Goal: Transaction & Acquisition: Complete application form

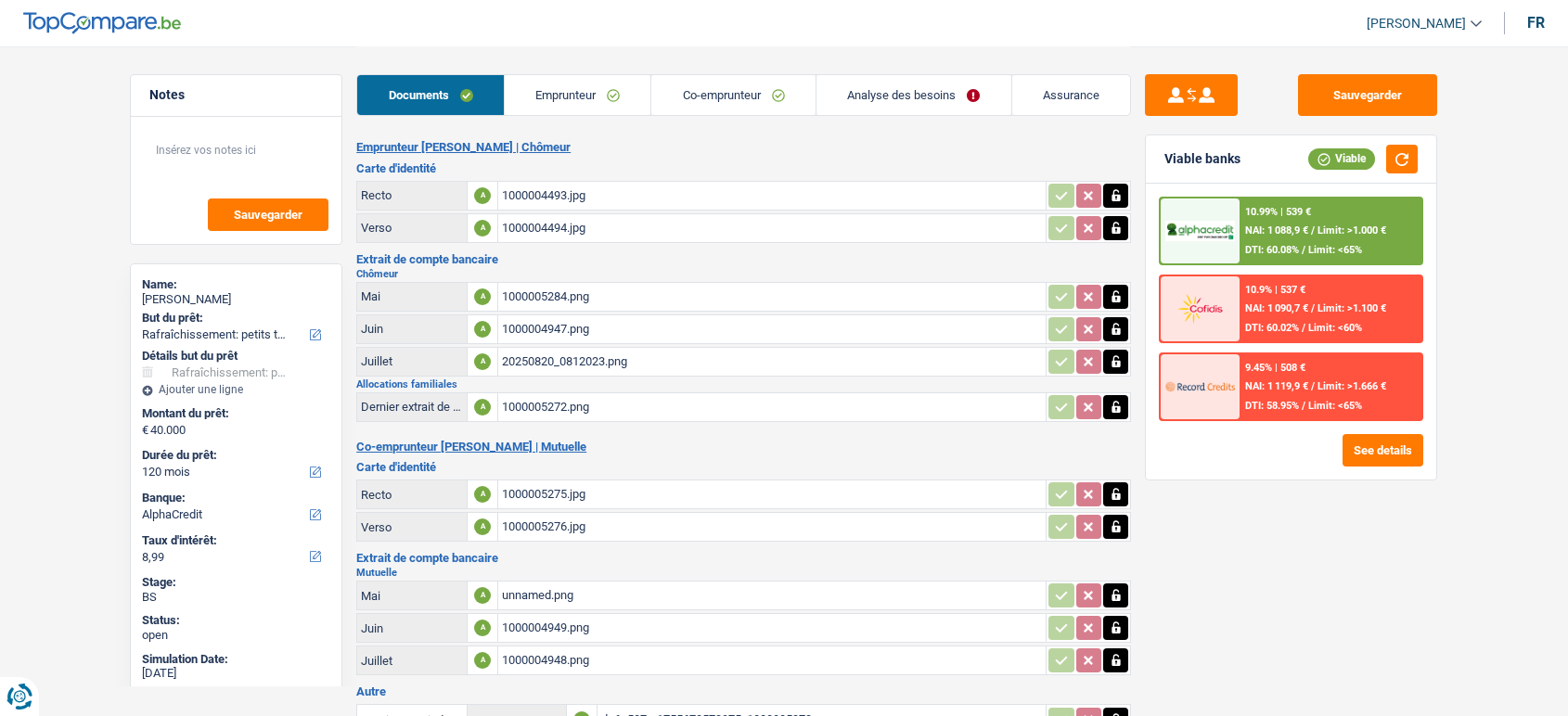
select select "houseOrGarden"
select select "120"
select select "alphacredit"
click at [857, 99] on link "Analyse des besoins" at bounding box center [914, 95] width 195 height 40
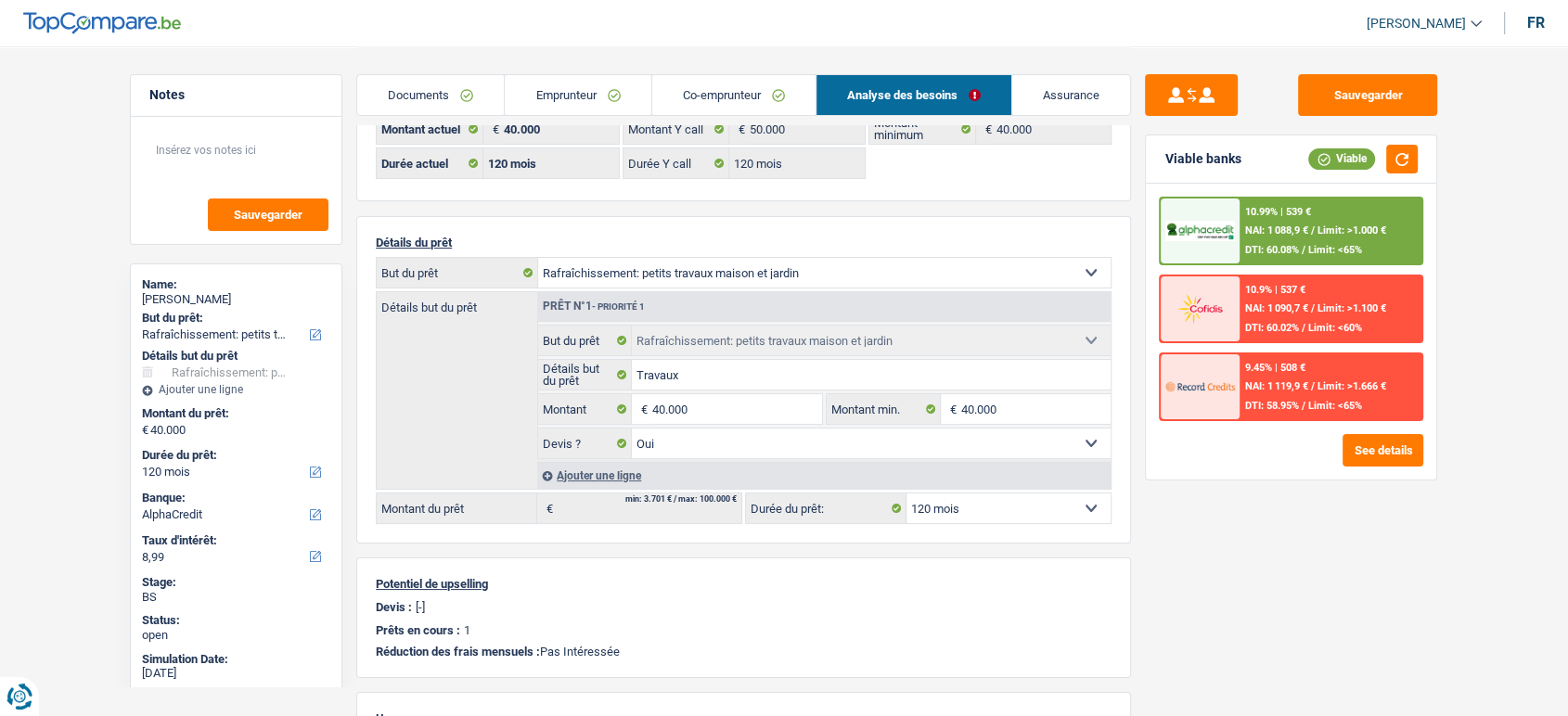
scroll to position [103, 0]
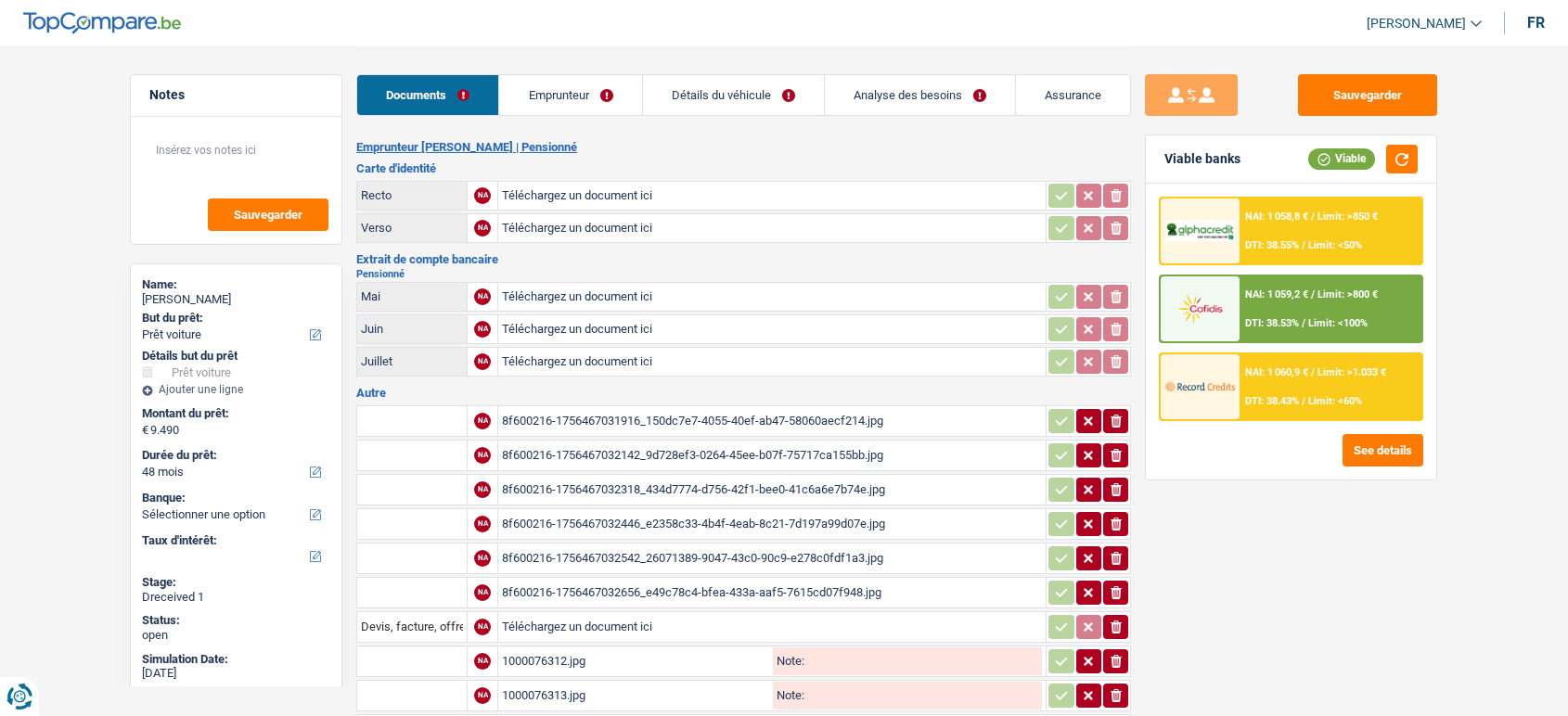
select select "car"
select select "48"
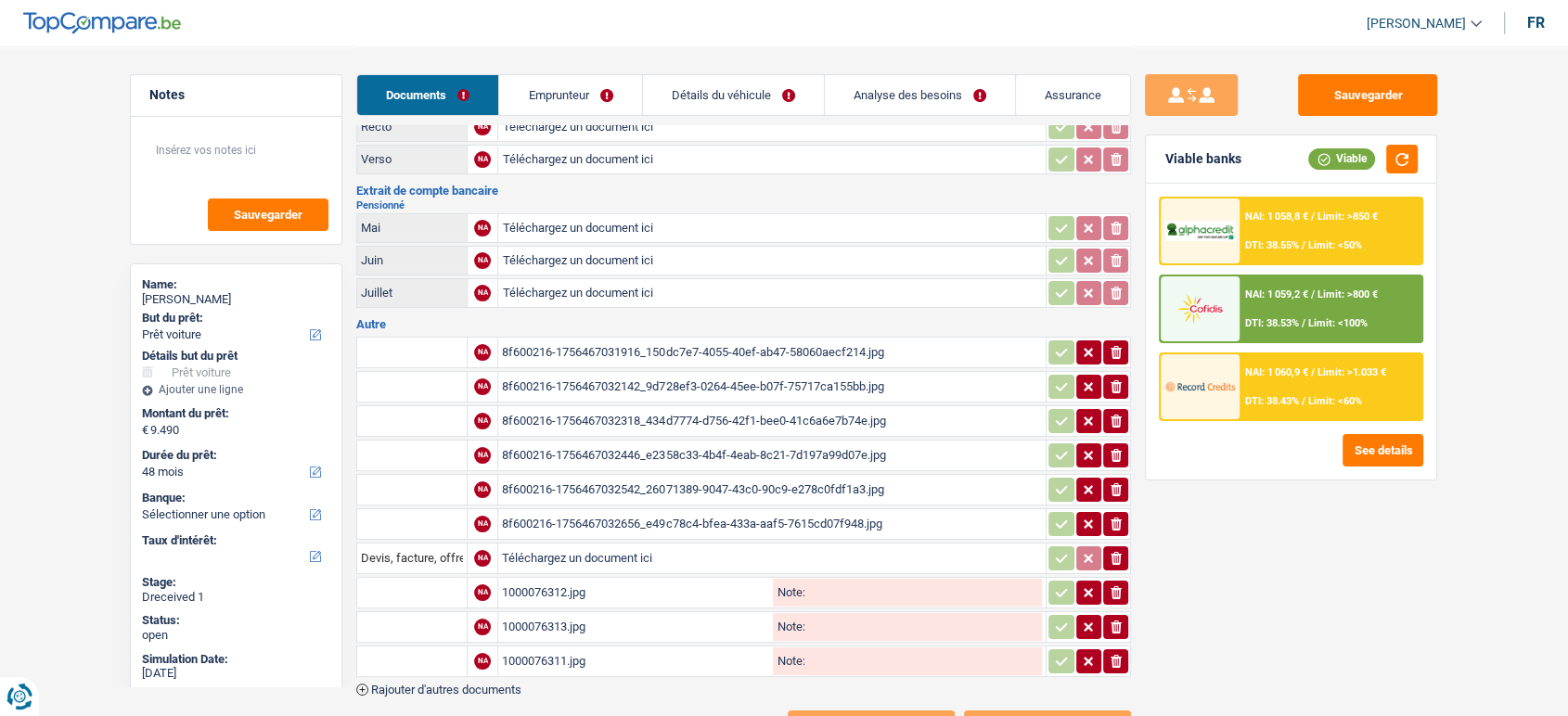
scroll to position [133, 0]
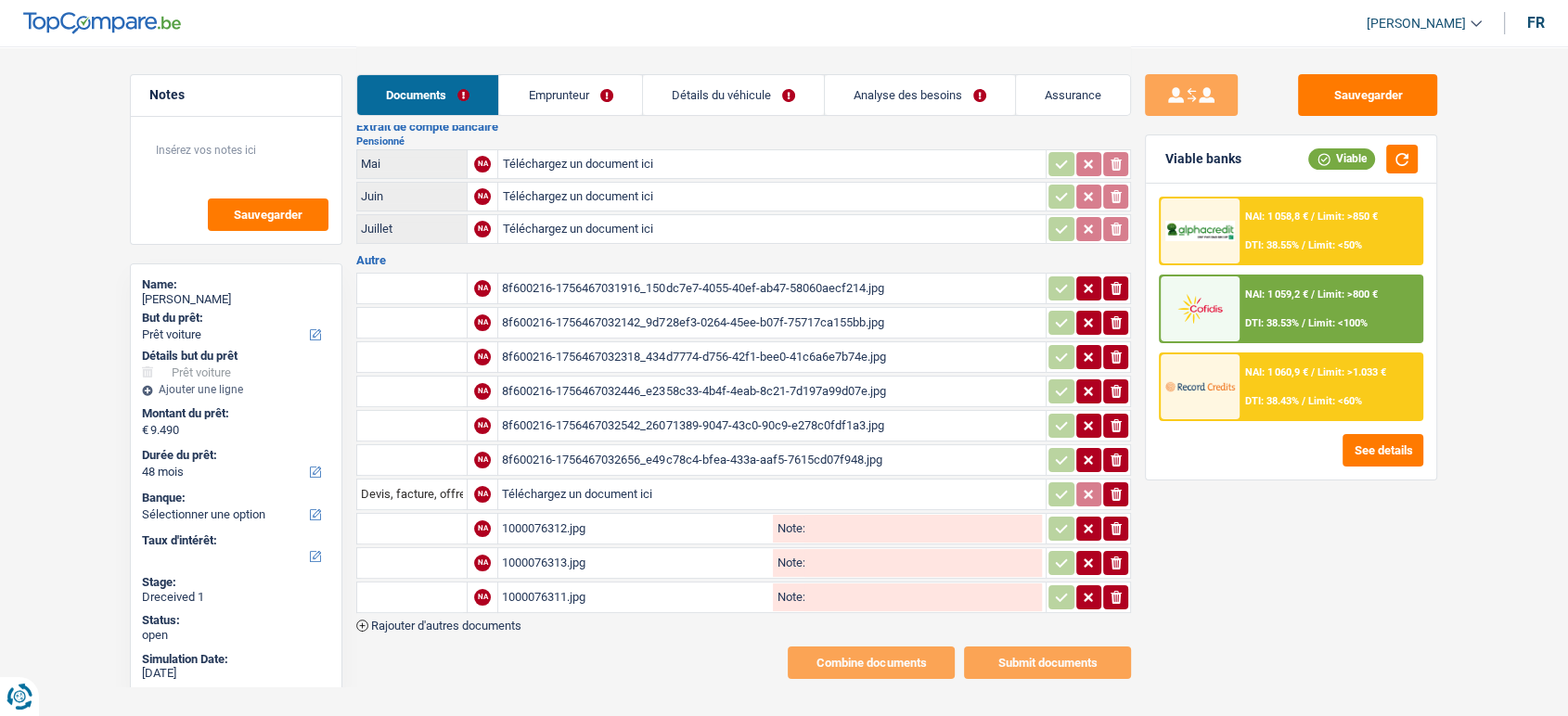
click at [614, 518] on div "1000076312.jpg" at bounding box center [635, 529] width 267 height 28
click at [591, 378] on div "8f600216-1756467032446_e2358c33-4b4f-4eab-8c21-7d197a99d07e.jpg" at bounding box center [772, 392] width 540 height 28
click at [683, 277] on div "8f600216-1756467031916_150dc7e7-4055-40ef-ab47-58060aecf214.jpg" at bounding box center [772, 289] width 540 height 28
click at [429, 280] on input "text" at bounding box center [411, 289] width 102 height 30
click at [525, 318] on li "Devis, facture, offre, bon de commande" at bounding box center [480, 325] width 227 height 23
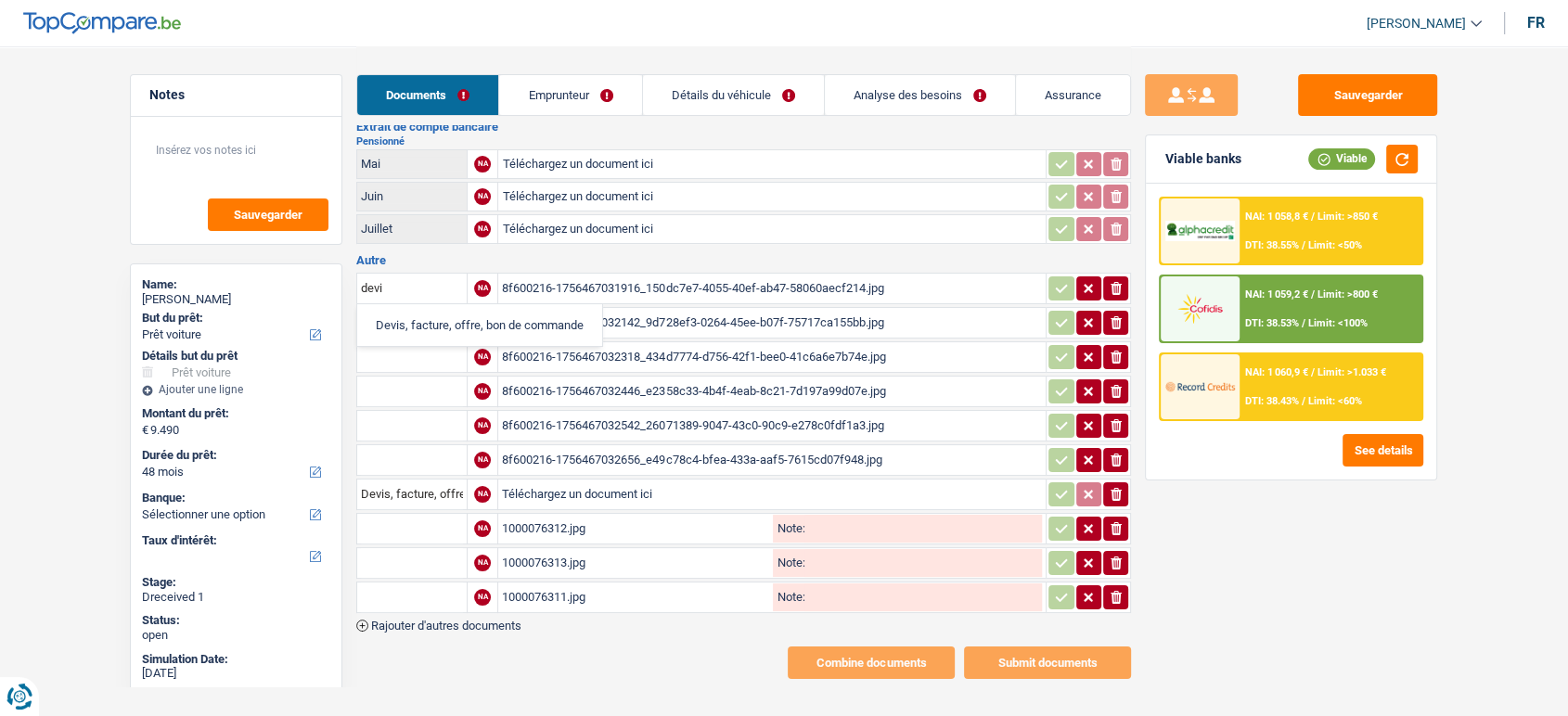
type input "Devis, facture, offre, bon de commande"
click at [634, 321] on div "8f600216-1756467032142_9d728ef3-0264-45ee-b07f-75717ca155bb.jpg" at bounding box center [772, 323] width 540 height 28
click at [637, 356] on div "8f600216-1756467032318_434d7774-d756-42f1-bee0-41c6a6e7b74e.jpg" at bounding box center [772, 357] width 540 height 28
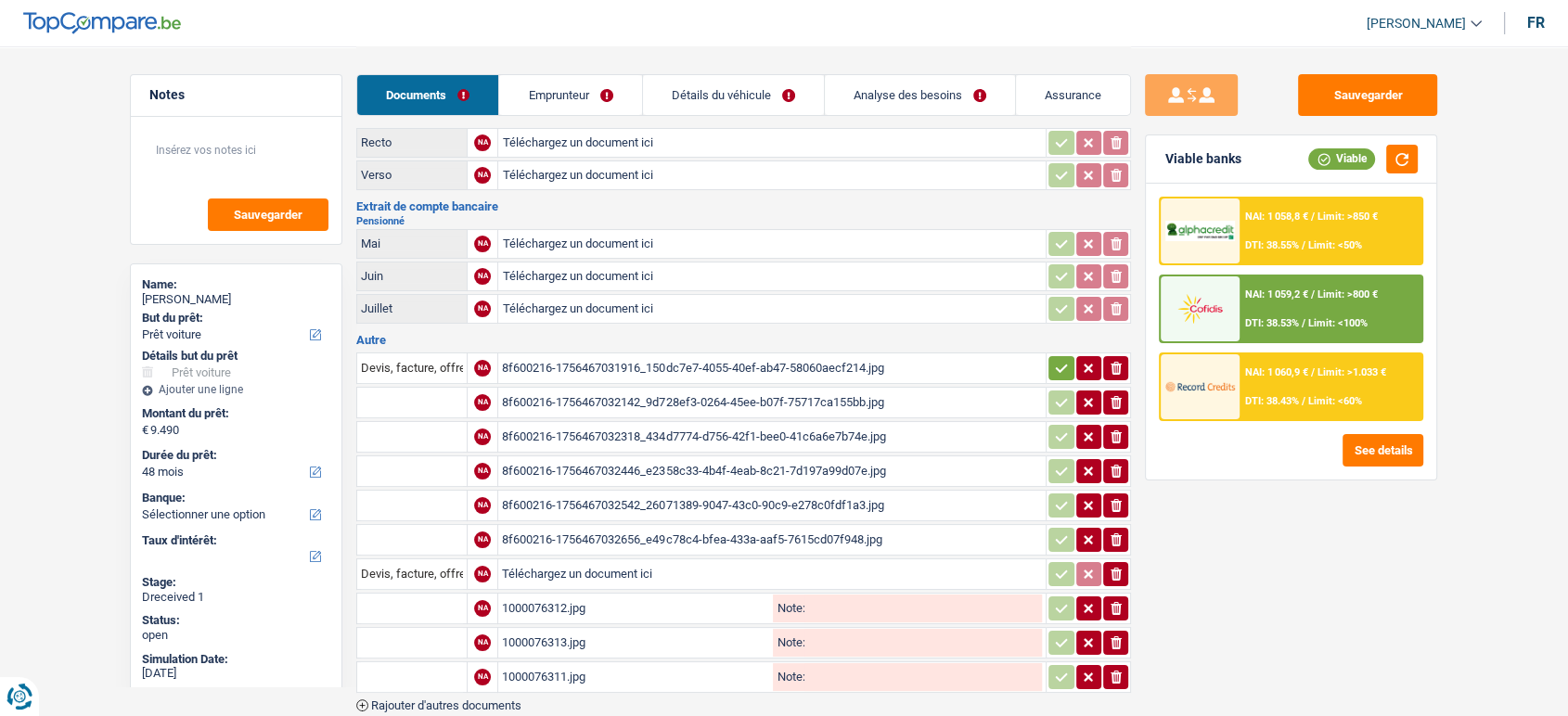
scroll to position [0, 0]
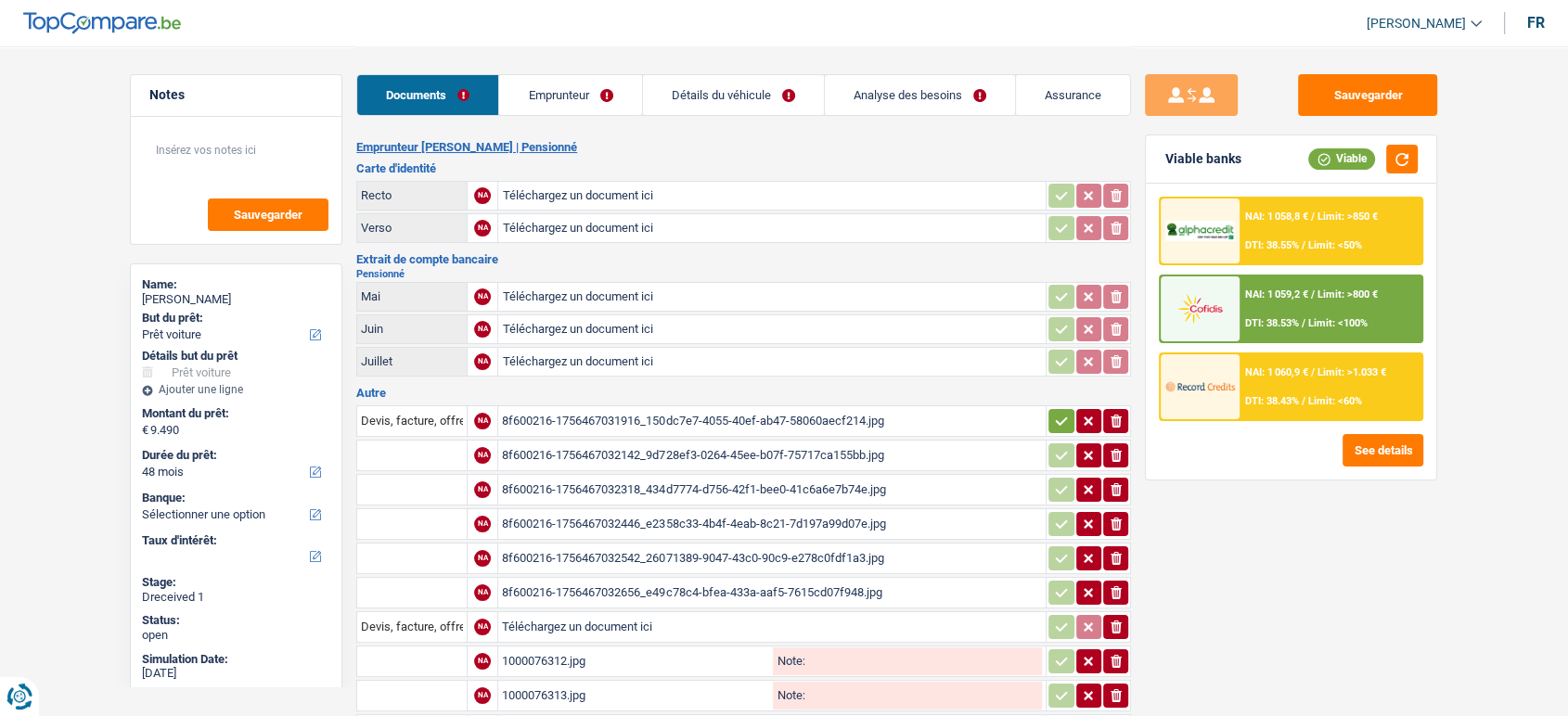
click at [583, 359] on input "Téléchargez un document ici" at bounding box center [772, 362] width 540 height 28
type input "C:\fakepath\08.jpg"
click at [657, 478] on div "8f600216-1756467032318_434d7774-d756-42f1-bee0-41c6a6e7b74e.jpg" at bounding box center [772, 490] width 540 height 28
click at [589, 511] on div "8f600216-1756467032446_e2358c33-4b4f-4eab-8c21-7d197a99d07e.jpg" at bounding box center [772, 525] width 540 height 28
click at [574, 553] on div "8f600216-1756467032542_26071389-9047-43c0-90c9-e278c0fdf1a3.jpg" at bounding box center [772, 559] width 540 height 28
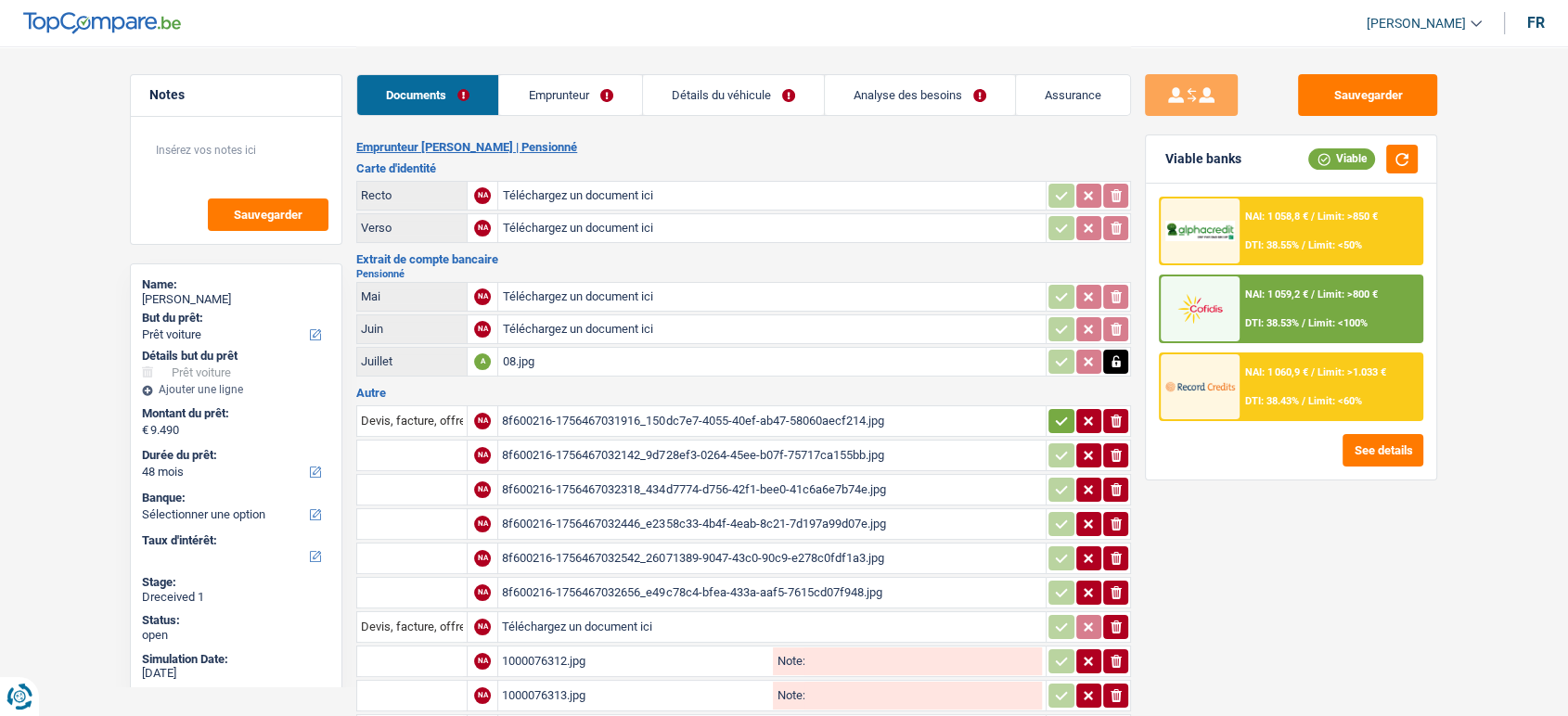
click at [581, 584] on div "8f600216-1756467032656_e49c78c4-bfea-433a-aaf5-7615cd07f948.jpg" at bounding box center [772, 593] width 540 height 28
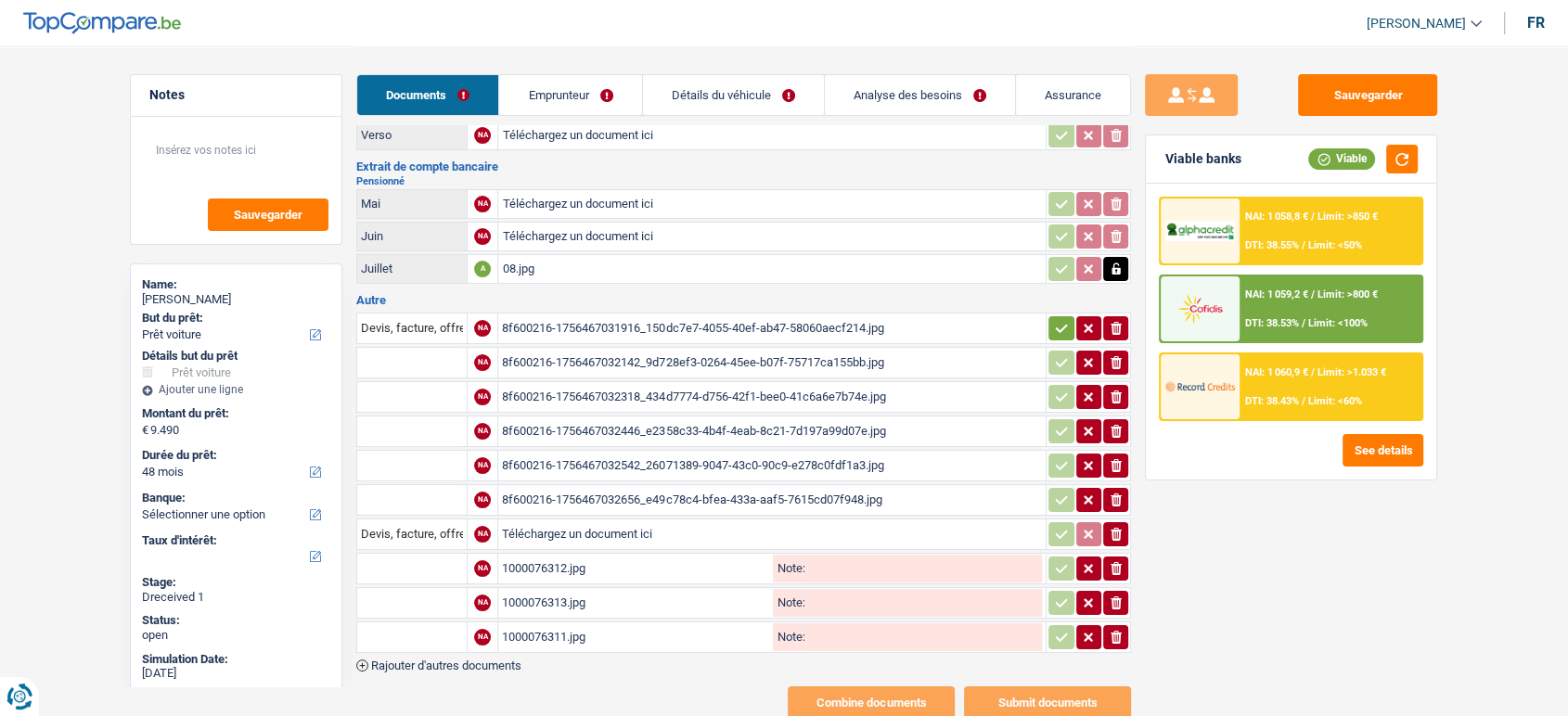
scroll to position [133, 0]
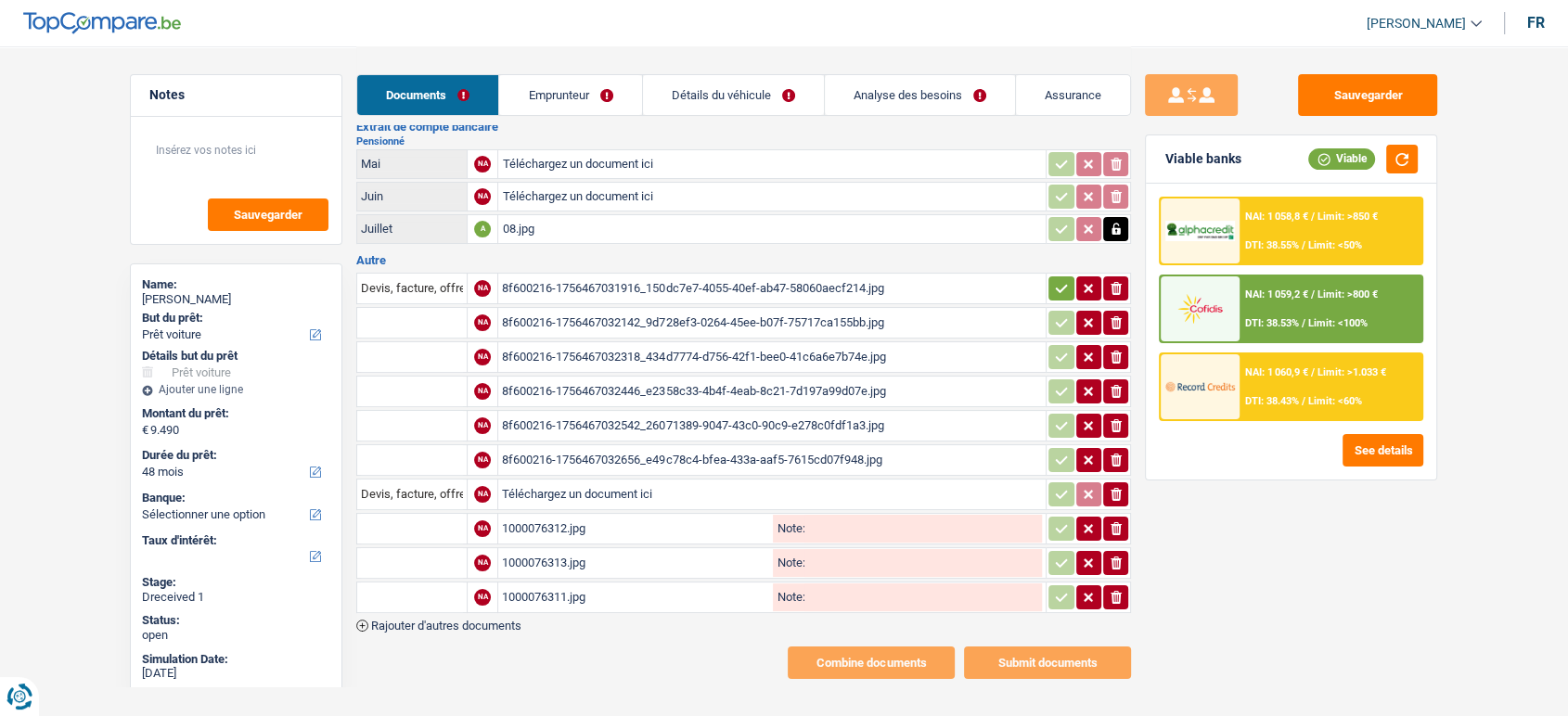
click at [594, 520] on div "1000076312.jpg" at bounding box center [635, 529] width 267 height 28
click at [598, 551] on div "1000076313.jpg" at bounding box center [635, 563] width 267 height 28
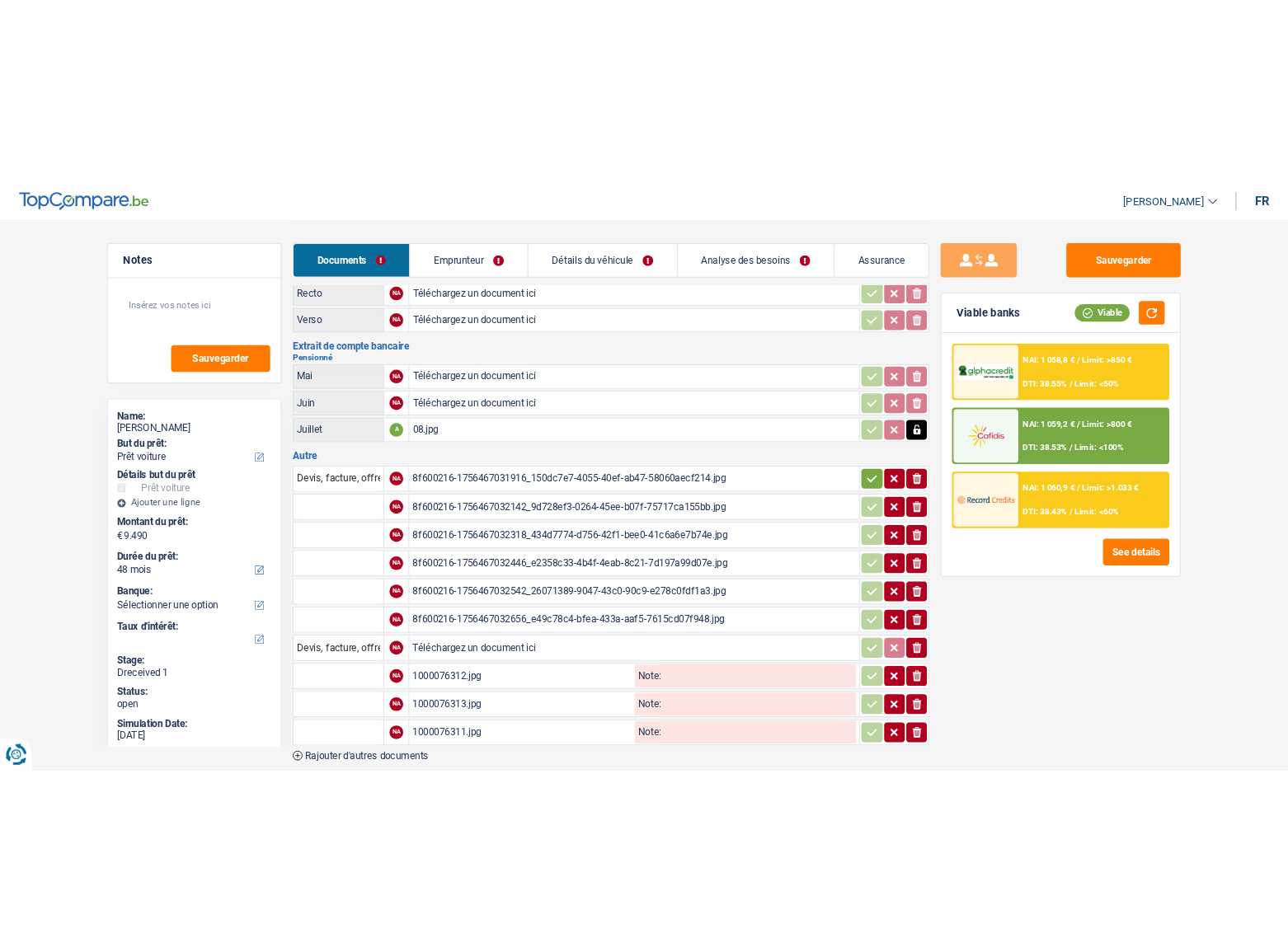
scroll to position [0, 0]
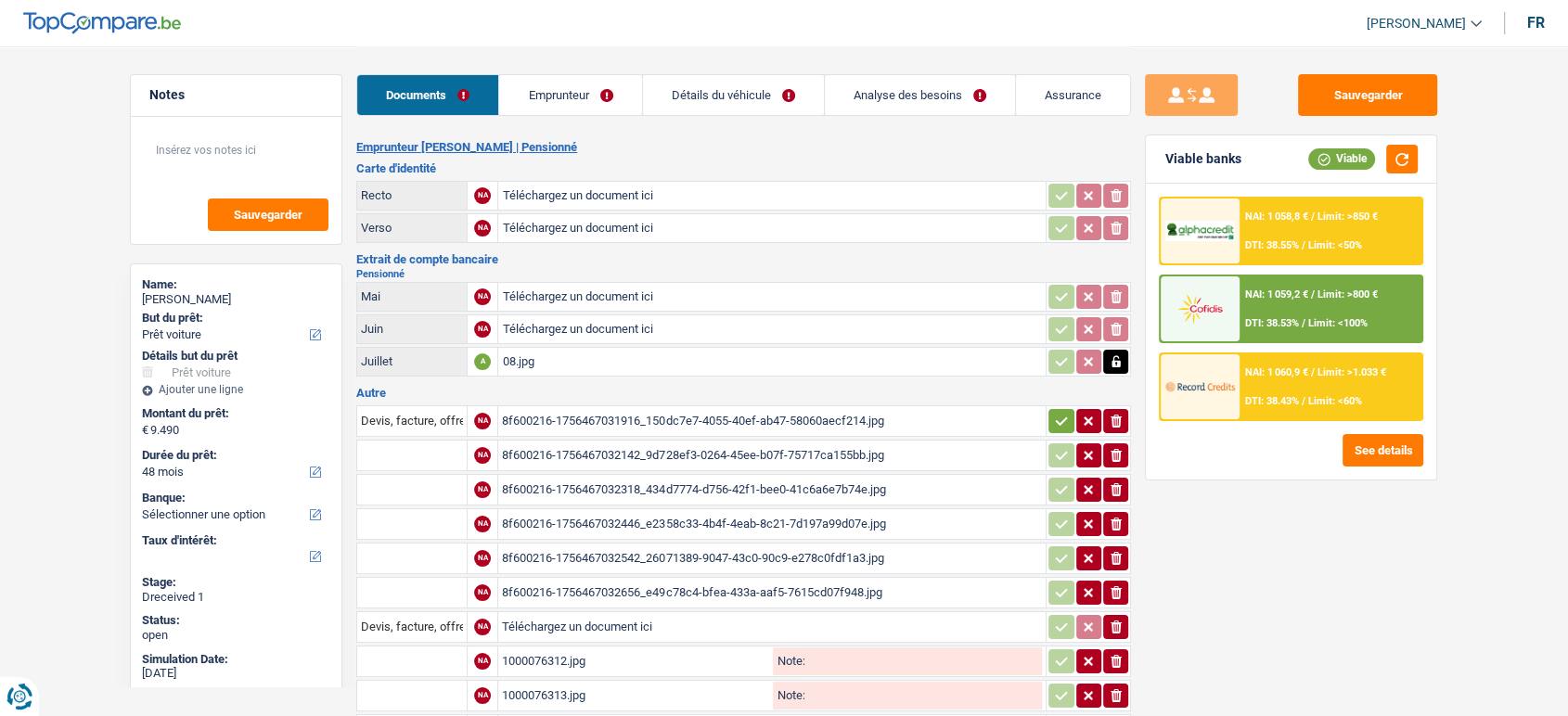
click at [576, 325] on input "Téléchargez un document ici" at bounding box center [772, 330] width 540 height 28
type input "C:\fakepath\07.jpg"
click at [531, 283] on input "Téléchargez un document ici" at bounding box center [772, 297] width 540 height 28
type input "C:\fakepath\06.jpg"
click at [608, 182] on input "Téléchargez un document ici" at bounding box center [772, 196] width 540 height 28
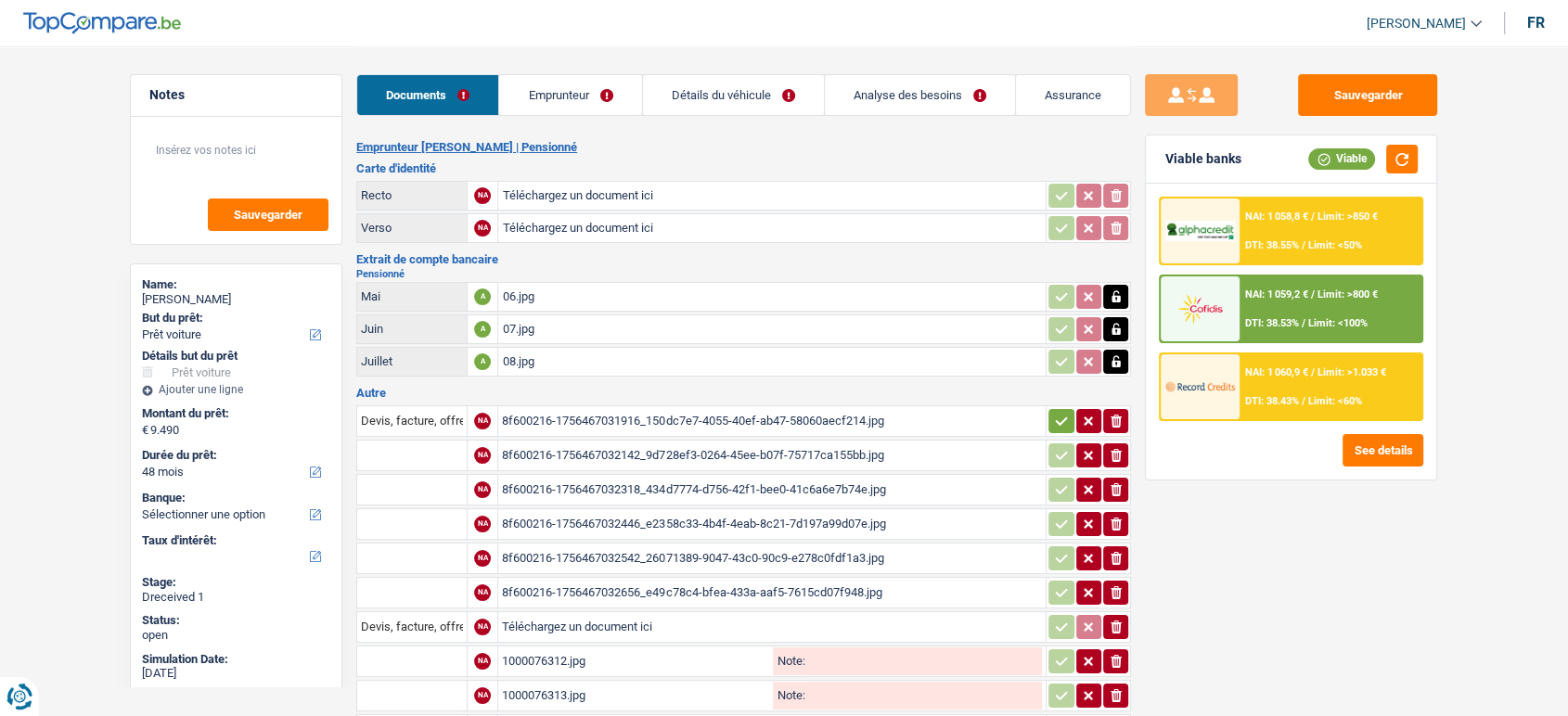
type input "C:\fakepath\r.jpg"
click at [567, 224] on input "Téléchargez un document ici" at bounding box center [772, 229] width 540 height 28
type input "C:\fakepath\v.jpg"
drag, startPoint x: 611, startPoint y: 110, endPoint x: 526, endPoint y: 87, distance: 88.1
click at [608, 108] on link "Emprunteur" at bounding box center [570, 95] width 142 height 40
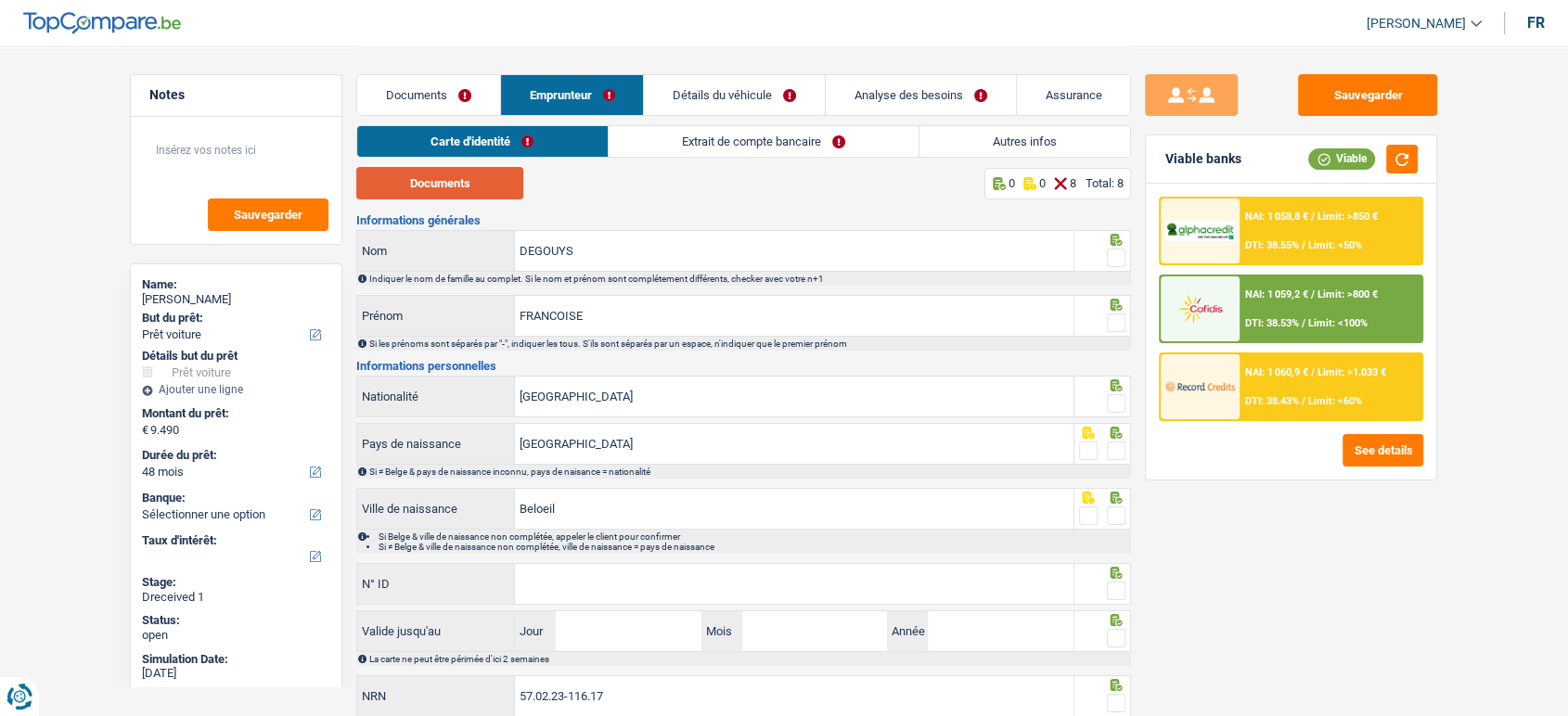
drag, startPoint x: 439, startPoint y: 195, endPoint x: 429, endPoint y: 197, distance: 10.2
click at [436, 195] on button "Documents" at bounding box center [440, 183] width 167 height 33
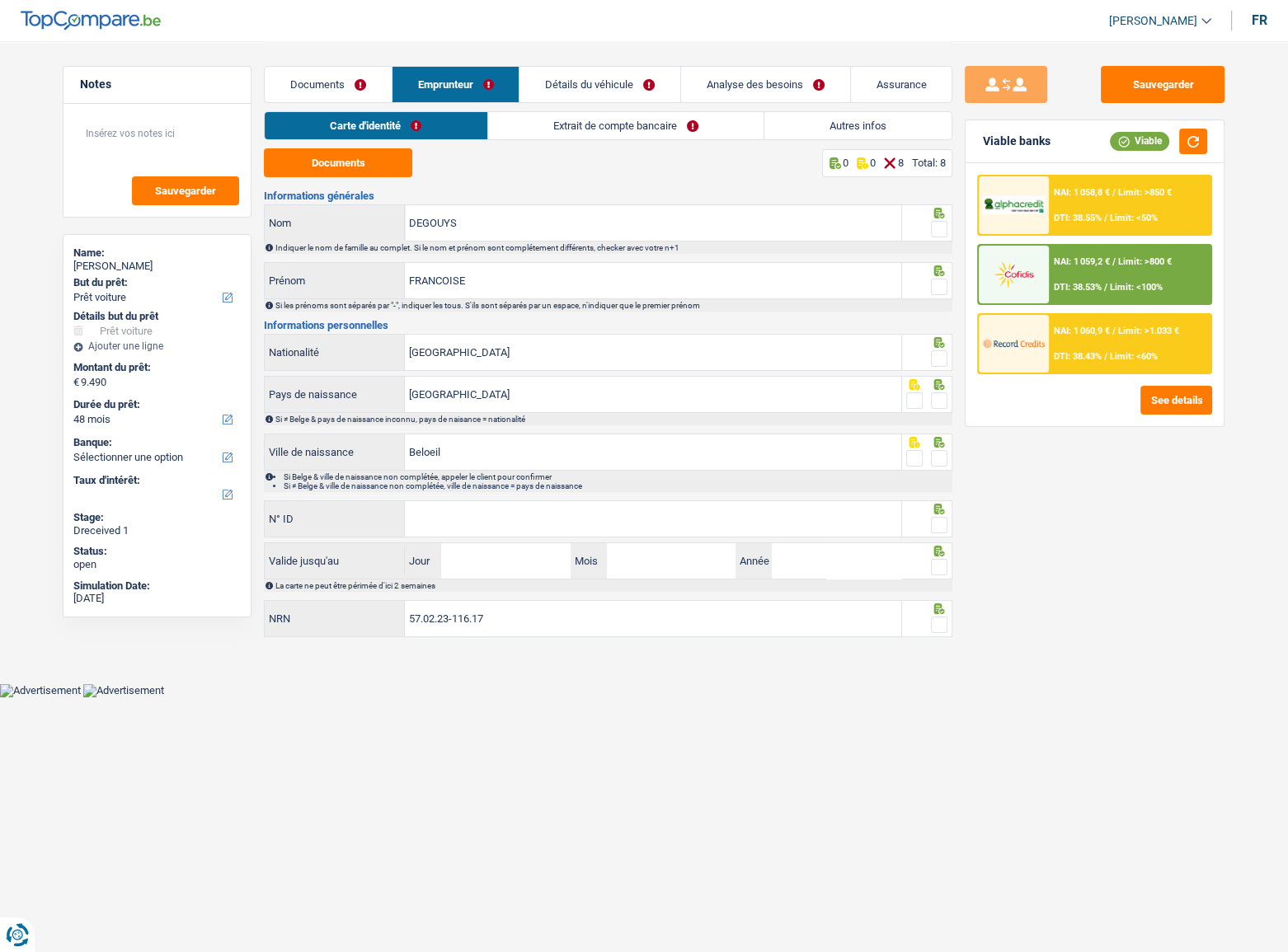
click at [940, 228] on span at bounding box center [939, 229] width 17 height 17
click at [0, 0] on input "radio" at bounding box center [0, 0] width 0 height 0
click at [937, 284] on span at bounding box center [939, 287] width 17 height 17
click at [0, 0] on input "radio" at bounding box center [0, 0] width 0 height 0
drag, startPoint x: 943, startPoint y: 357, endPoint x: 945, endPoint y: 389, distance: 32.1
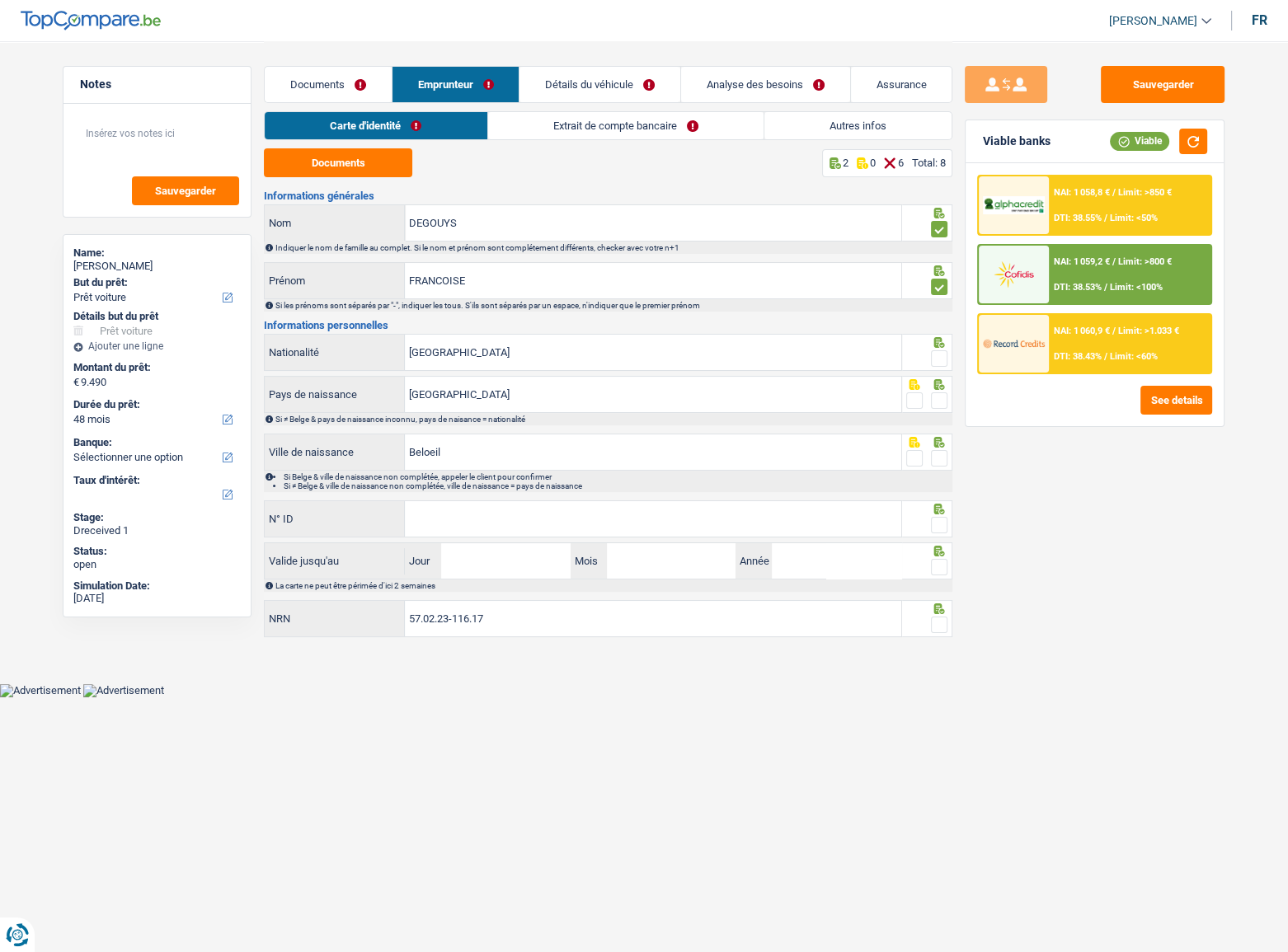
click at [942, 356] on span at bounding box center [939, 359] width 17 height 17
click at [0, 0] on input "radio" at bounding box center [0, 0] width 0 height 0
drag, startPoint x: 940, startPoint y: 398, endPoint x: 940, endPoint y: 480, distance: 82.0
click at [940, 404] on span at bounding box center [939, 400] width 17 height 17
click at [0, 0] on input "radio" at bounding box center [0, 0] width 0 height 0
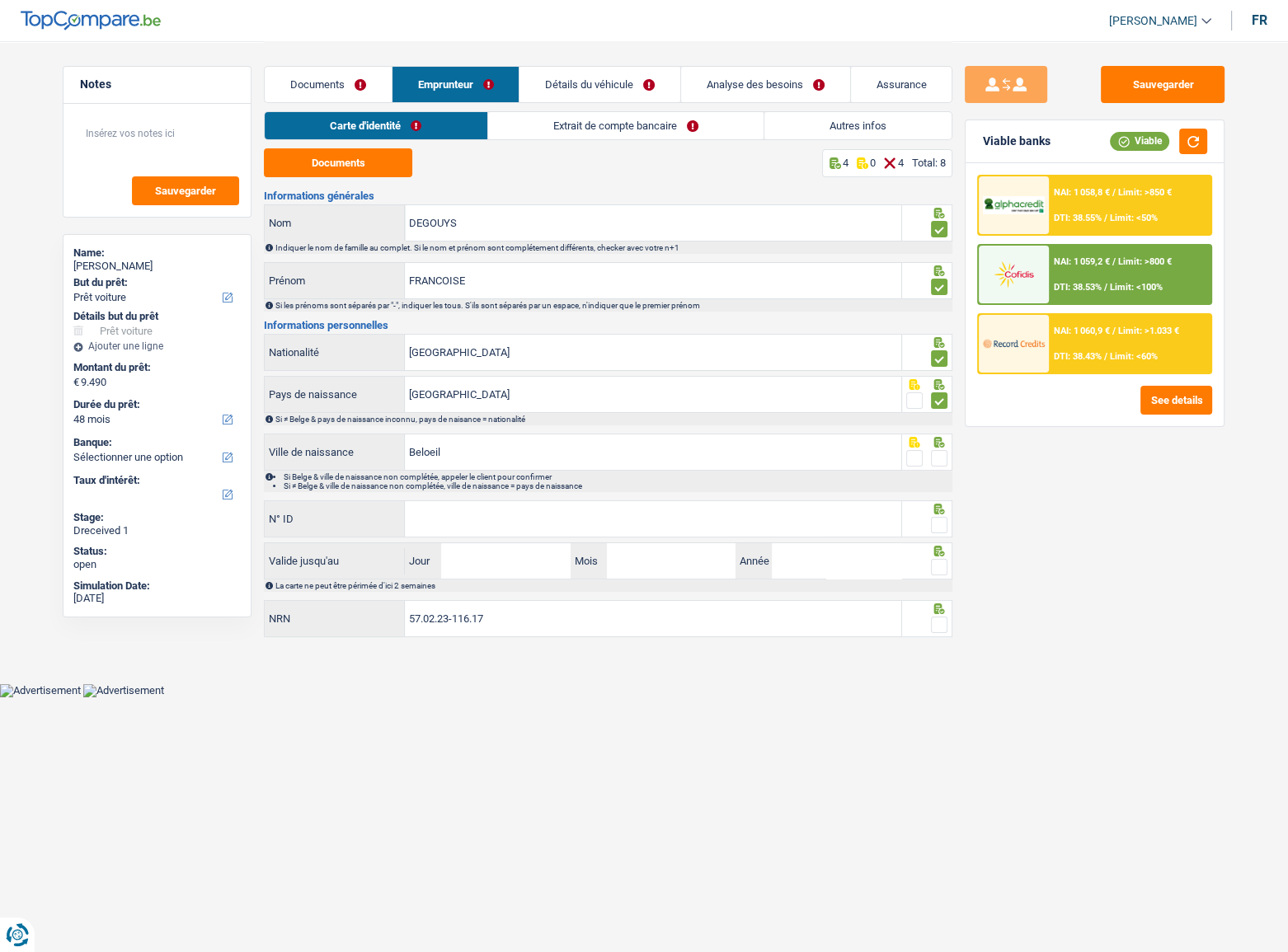
click at [940, 456] on span at bounding box center [939, 459] width 17 height 17
click at [0, 0] on input "radio" at bounding box center [0, 0] width 0 height 0
click at [485, 507] on input "N° ID" at bounding box center [653, 518] width 496 height 36
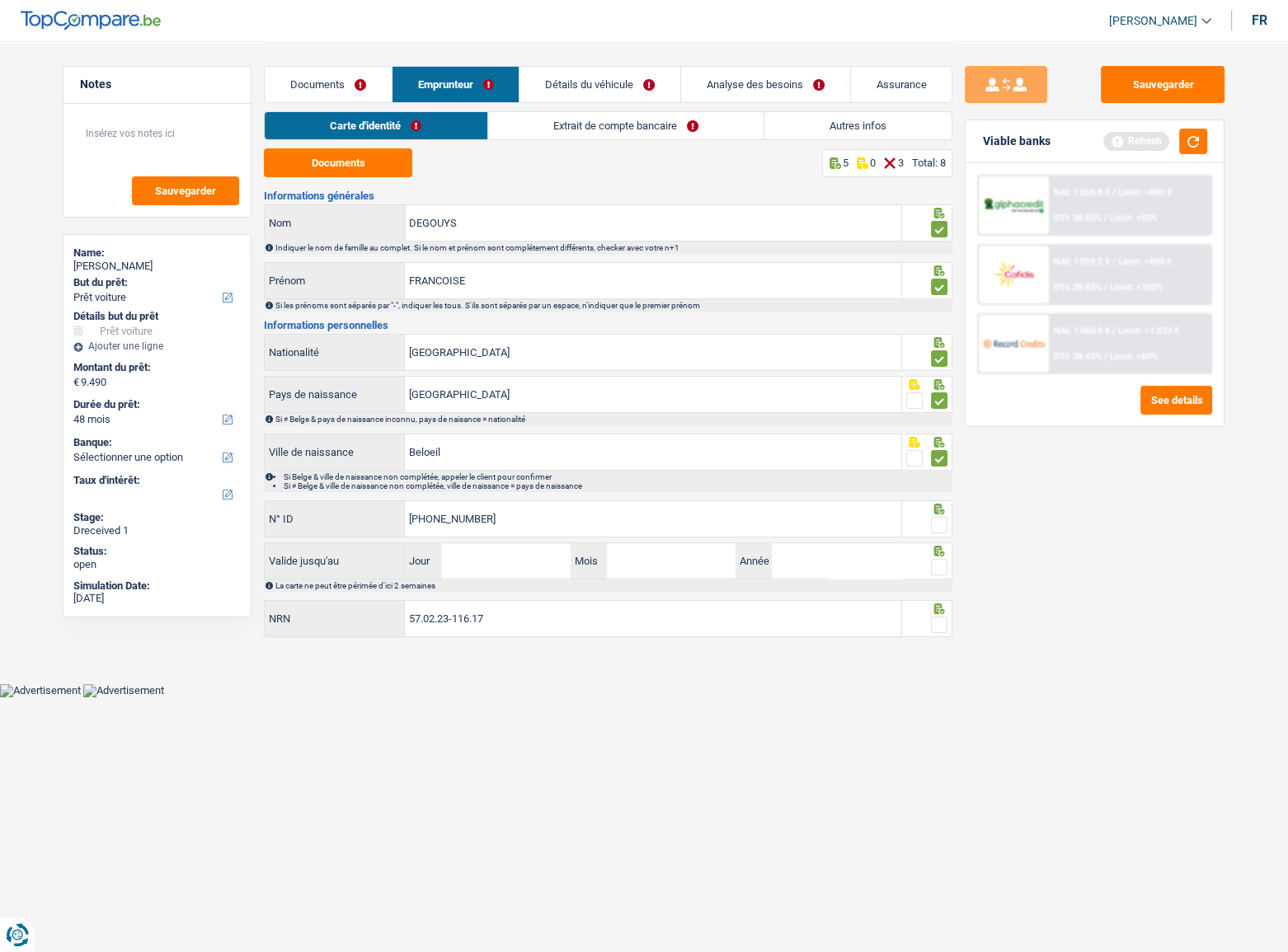
type input "[PHONE_NUMBER]"
click at [940, 517] on span at bounding box center [939, 525] width 17 height 17
click at [0, 0] on input "radio" at bounding box center [0, 0] width 0 height 0
click at [1191, 142] on button "button" at bounding box center [1193, 141] width 28 height 26
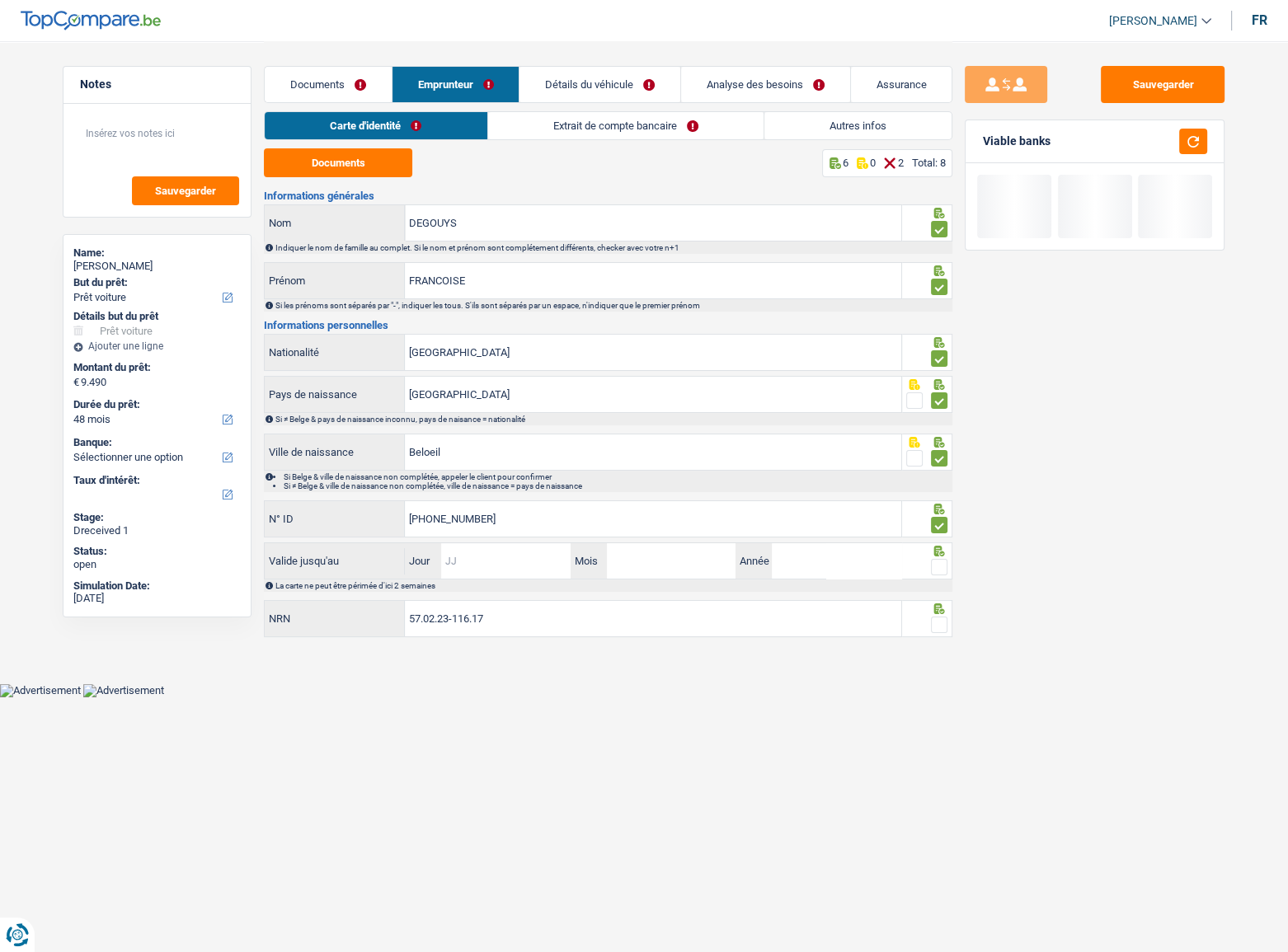
click at [511, 560] on input "Jour" at bounding box center [505, 560] width 128 height 36
type input "08"
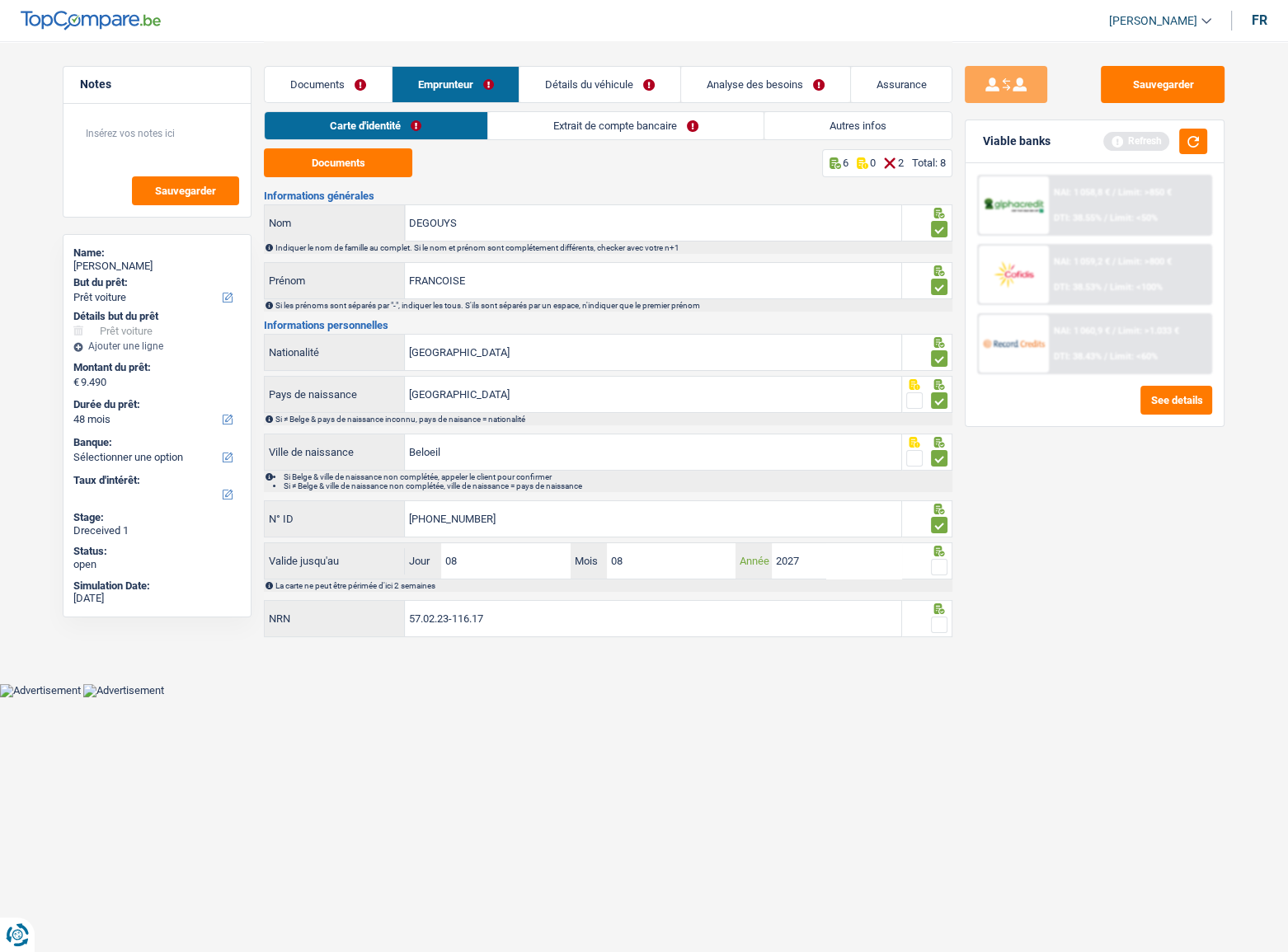
type input "2027"
click at [939, 564] on span at bounding box center [939, 567] width 17 height 17
click at [0, 0] on input "radio" at bounding box center [0, 0] width 0 height 0
click at [942, 621] on span at bounding box center [939, 625] width 17 height 17
click at [0, 0] on input "radio" at bounding box center [0, 0] width 0 height 0
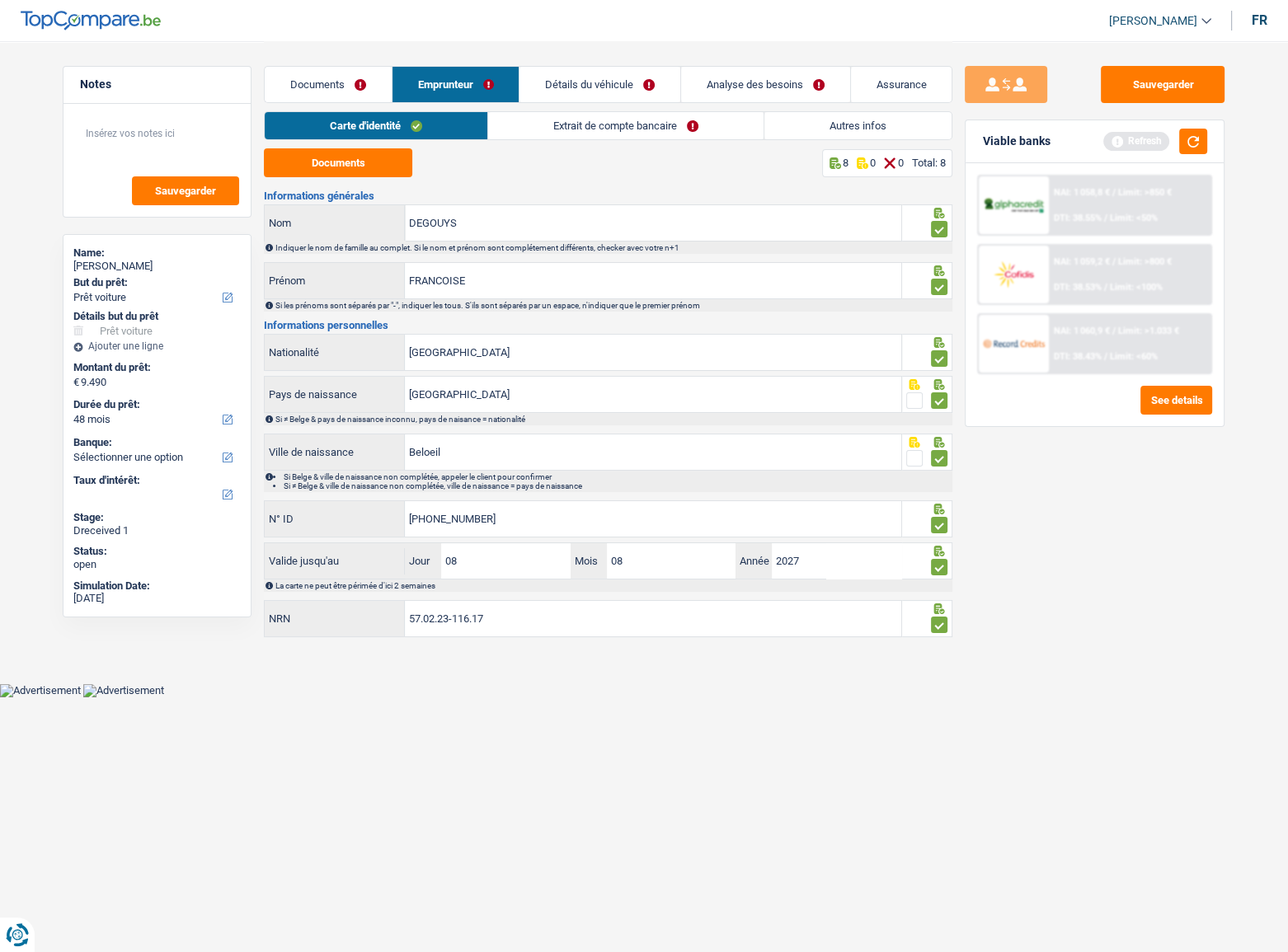
click at [654, 124] on link "Extrait de compte bancaire" at bounding box center [625, 126] width 276 height 27
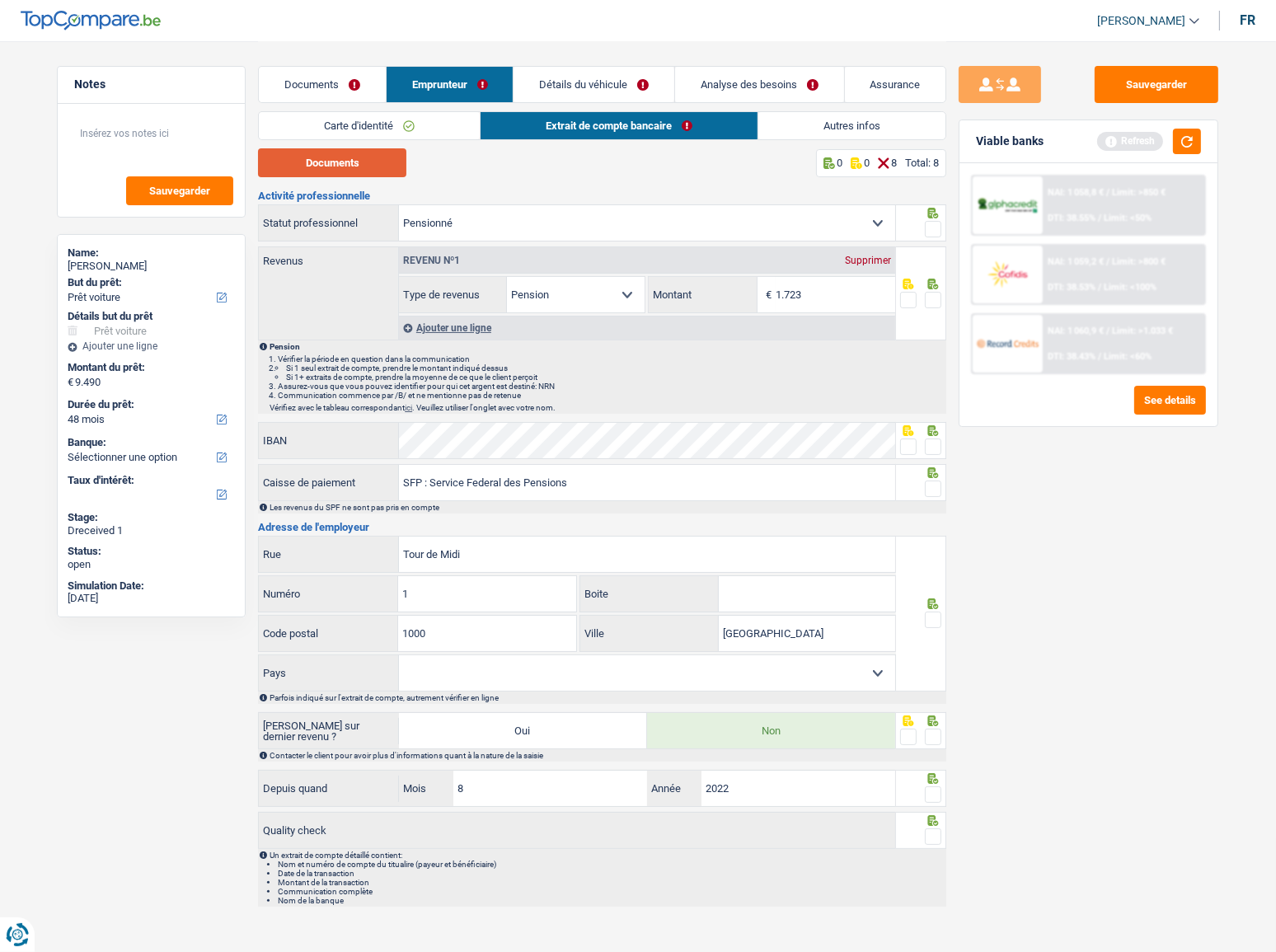
click at [347, 156] on button "Documents" at bounding box center [332, 162] width 148 height 29
click at [358, 74] on link "Documents" at bounding box center [322, 84] width 127 height 36
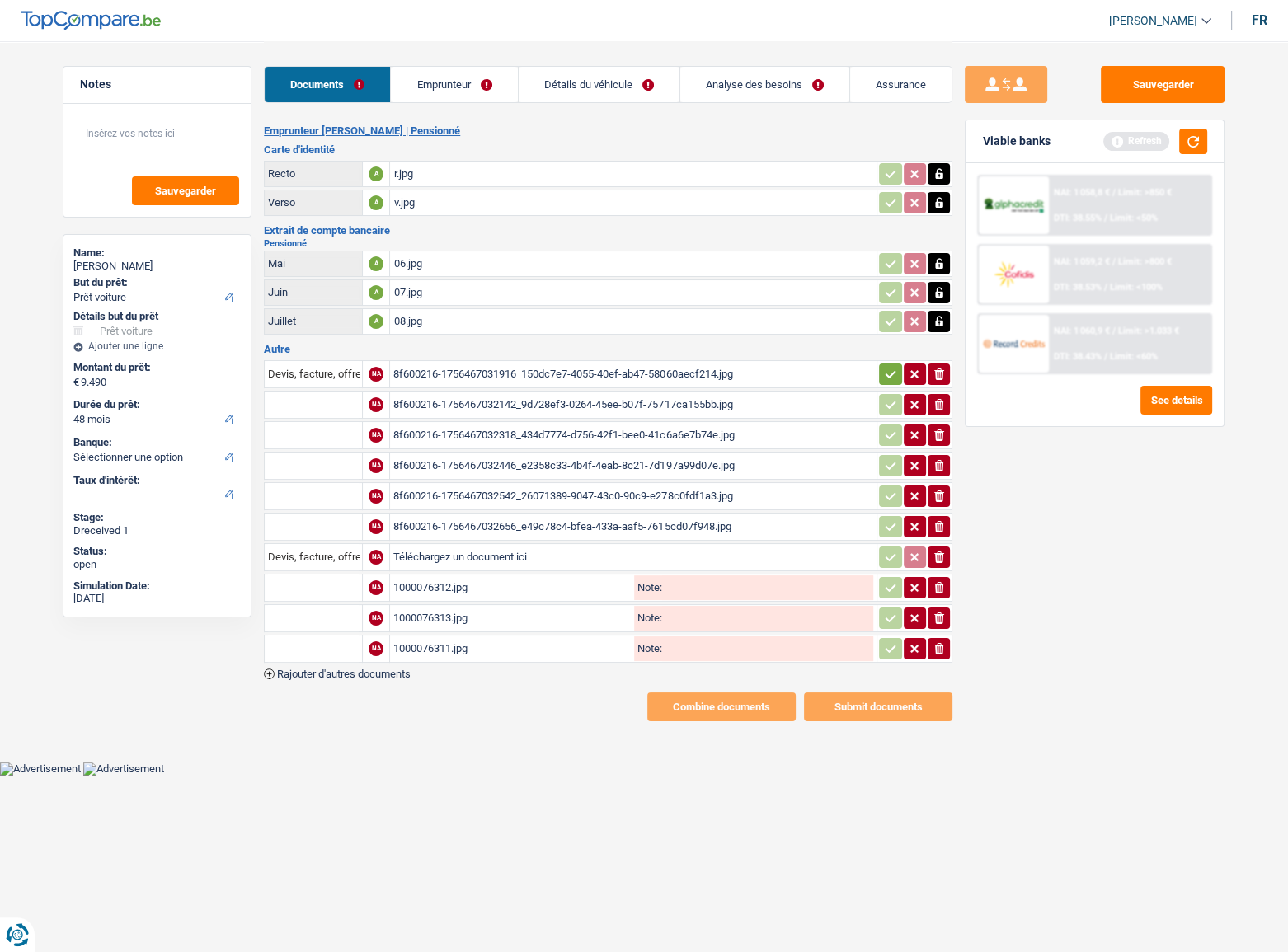
click at [341, 136] on h2 "Emprunteur [PERSON_NAME] | Pensionné" at bounding box center [608, 131] width 689 height 13
click at [481, 578] on div "1000076312.jpg" at bounding box center [511, 588] width 237 height 25
click at [525, 611] on div "1000076313.jpg" at bounding box center [511, 618] width 237 height 25
click at [484, 635] on div "1000076311.jpg" at bounding box center [511, 648] width 237 height 25
click at [939, 590] on button "ionicons-v5-e" at bounding box center [938, 588] width 22 height 22
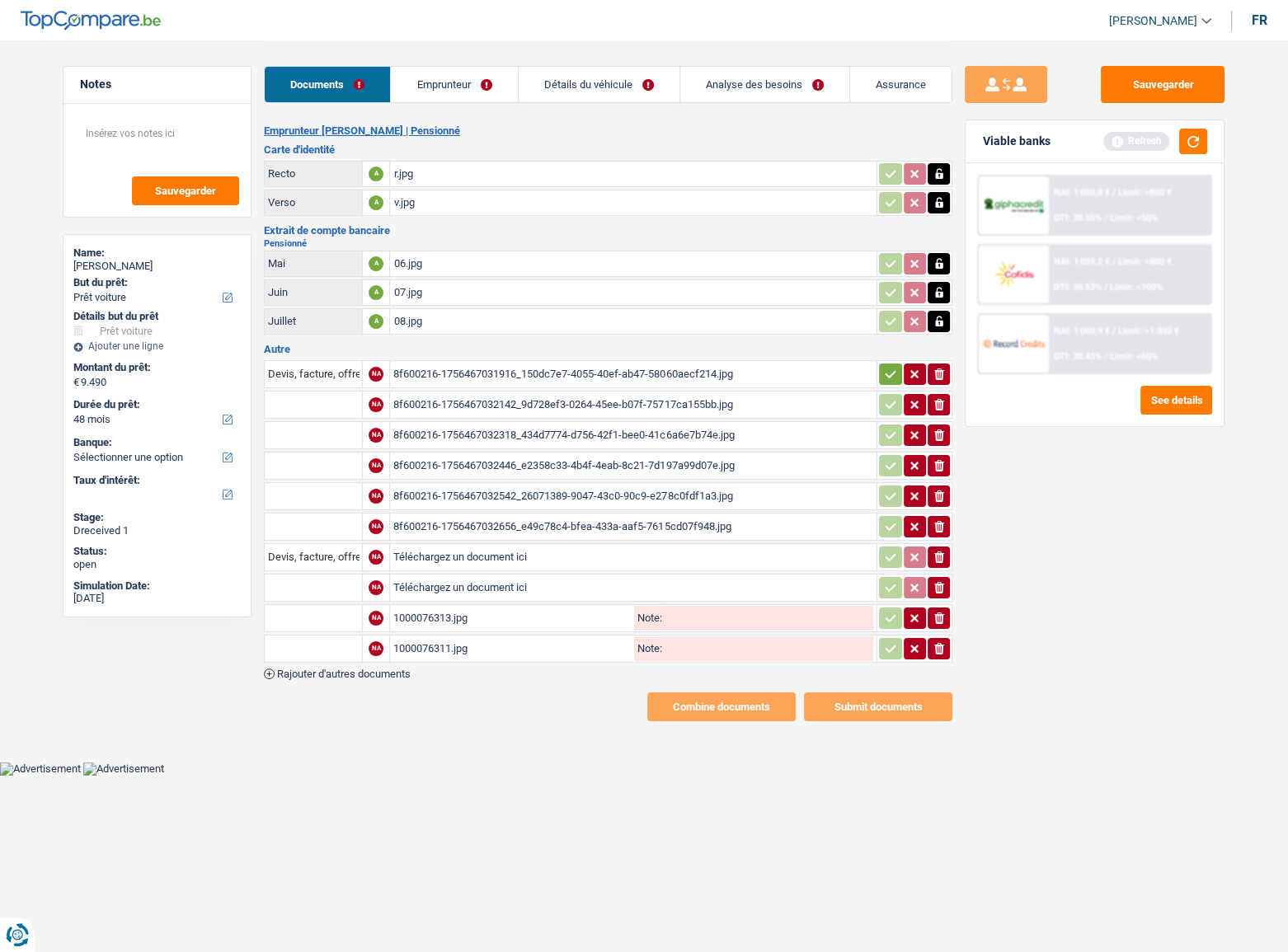
click at [941, 635] on button "ionicons-v5-e" at bounding box center [938, 648] width 22 height 22
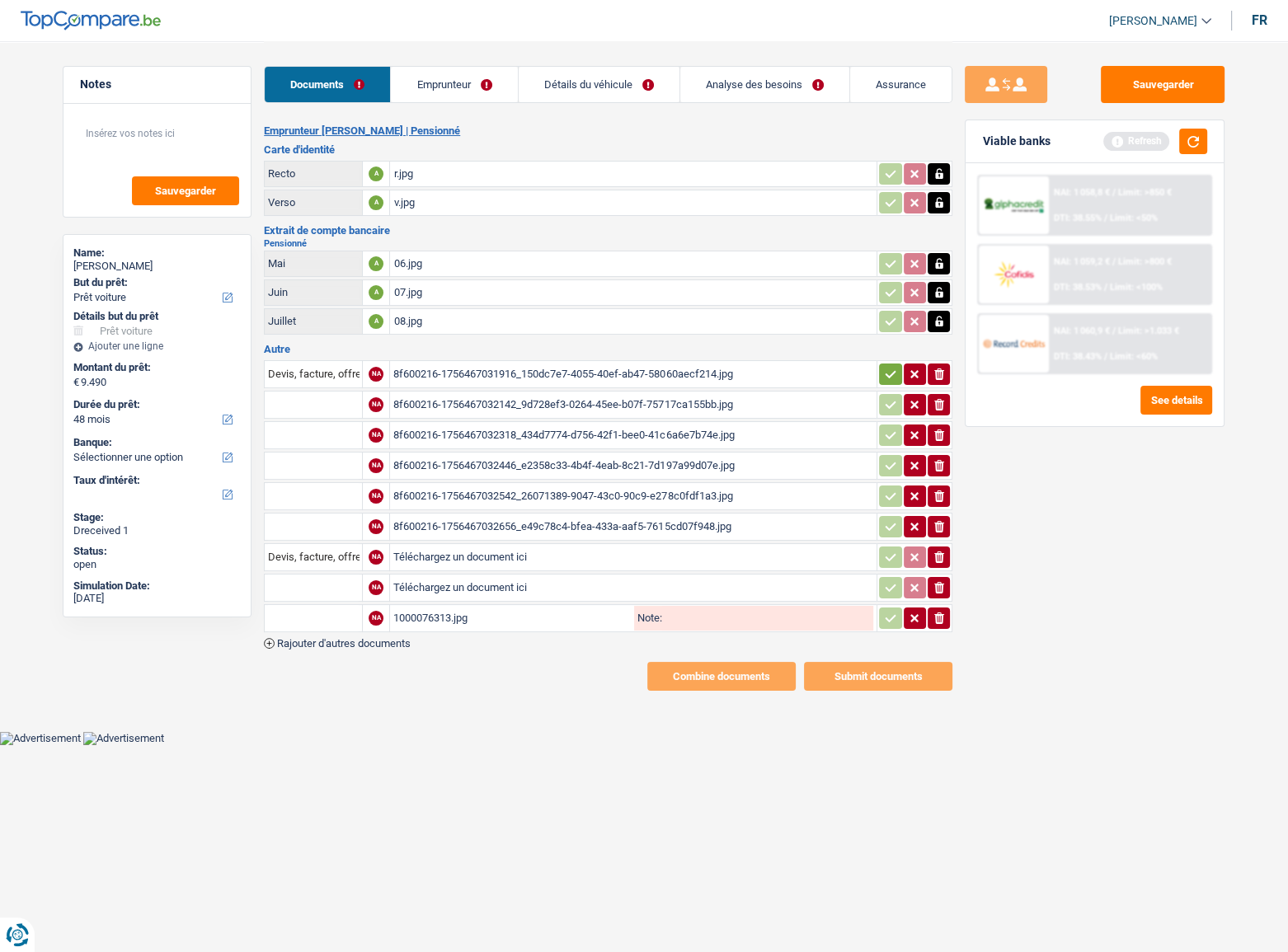
drag, startPoint x: 940, startPoint y: 615, endPoint x: 942, endPoint y: 552, distance: 63.0
click at [939, 614] on icon "ionicons-v5-e" at bounding box center [939, 618] width 13 height 17
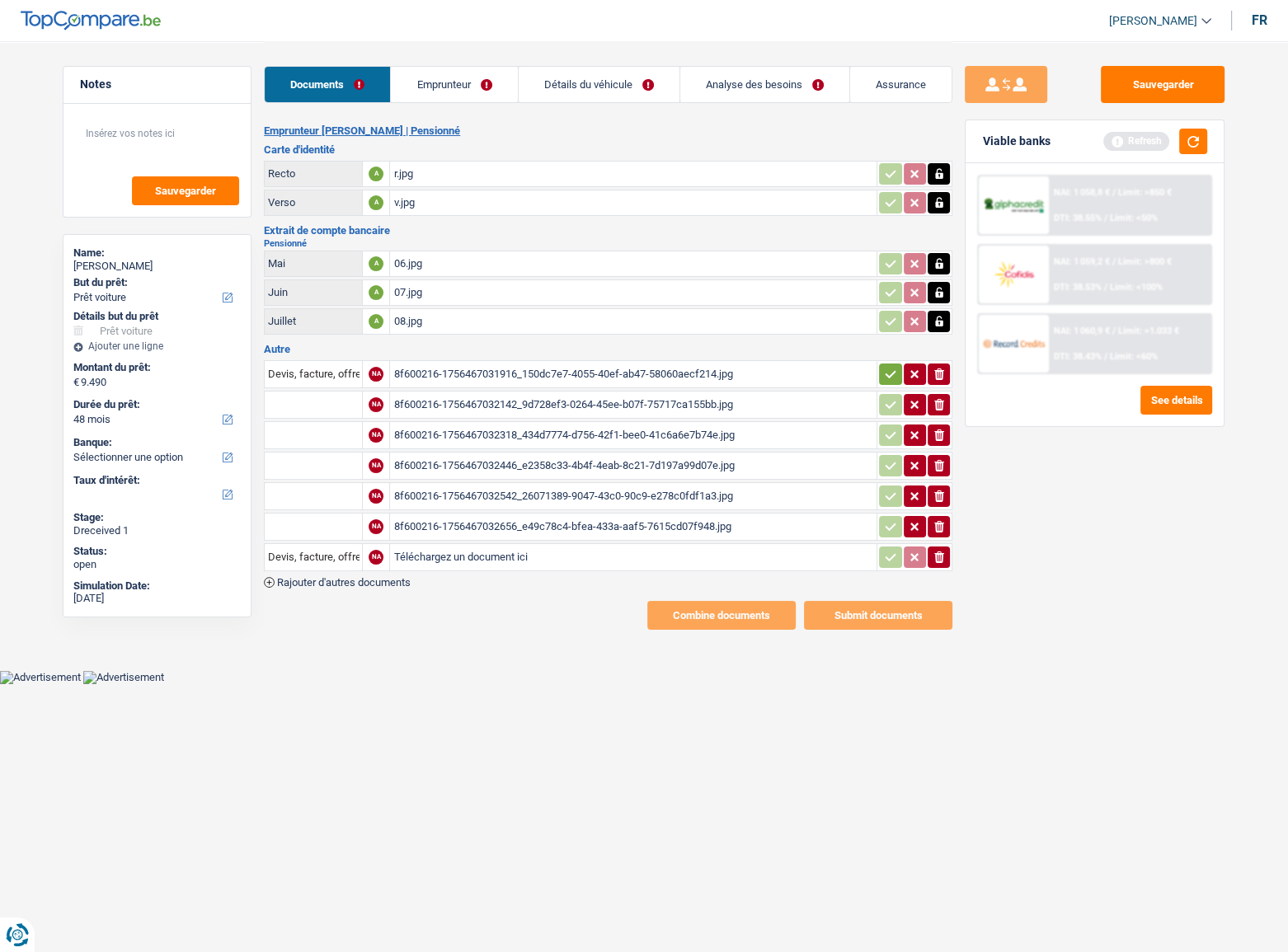
click at [944, 530] on button "ionicons-v5-e" at bounding box center [938, 527] width 22 height 22
click at [944, 513] on td "ionicons-v5-e" at bounding box center [913, 527] width 76 height 28
drag, startPoint x: 940, startPoint y: 479, endPoint x: 936, endPoint y: 445, distance: 34.2
click at [940, 482] on td "ionicons-v5-e" at bounding box center [913, 496] width 76 height 28
click at [936, 445] on td "ionicons-v5-e" at bounding box center [913, 435] width 76 height 28
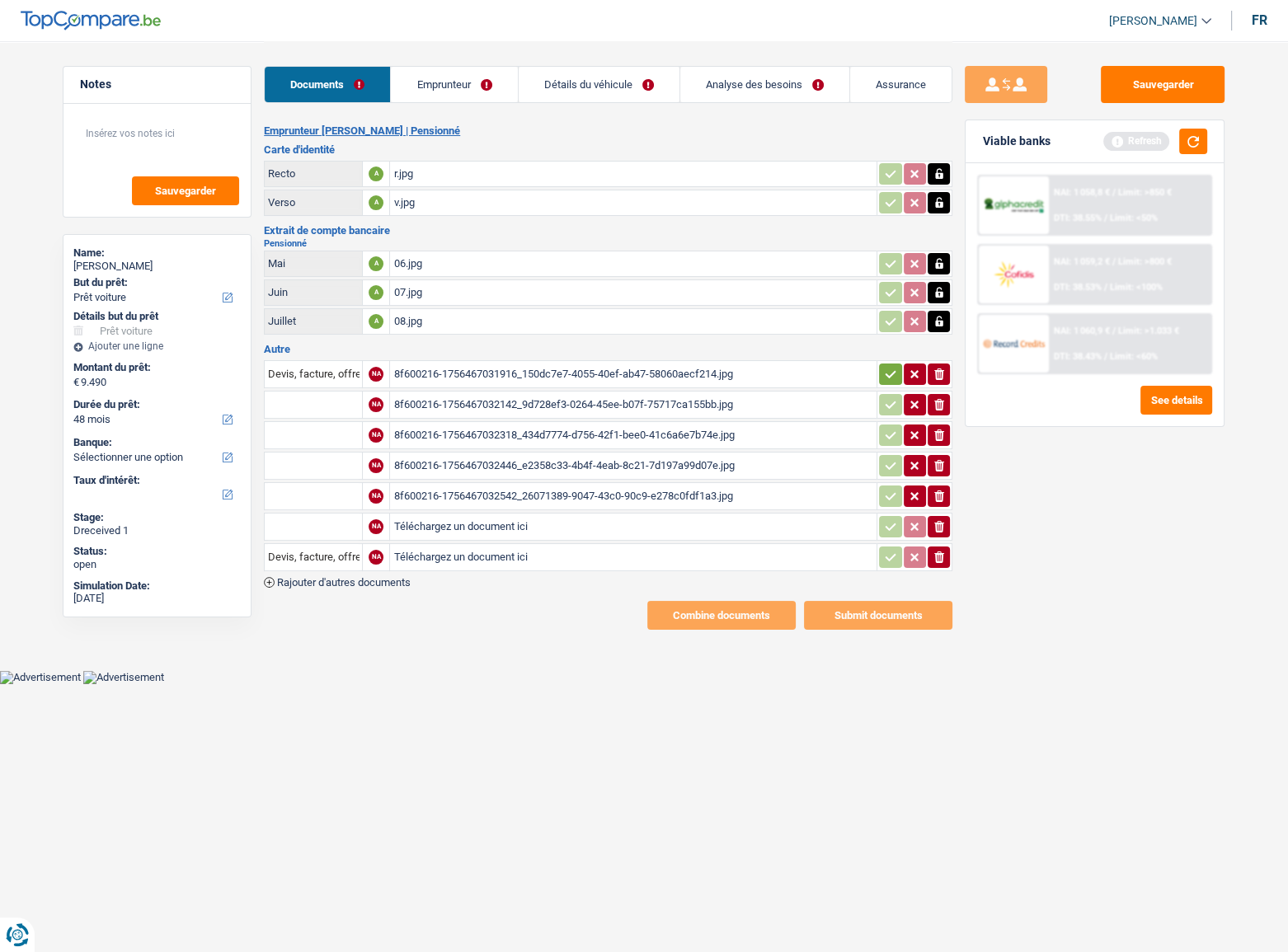
drag, startPoint x: 937, startPoint y: 434, endPoint x: 940, endPoint y: 404, distance: 30.1
click at [937, 432] on icon "button" at bounding box center [939, 435] width 10 height 12
drag, startPoint x: 940, startPoint y: 403, endPoint x: 935, endPoint y: 431, distance: 28.4
click at [937, 417] on table "Devis, facture, offre, bon de commande NA 8f600216-1756467031916_150dc7e7-4055-…" at bounding box center [608, 465] width 689 height 216
drag, startPoint x: 940, startPoint y: 470, endPoint x: 940, endPoint y: 483, distance: 13.0
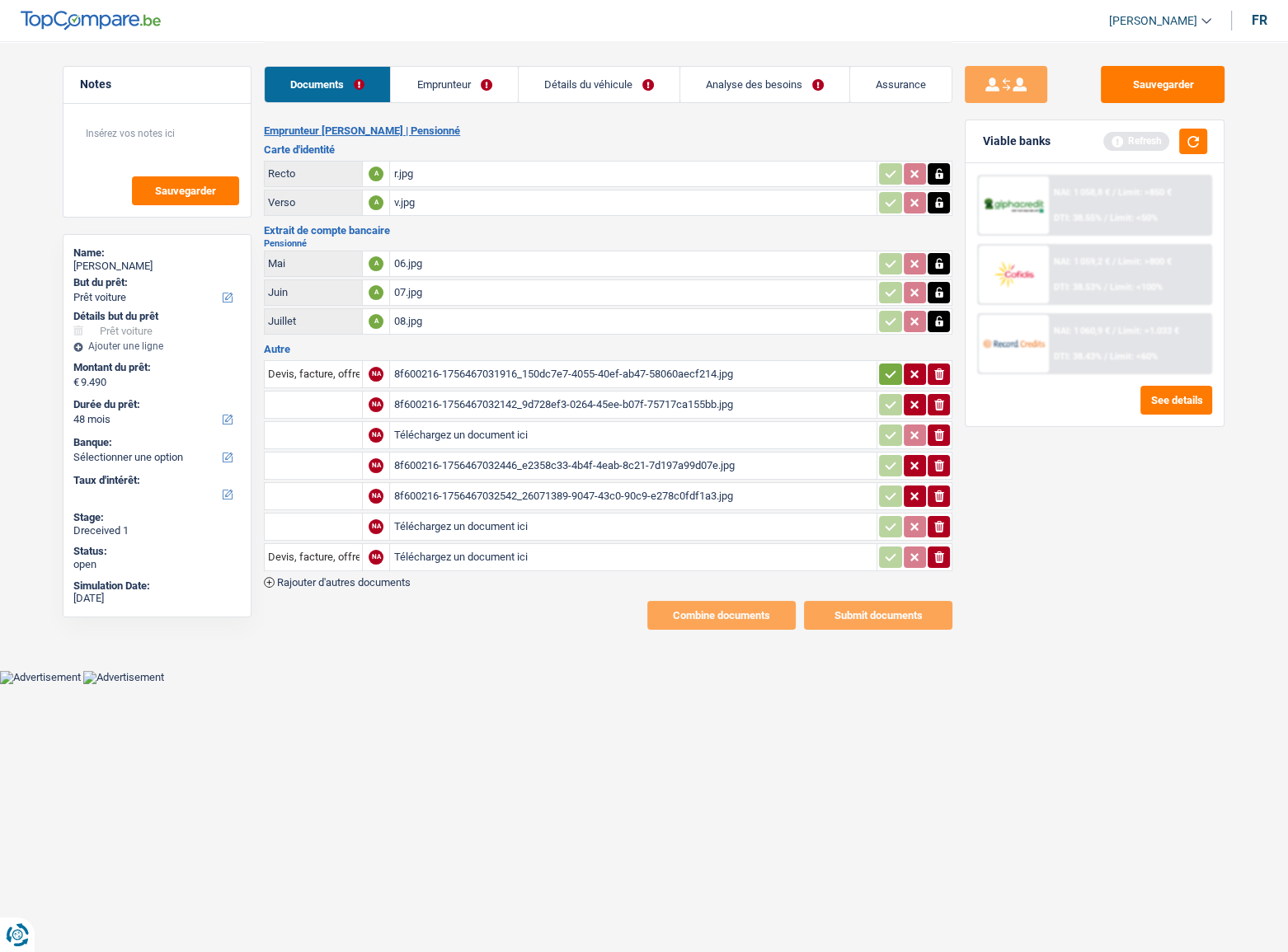
click at [940, 477] on table "Devis, facture, offre, bon de commande NA 8f600216-1756467031916_150dc7e7-4055-…" at bounding box center [608, 465] width 689 height 216
drag, startPoint x: 940, startPoint y: 488, endPoint x: 940, endPoint y: 466, distance: 22.0
click at [940, 488] on icon "ionicons-v5-e" at bounding box center [939, 496] width 13 height 17
click at [940, 466] on icon "button" at bounding box center [939, 465] width 10 height 12
drag, startPoint x: 937, startPoint y: 557, endPoint x: 934, endPoint y: 485, distance: 72.1
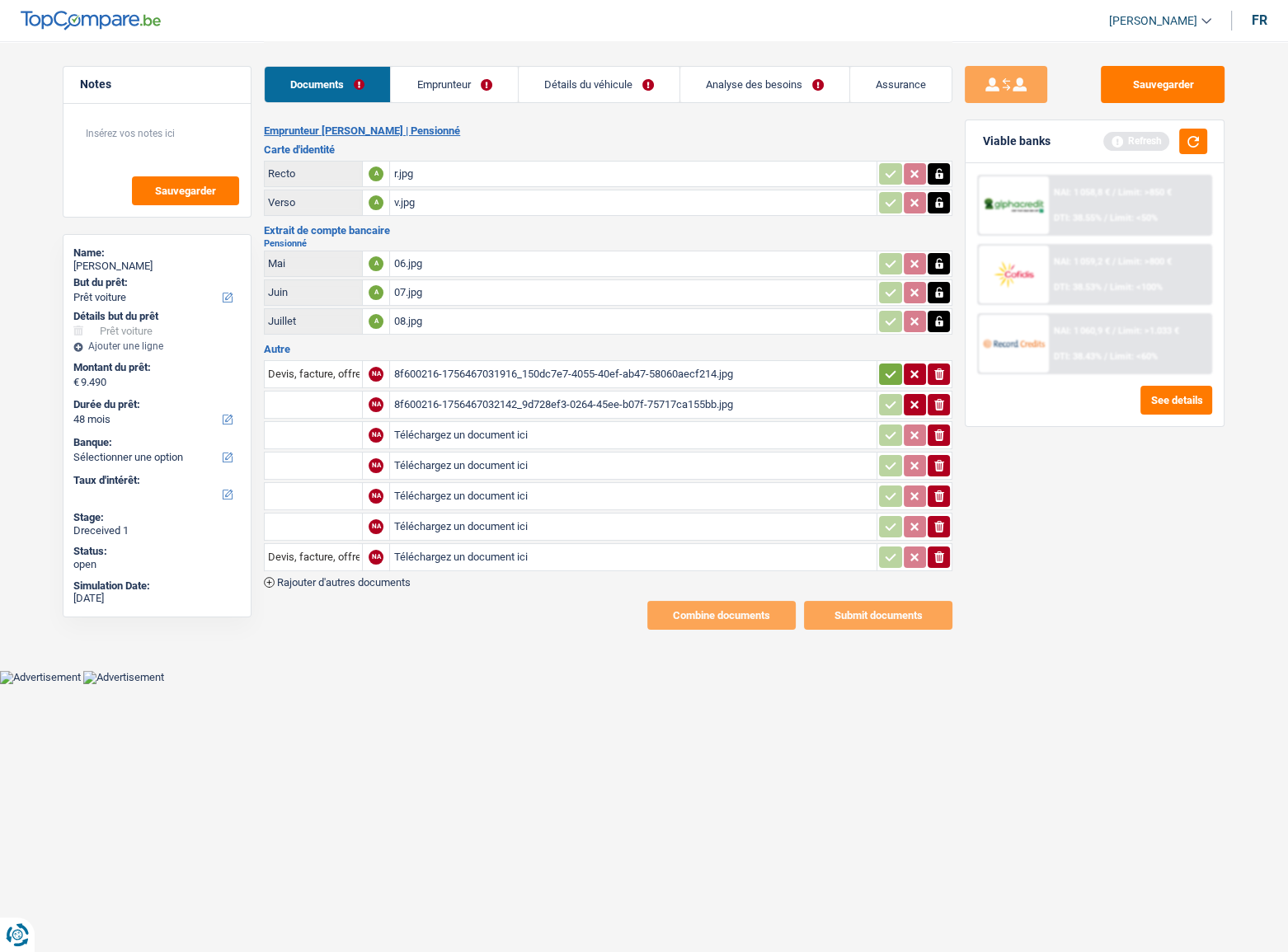
click at [937, 554] on icon "button" at bounding box center [939, 557] width 10 height 12
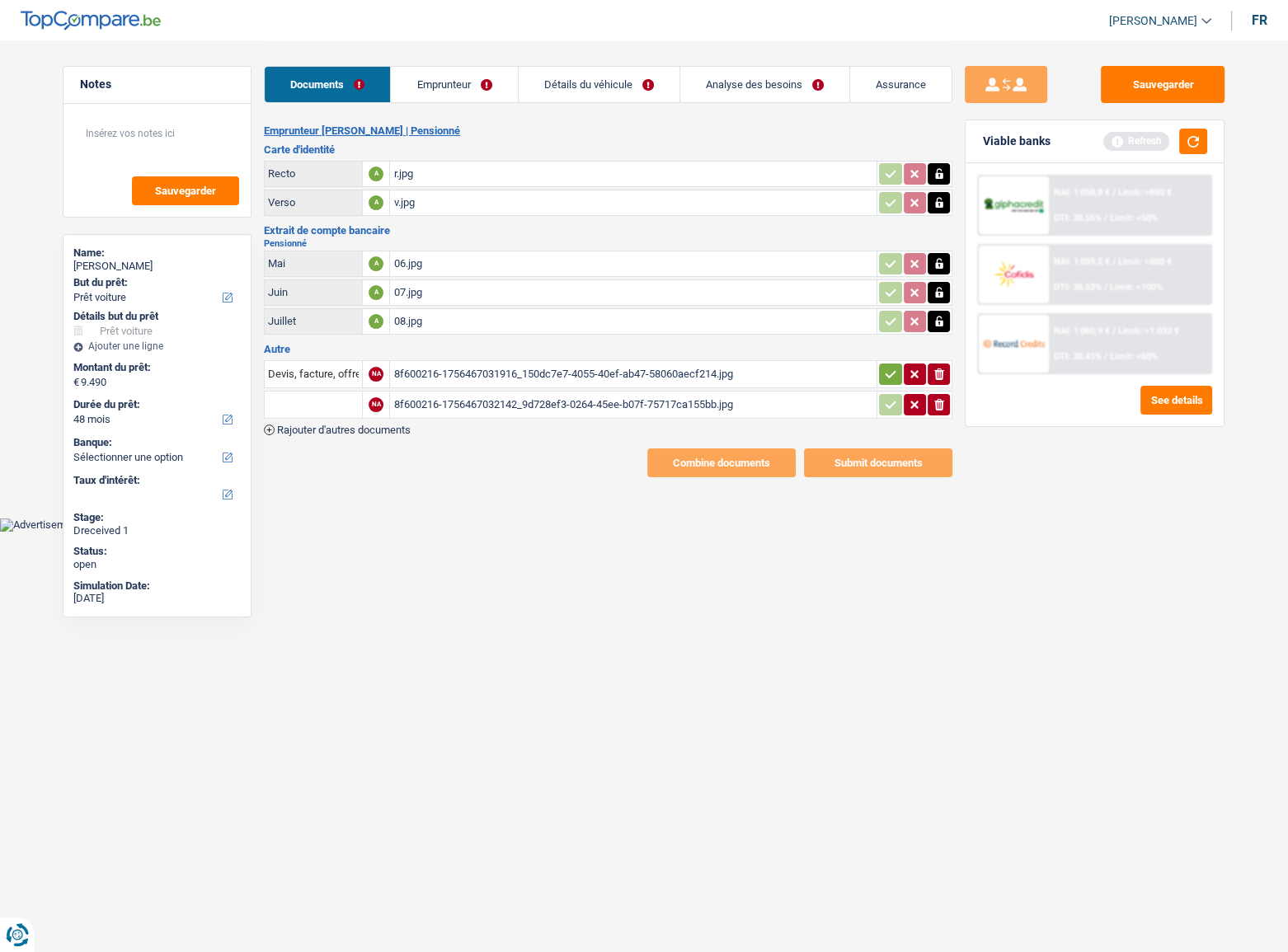
click at [940, 411] on button "ionicons-v5-e" at bounding box center [938, 404] width 22 height 22
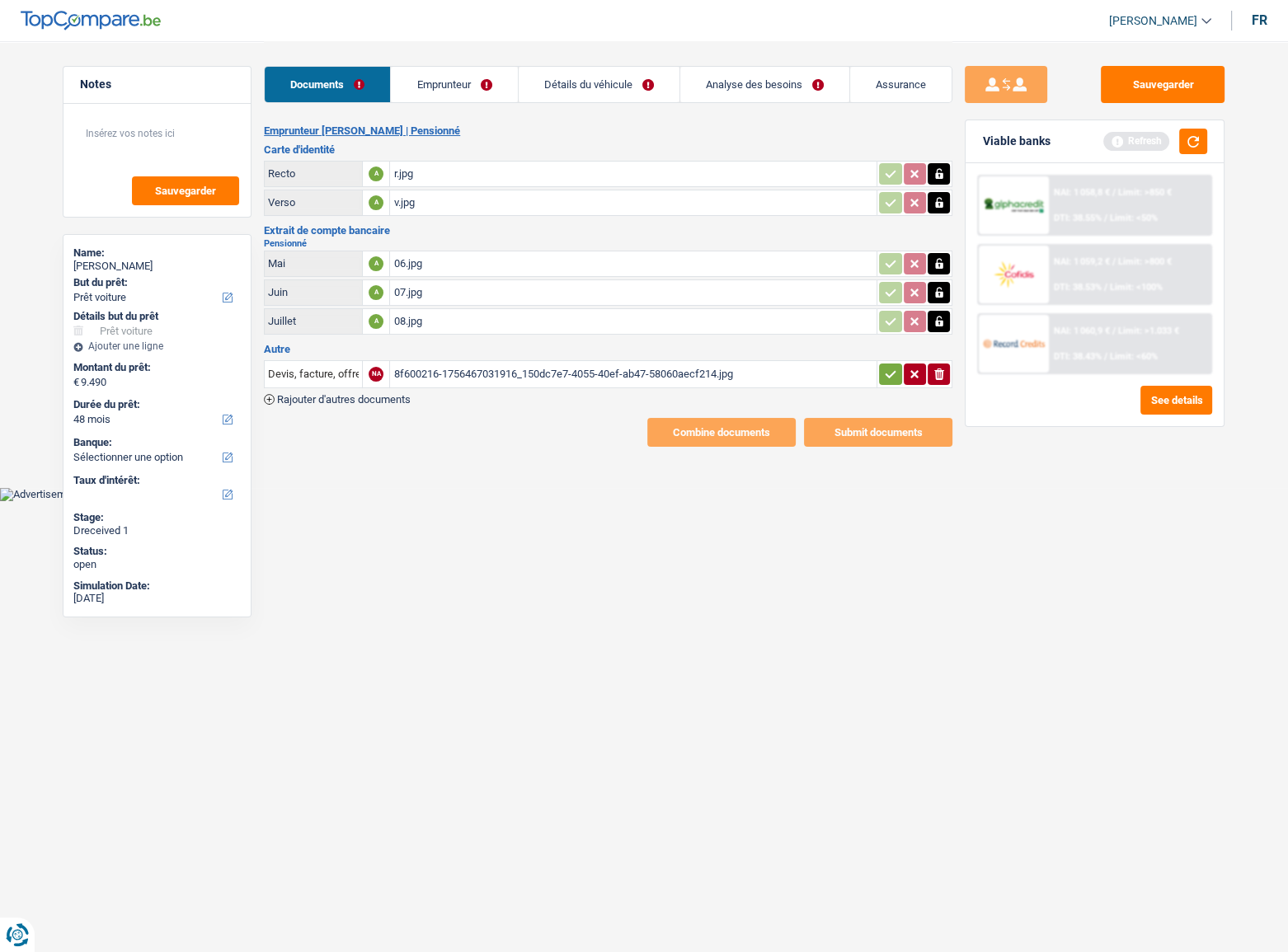
click at [455, 367] on div "8f600216-1756467031916_150dc7e7-4055-40ef-ab47-58060aecf214.jpg" at bounding box center [633, 374] width 480 height 25
drag, startPoint x: 945, startPoint y: 258, endPoint x: 938, endPoint y: 291, distance: 33.7
click at [943, 264] on icon "button" at bounding box center [939, 264] width 13 height 17
drag, startPoint x: 938, startPoint y: 291, endPoint x: 935, endPoint y: 311, distance: 20.2
click at [939, 291] on icon "button" at bounding box center [939, 293] width 13 height 17
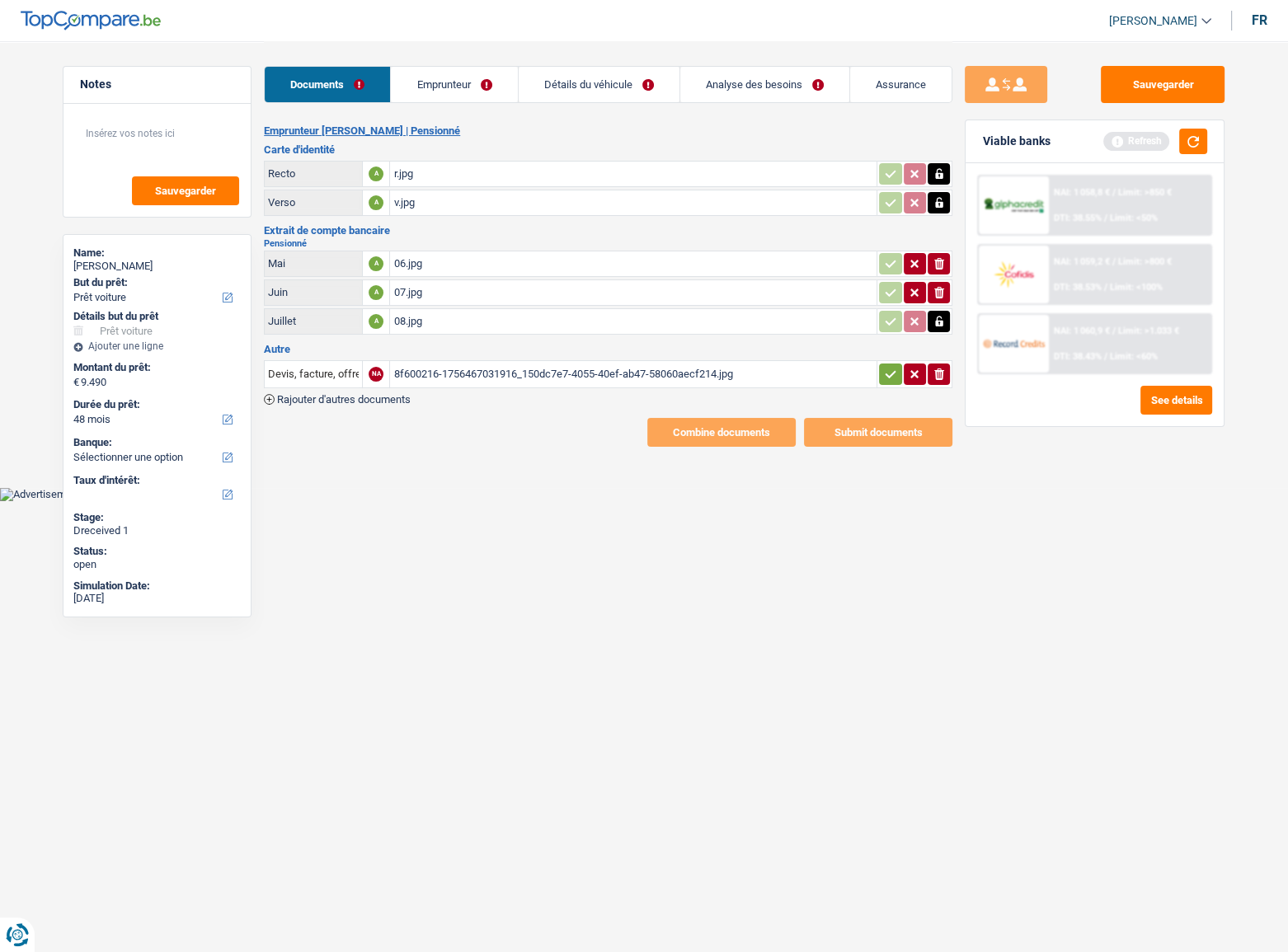
click at [937, 310] on button "button" at bounding box center [938, 321] width 22 height 22
drag, startPoint x: 940, startPoint y: 254, endPoint x: 940, endPoint y: 285, distance: 31.0
click at [940, 260] on icon "ionicons-v5-e" at bounding box center [939, 264] width 13 height 17
click at [940, 290] on icon "ionicons-v5-e" at bounding box center [939, 293] width 13 height 17
click at [932, 320] on icon "ionicons-v5-e" at bounding box center [939, 321] width 13 height 17
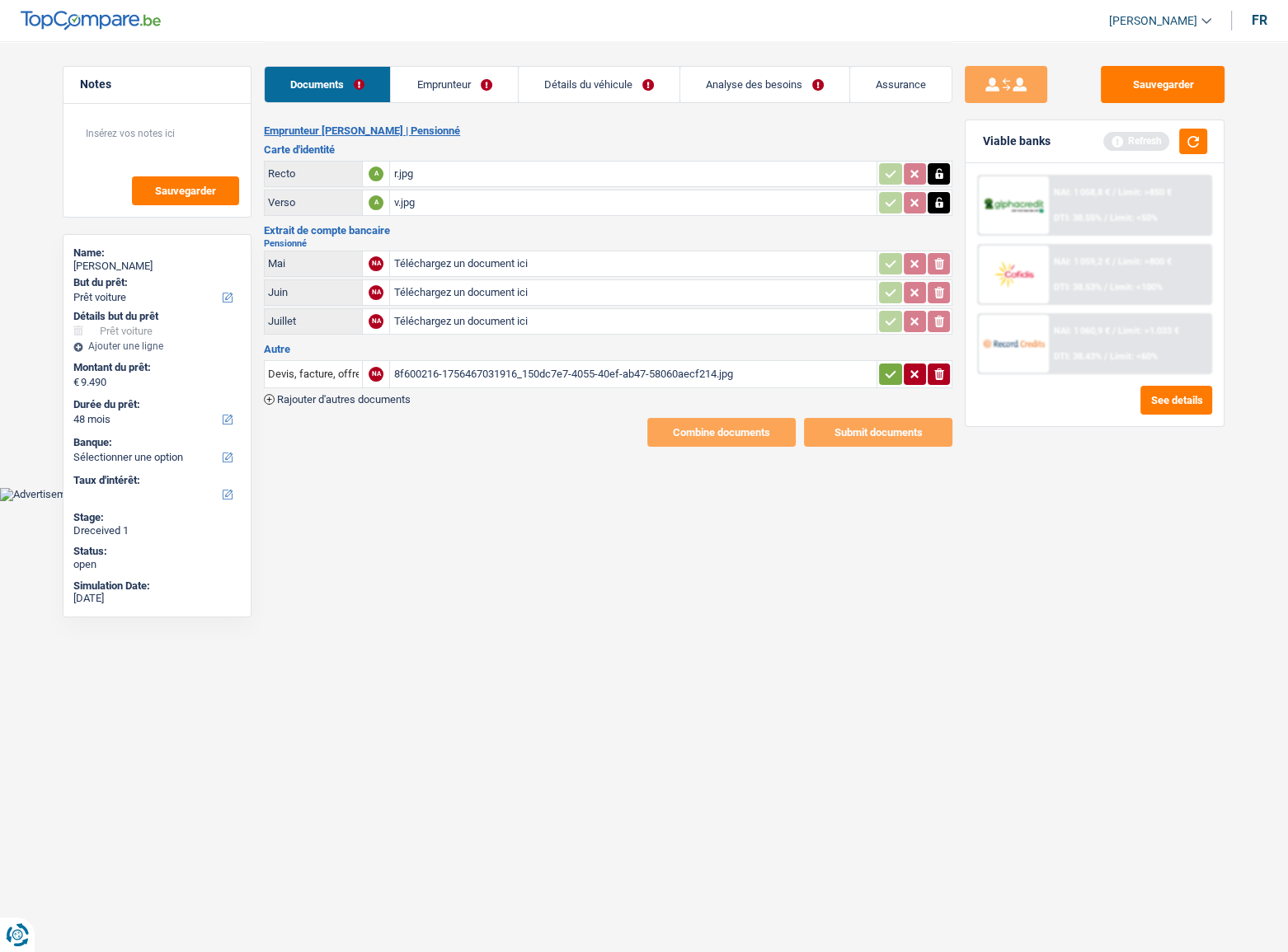
click at [638, 255] on input "Téléchargez un document ici" at bounding box center [633, 264] width 480 height 25
click at [512, 284] on input "Téléchargez un document ici" at bounding box center [633, 293] width 480 height 25
click at [499, 326] on input "Téléchargez un document ici" at bounding box center [633, 321] width 480 height 25
click at [1072, 92] on div "Sauvegarder" at bounding box center [1094, 84] width 260 height 37
click at [1157, 92] on button "Sauvegarder" at bounding box center [1162, 84] width 124 height 37
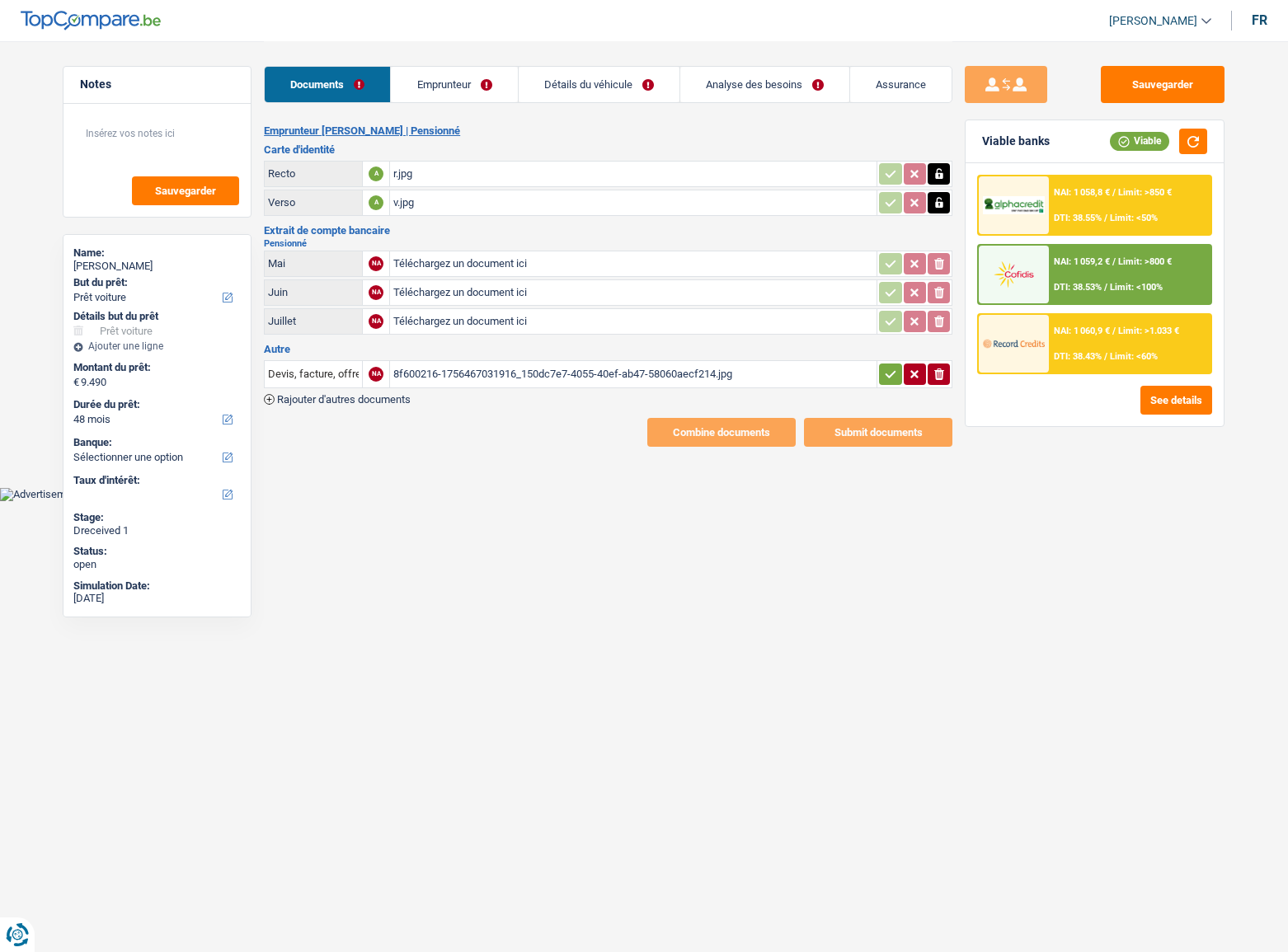
select select "car"
select select "48"
click at [569, 260] on input "Téléchargez un document ici" at bounding box center [633, 264] width 480 height 25
type input "C:\fakepath\06.jpg"
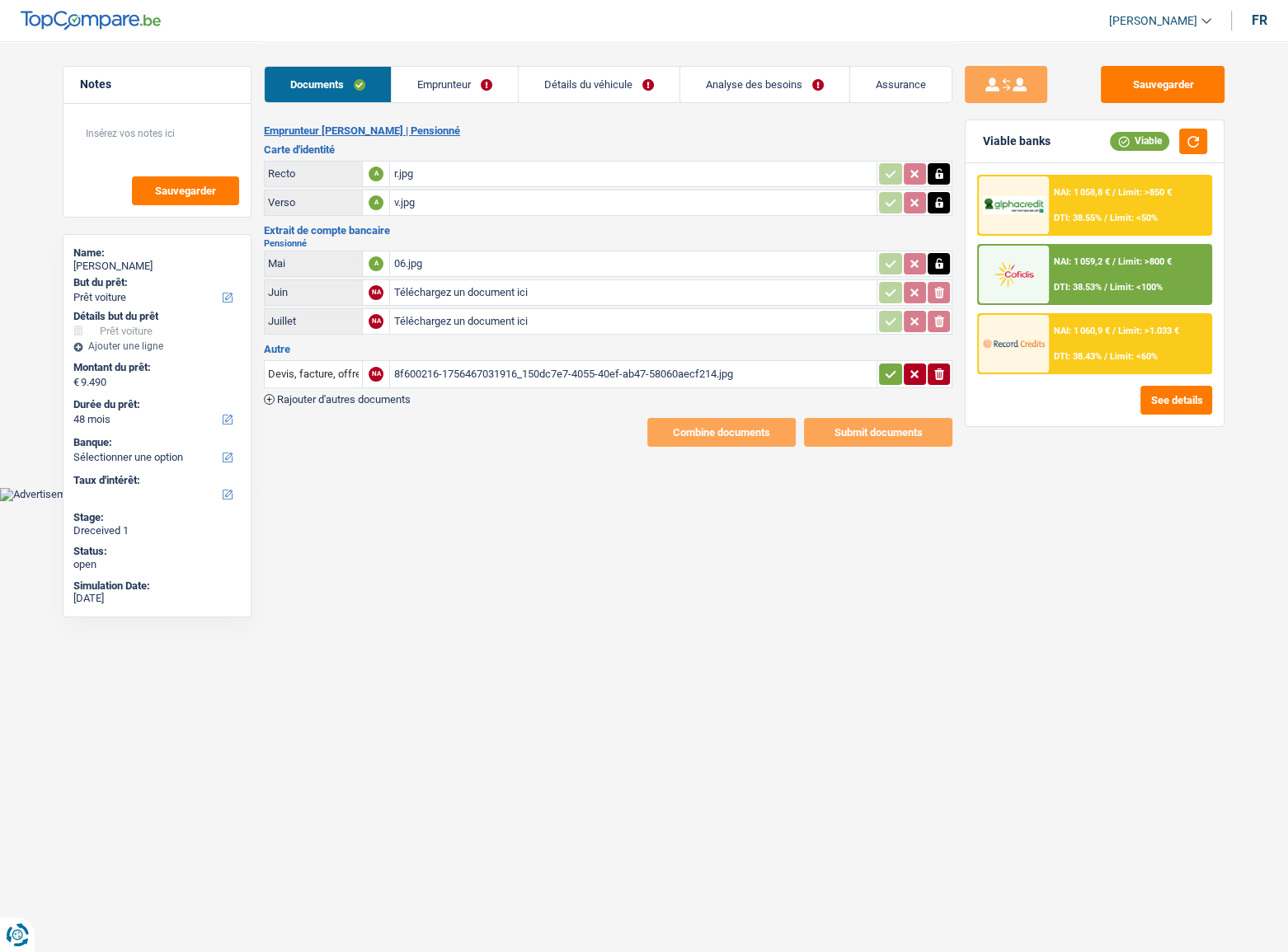
click at [553, 296] on input "Téléchargez un document ici" at bounding box center [633, 293] width 480 height 25
type input "C:\fakepath\07.jpg"
click at [420, 325] on input "Téléchargez un document ici" at bounding box center [633, 321] width 480 height 25
type input "C:\fakepath\08.jpg"
click at [475, 92] on link "Emprunteur" at bounding box center [454, 84] width 126 height 36
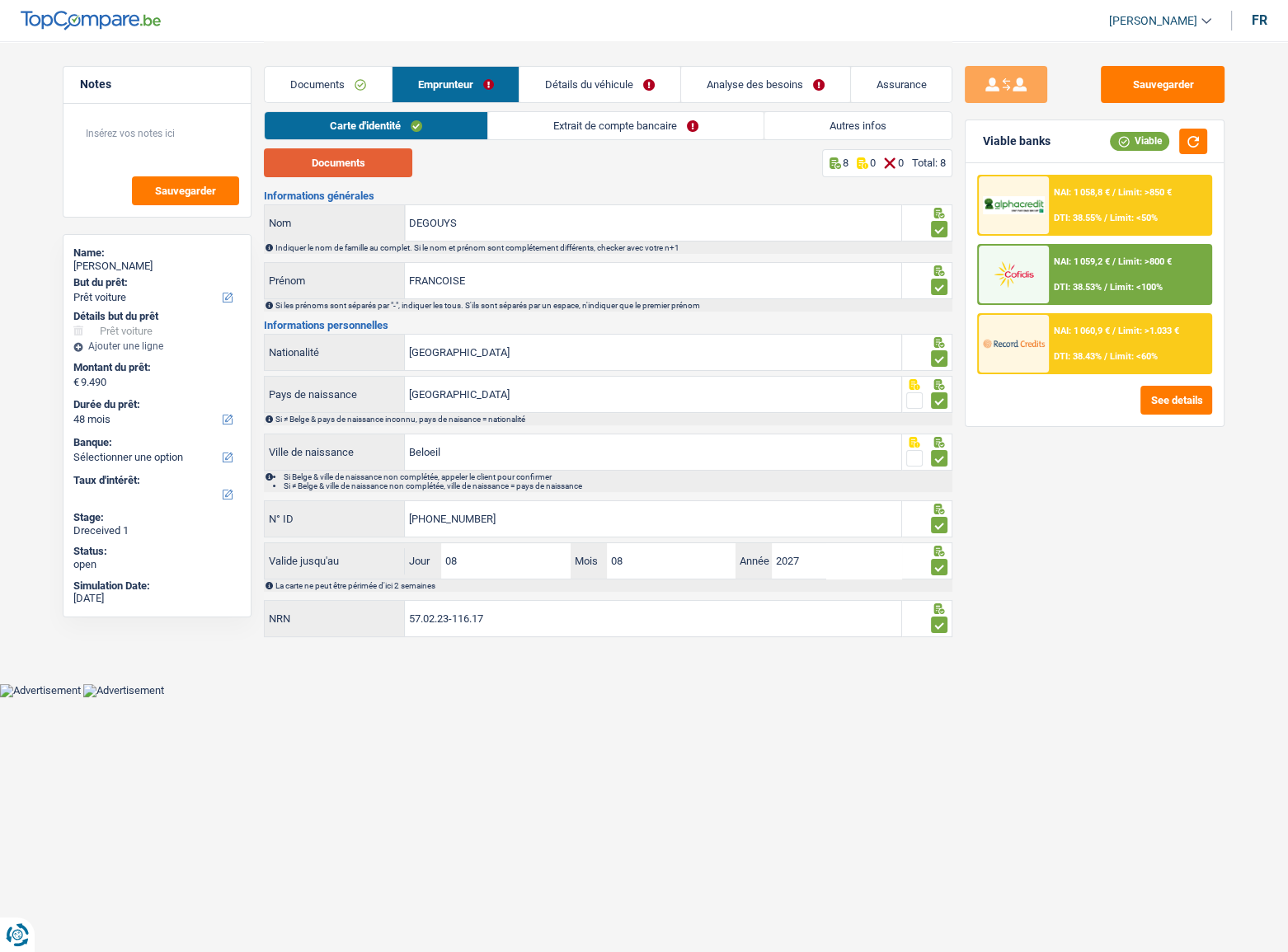
click at [346, 164] on button "Documents" at bounding box center [338, 162] width 148 height 29
click at [558, 119] on link "Extrait de compte bancaire" at bounding box center [625, 126] width 276 height 27
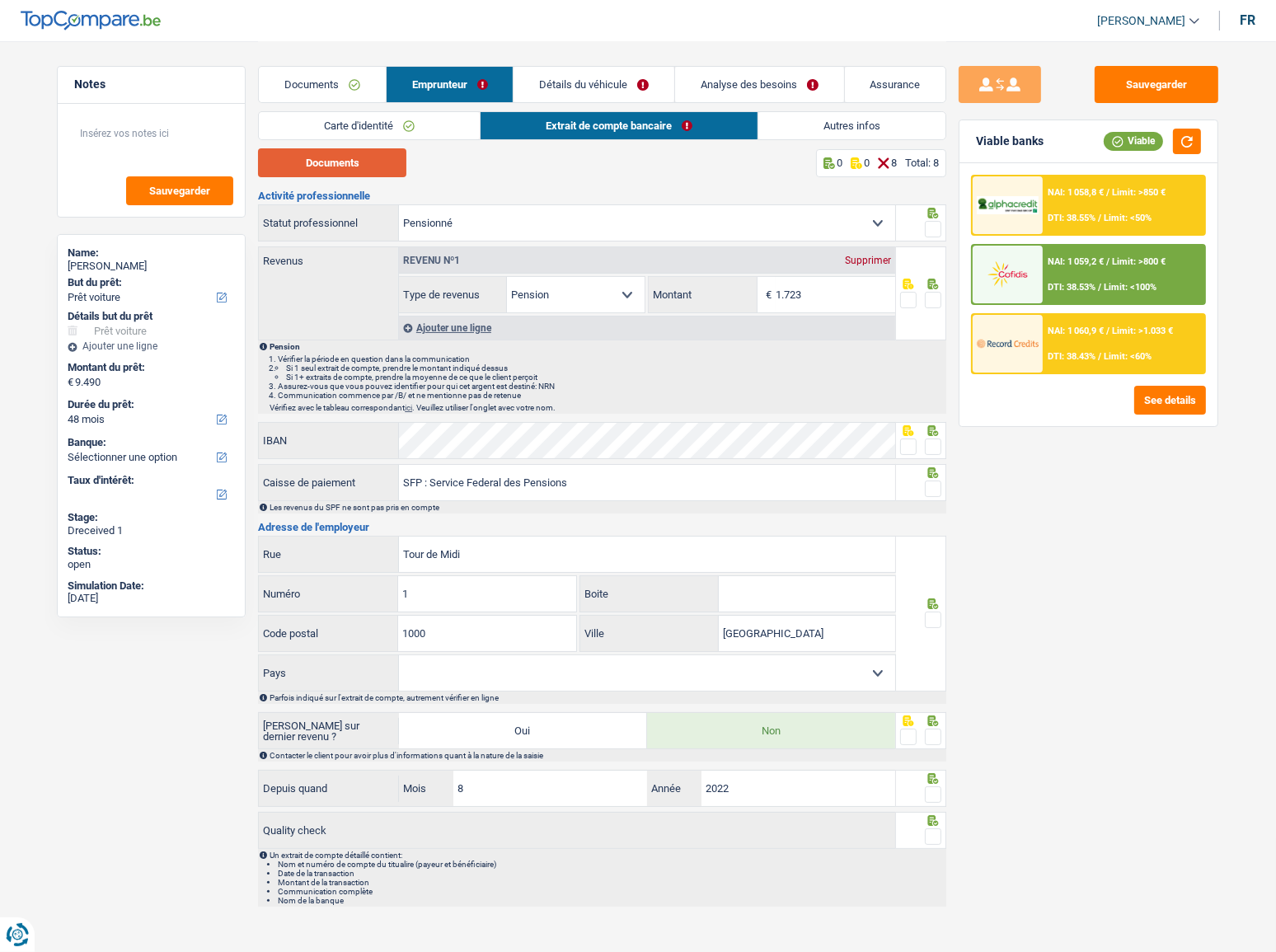
drag, startPoint x: 335, startPoint y: 154, endPoint x: 325, endPoint y: 153, distance: 10.0
click at [334, 153] on button "Documents" at bounding box center [332, 162] width 148 height 29
drag, startPoint x: 933, startPoint y: 295, endPoint x: 946, endPoint y: 251, distance: 45.9
click at [934, 291] on span at bounding box center [933, 300] width 17 height 17
click at [0, 0] on input "radio" at bounding box center [0, 0] width 0 height 0
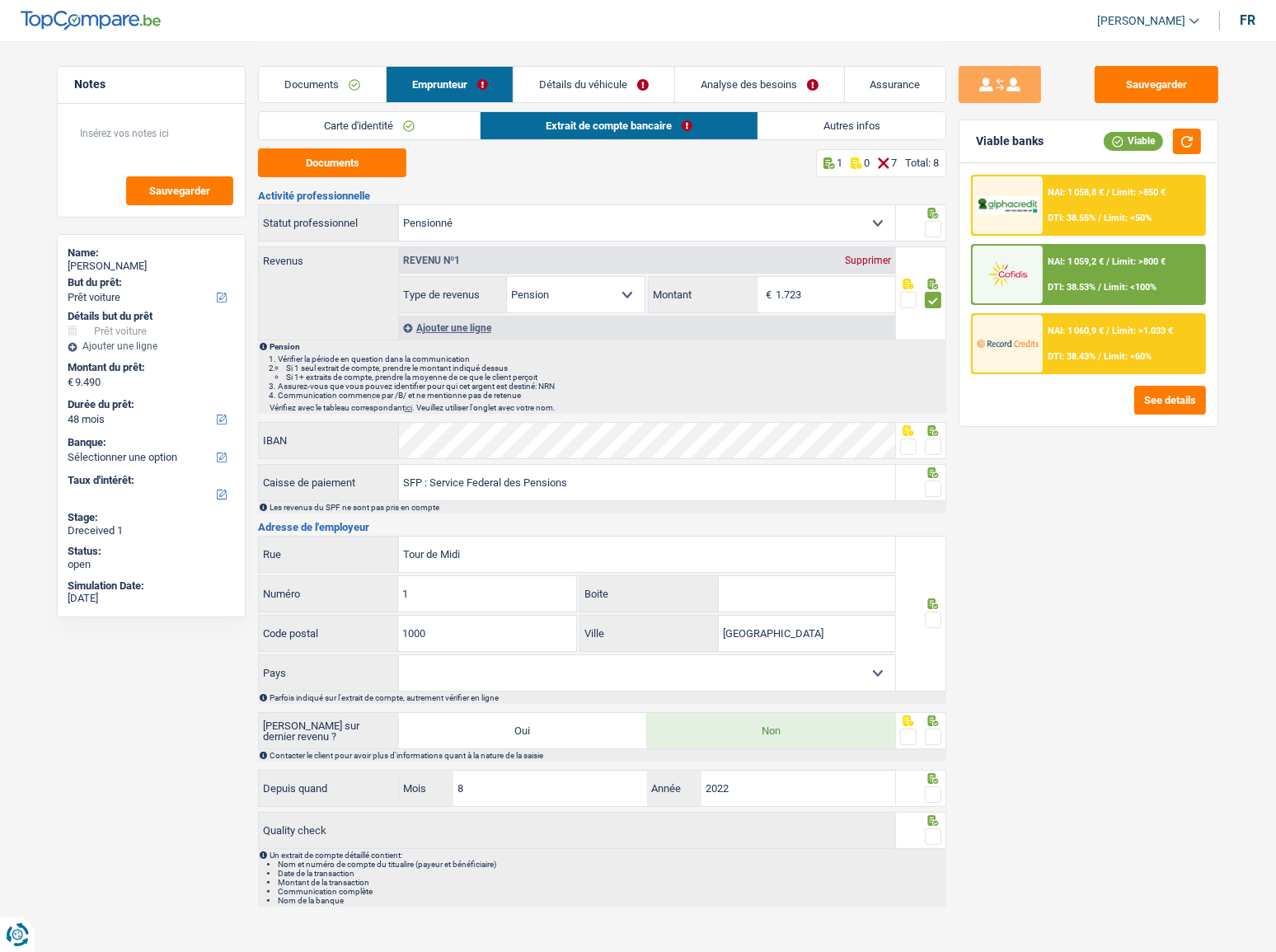
click at [932, 230] on span at bounding box center [933, 229] width 17 height 17
click at [0, 0] on input "radio" at bounding box center [0, 0] width 0 height 0
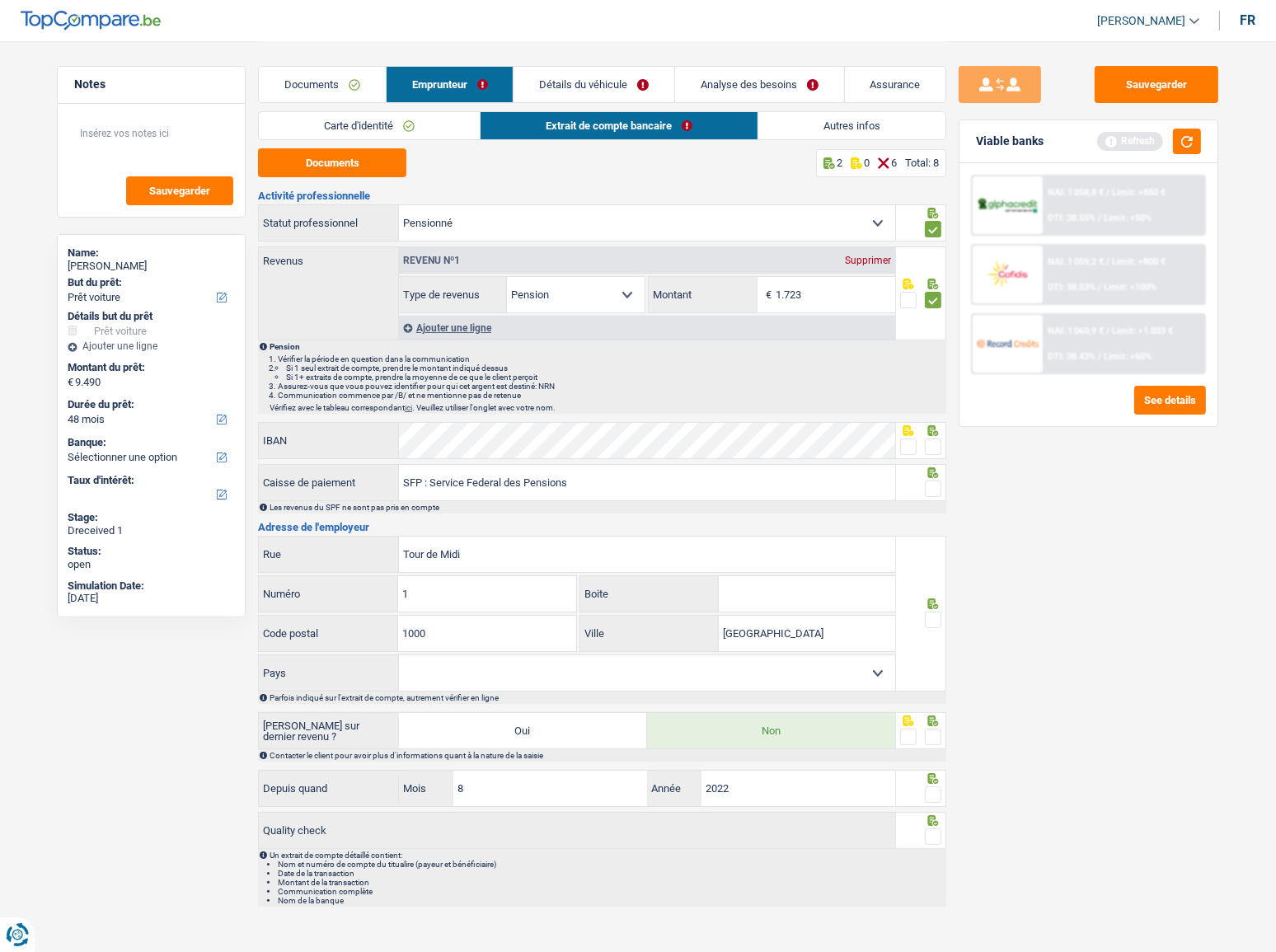
click at [940, 444] on div at bounding box center [921, 440] width 51 height 37
click at [934, 443] on span at bounding box center [933, 447] width 17 height 17
click at [0, 0] on input "radio" at bounding box center [0, 0] width 0 height 0
click at [931, 482] on span at bounding box center [933, 487] width 17 height 17
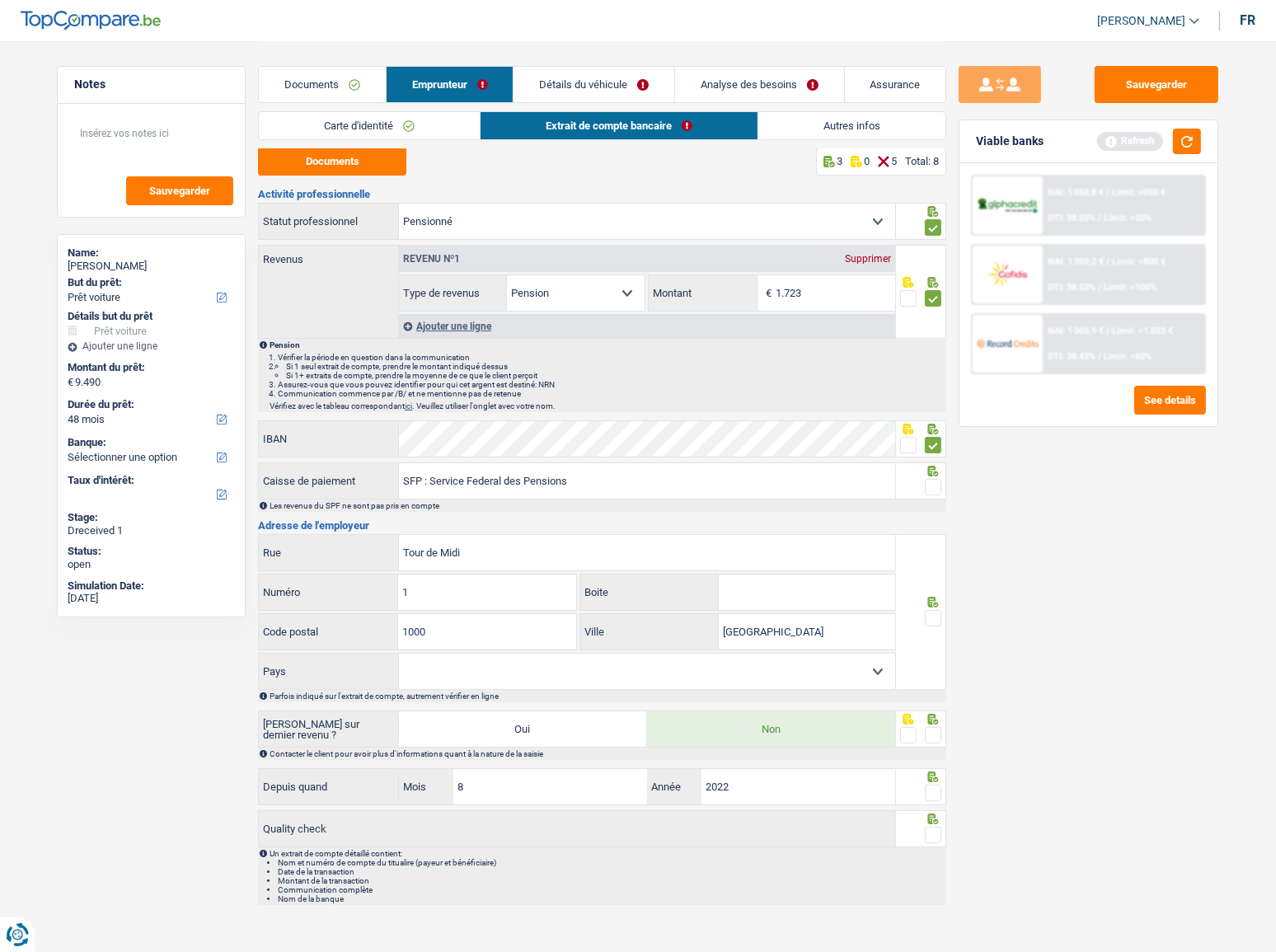
click at [0, 0] on input "radio" at bounding box center [0, 0] width 0 height 0
click at [1193, 141] on button "button" at bounding box center [1187, 141] width 28 height 26
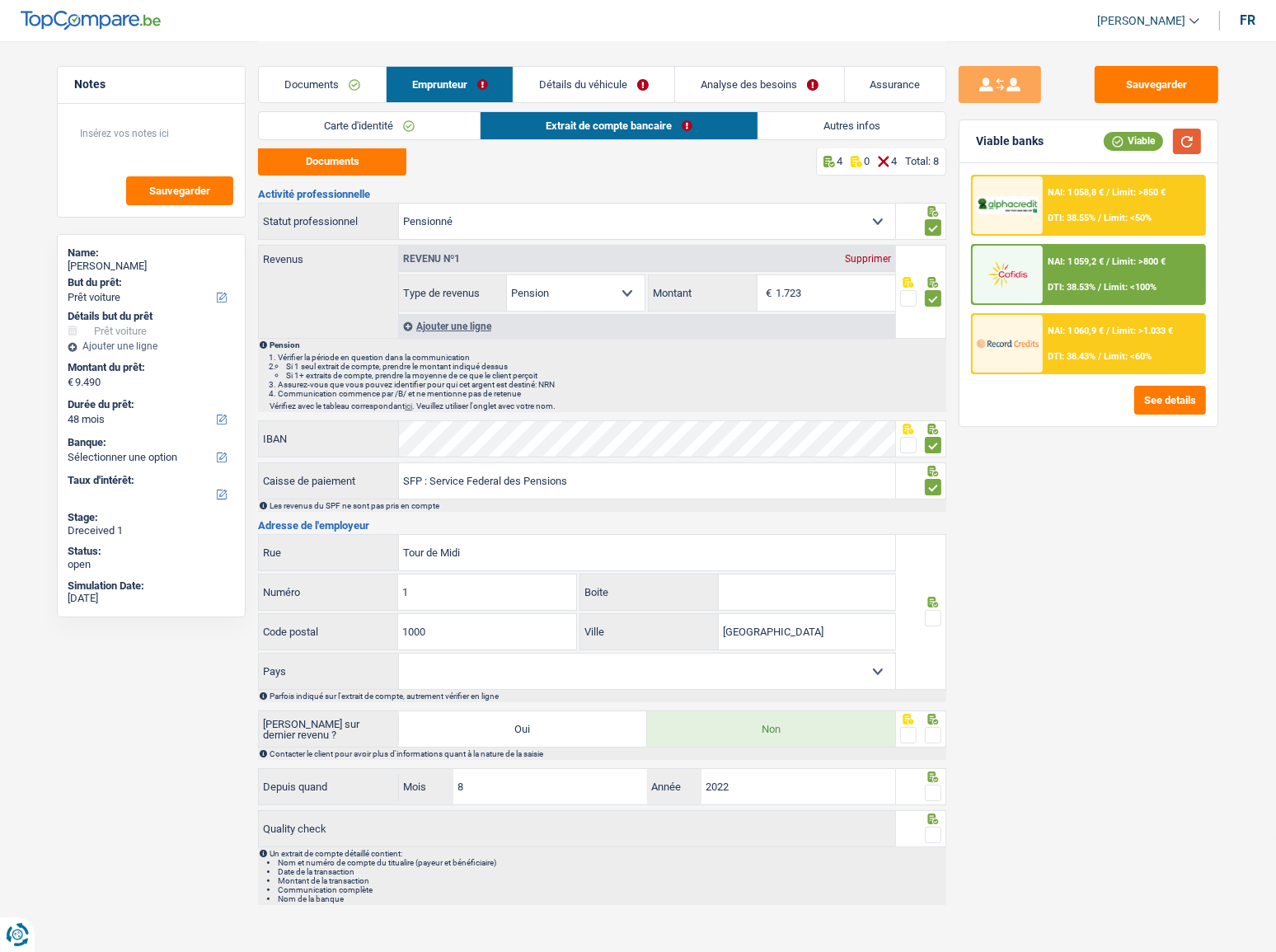
click at [1184, 138] on button "button" at bounding box center [1187, 141] width 28 height 26
click at [1185, 139] on button "button" at bounding box center [1187, 141] width 28 height 26
click at [930, 619] on span at bounding box center [933, 618] width 17 height 17
click at [0, 0] on input "radio" at bounding box center [0, 0] width 0 height 0
click at [931, 726] on span at bounding box center [933, 735] width 17 height 17
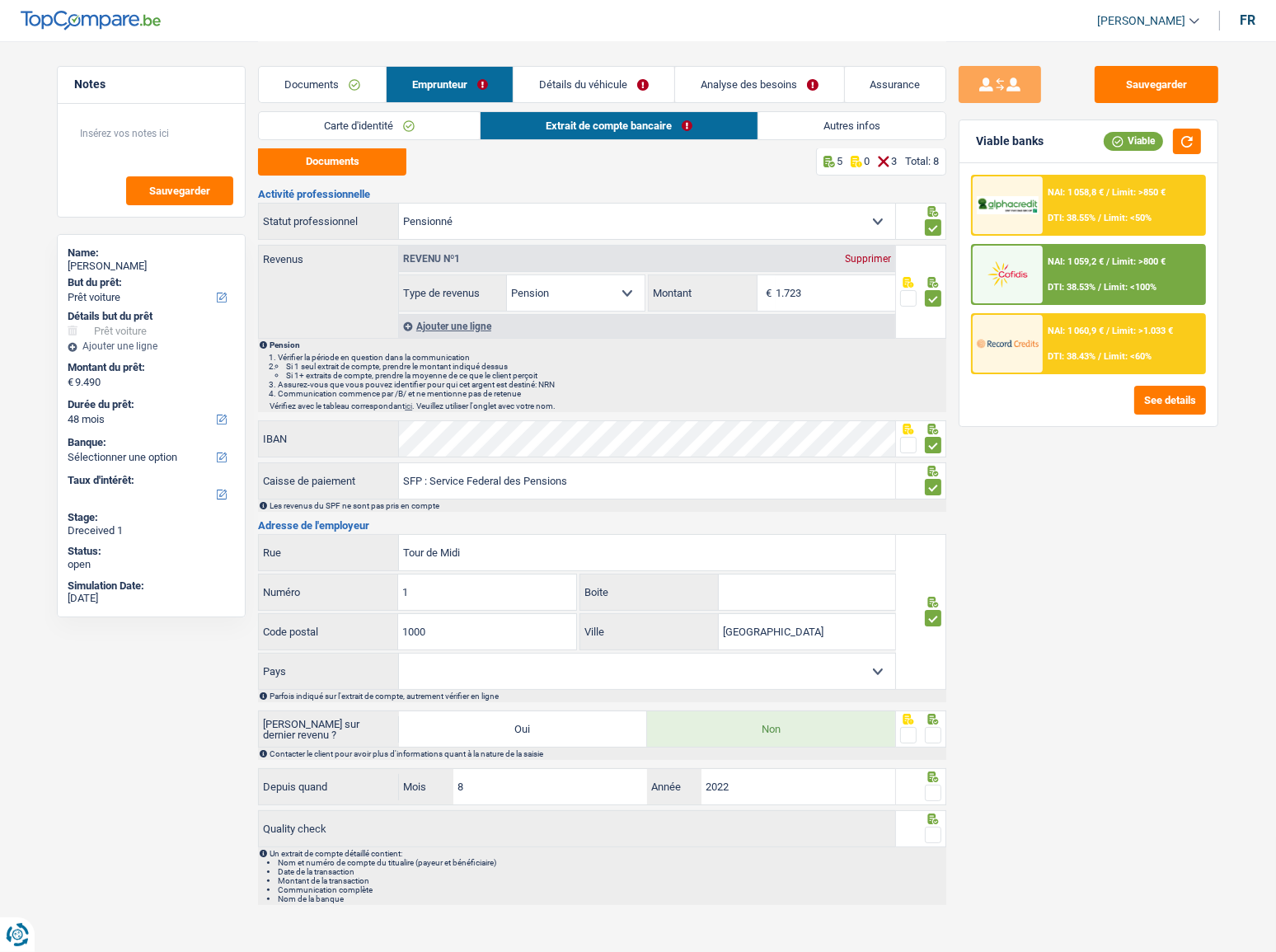
click at [0, 0] on input "radio" at bounding box center [0, 0] width 0 height 0
click at [839, 665] on select "Belgique Luxembourg Sélectionner une option" at bounding box center [647, 671] width 496 height 36
select select "BE"
click at [399, 653] on select "Belgique Luxembourg Sélectionner une option" at bounding box center [647, 671] width 496 height 36
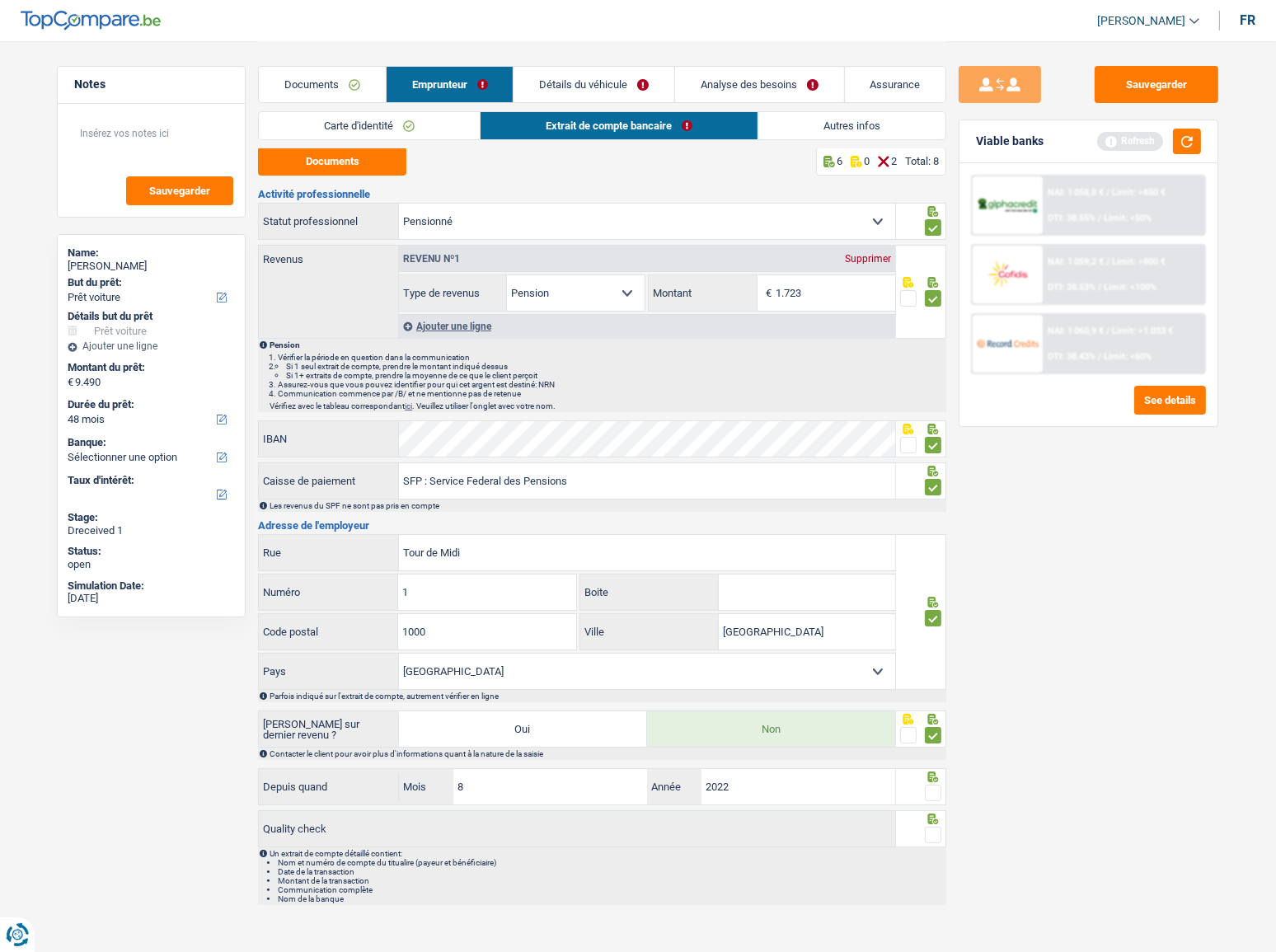
click at [938, 786] on span at bounding box center [933, 793] width 17 height 17
click at [0, 0] on input "radio" at bounding box center [0, 0] width 0 height 0
click at [936, 849] on div "Un extrait de compte détaillé contient: Nom et numéro de compte du titualire (p…" at bounding box center [607, 875] width 675 height 54
drag, startPoint x: 934, startPoint y: 834, endPoint x: 986, endPoint y: 672, distance: 170.1
click at [931, 830] on span at bounding box center [933, 835] width 17 height 17
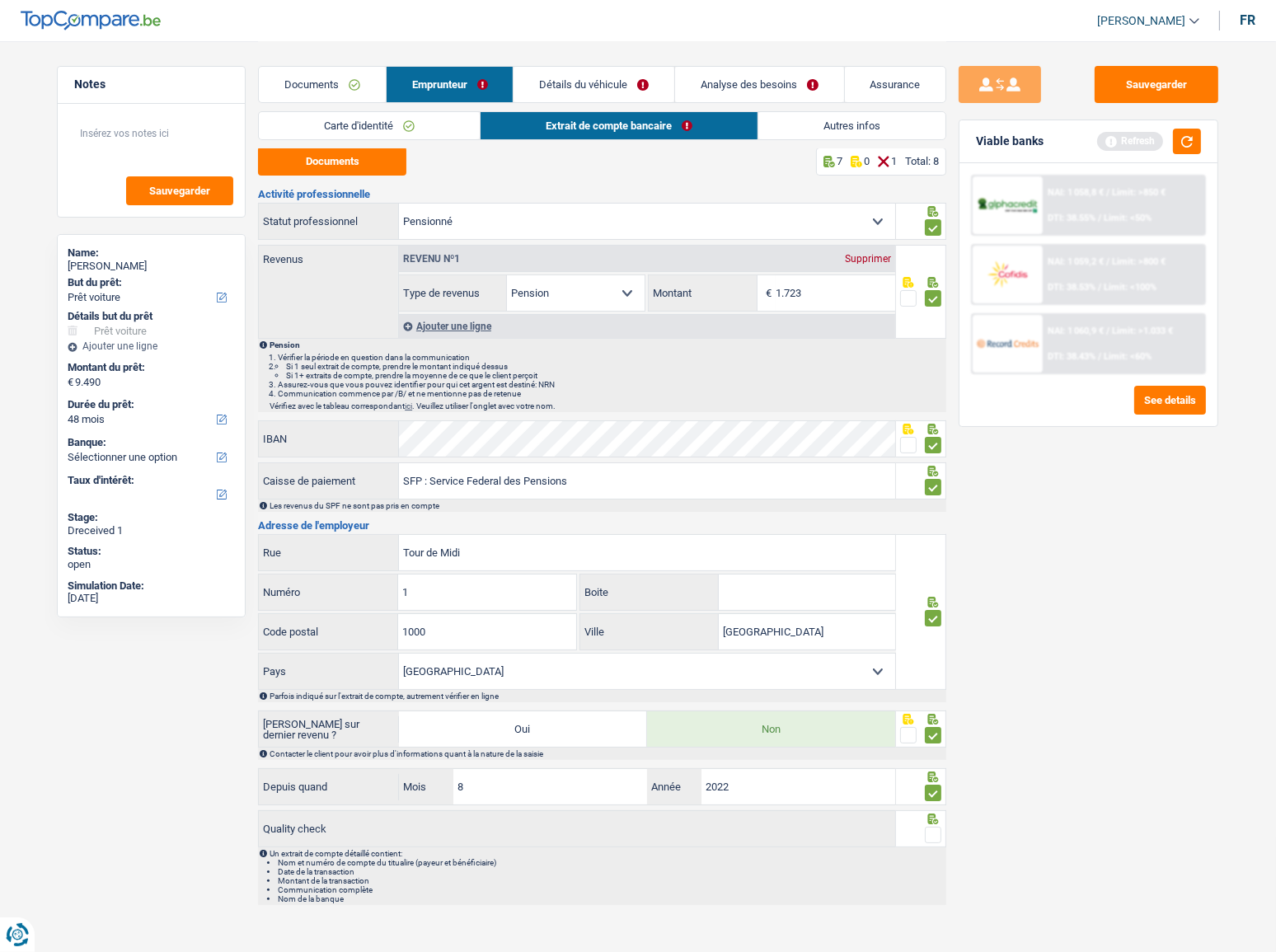
click at [0, 0] on input "radio" at bounding box center [0, 0] width 0 height 0
click at [1193, 141] on button "button" at bounding box center [1187, 141] width 28 height 26
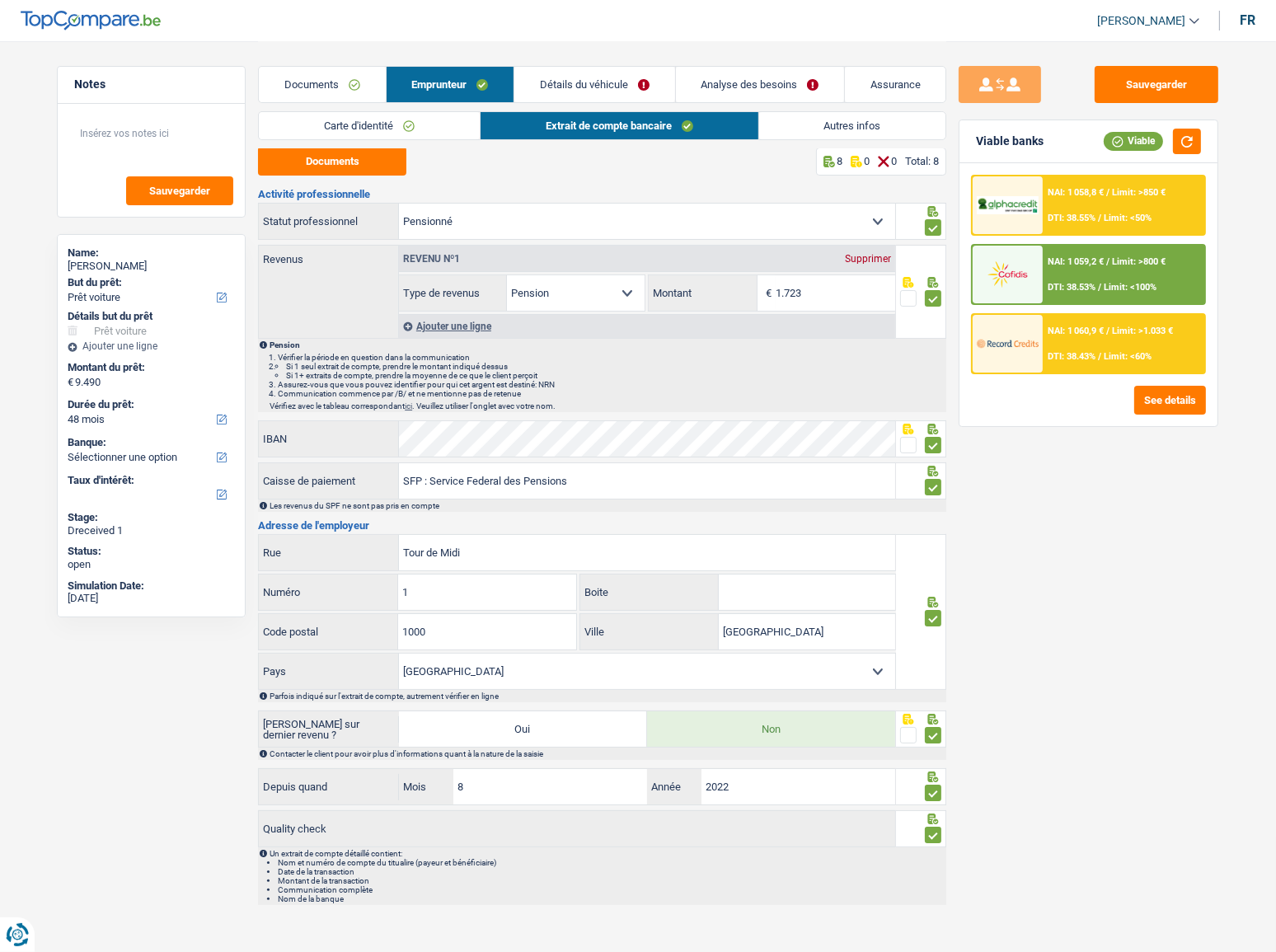
click at [812, 125] on link "Autres infos" at bounding box center [852, 126] width 187 height 27
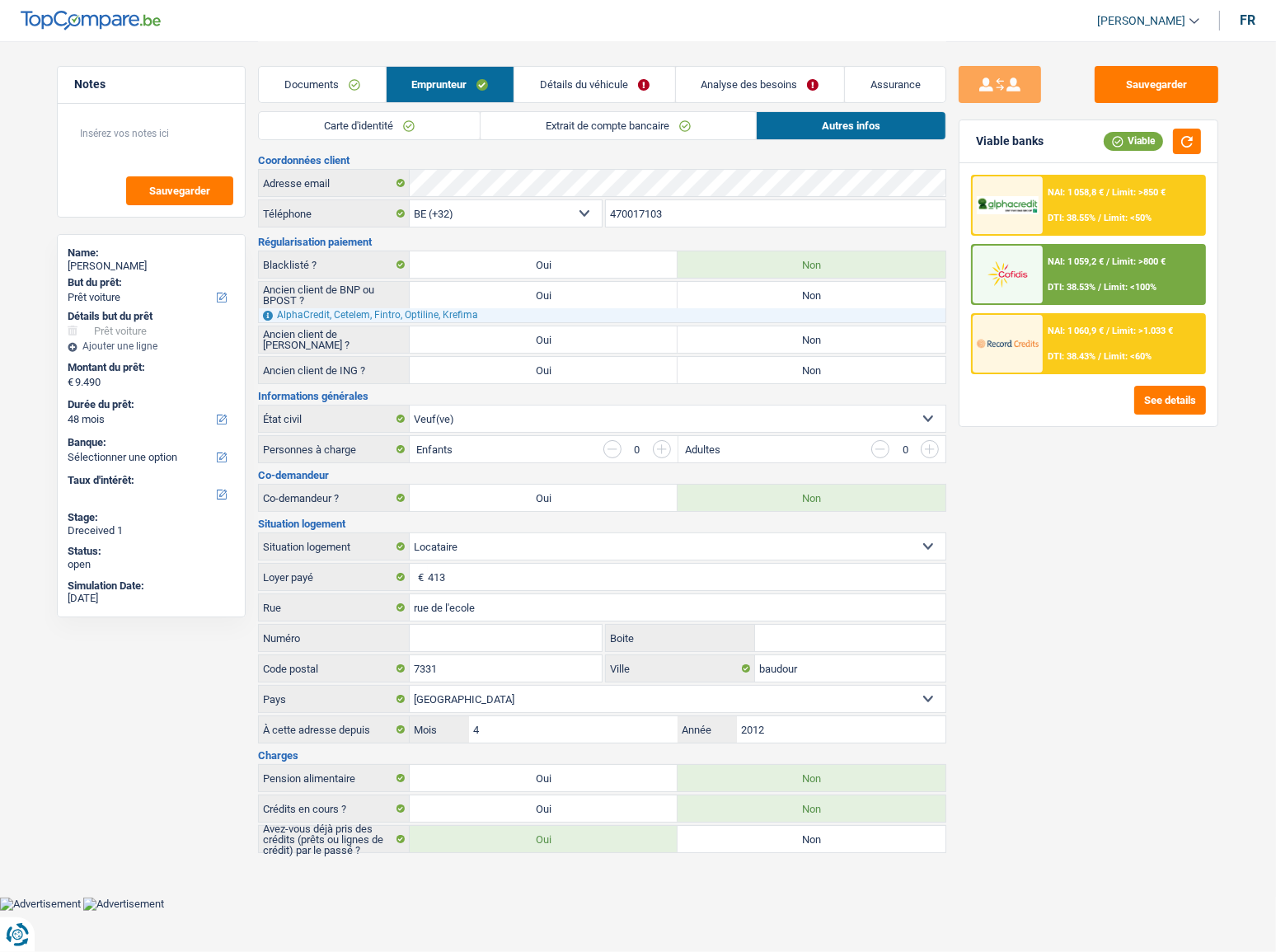
scroll to position [0, 0]
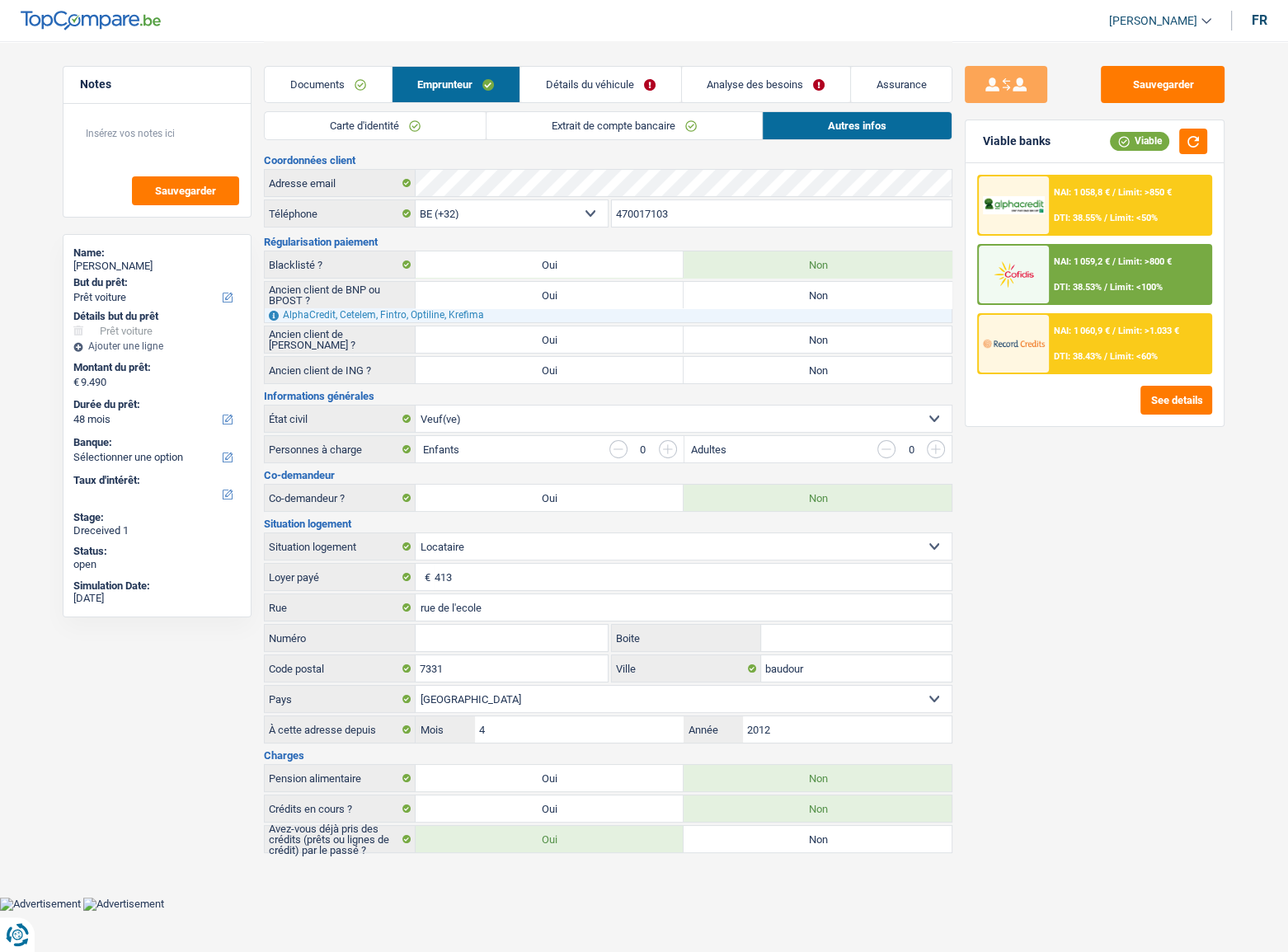
click at [450, 638] on input "Numéro" at bounding box center [511, 637] width 192 height 27
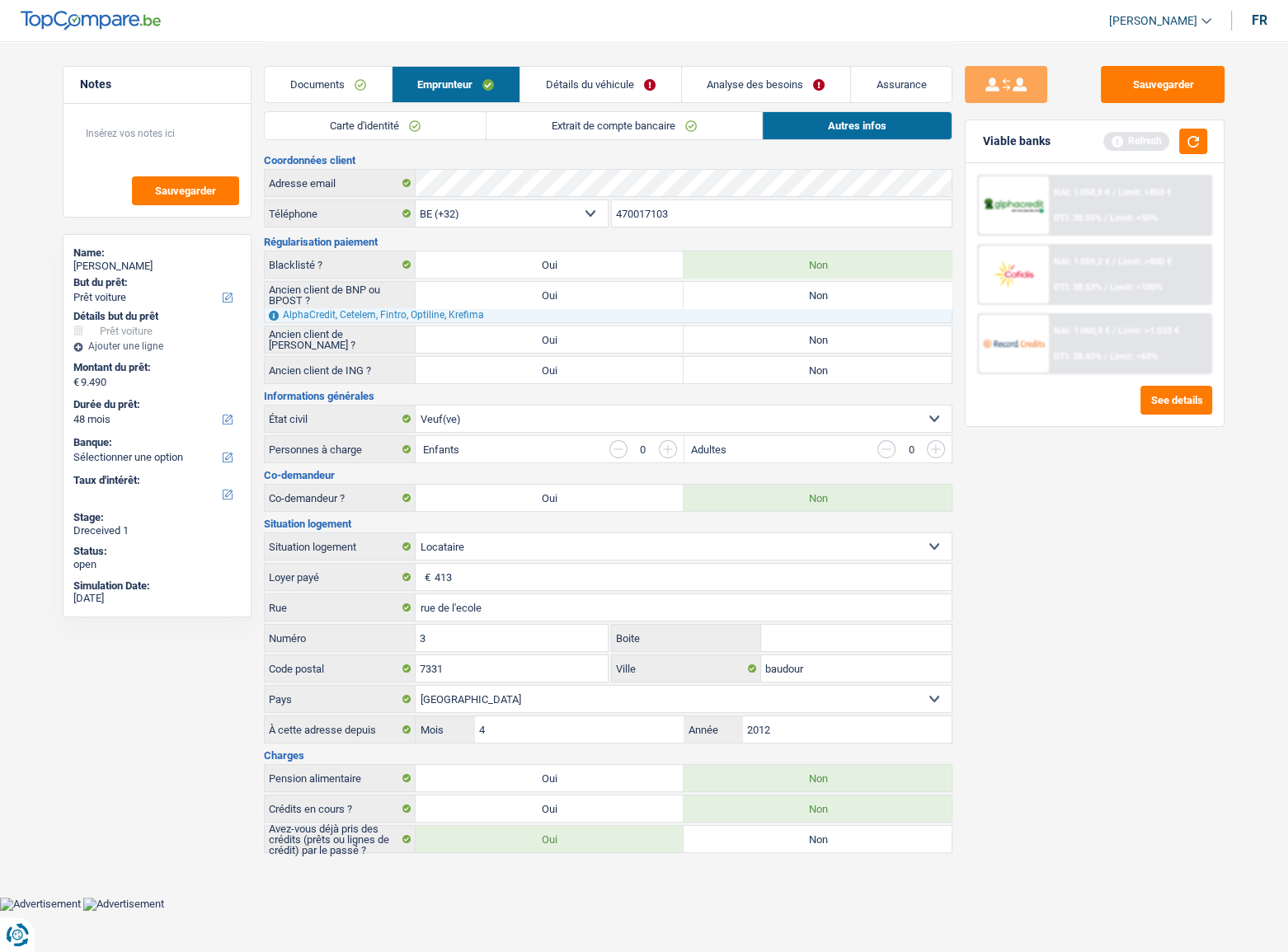
type input "3"
click at [897, 636] on input "Boite" at bounding box center [856, 637] width 191 height 27
type input "21"
click at [1187, 147] on button "button" at bounding box center [1193, 141] width 28 height 26
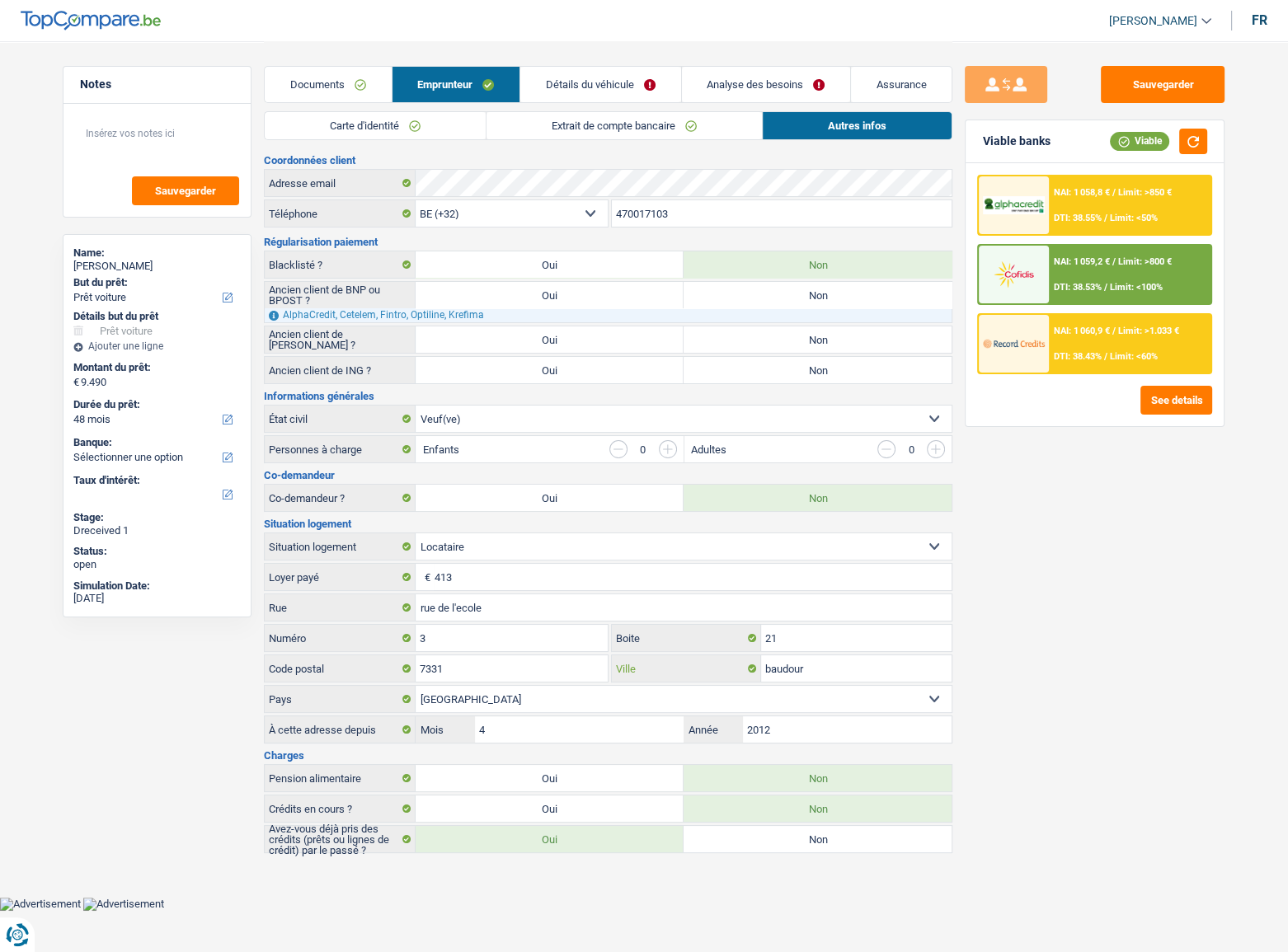
drag, startPoint x: 835, startPoint y: 662, endPoint x: 712, endPoint y: 659, distance: 123.0
click at [712, 659] on div "baudour Ville" at bounding box center [782, 668] width 341 height 27
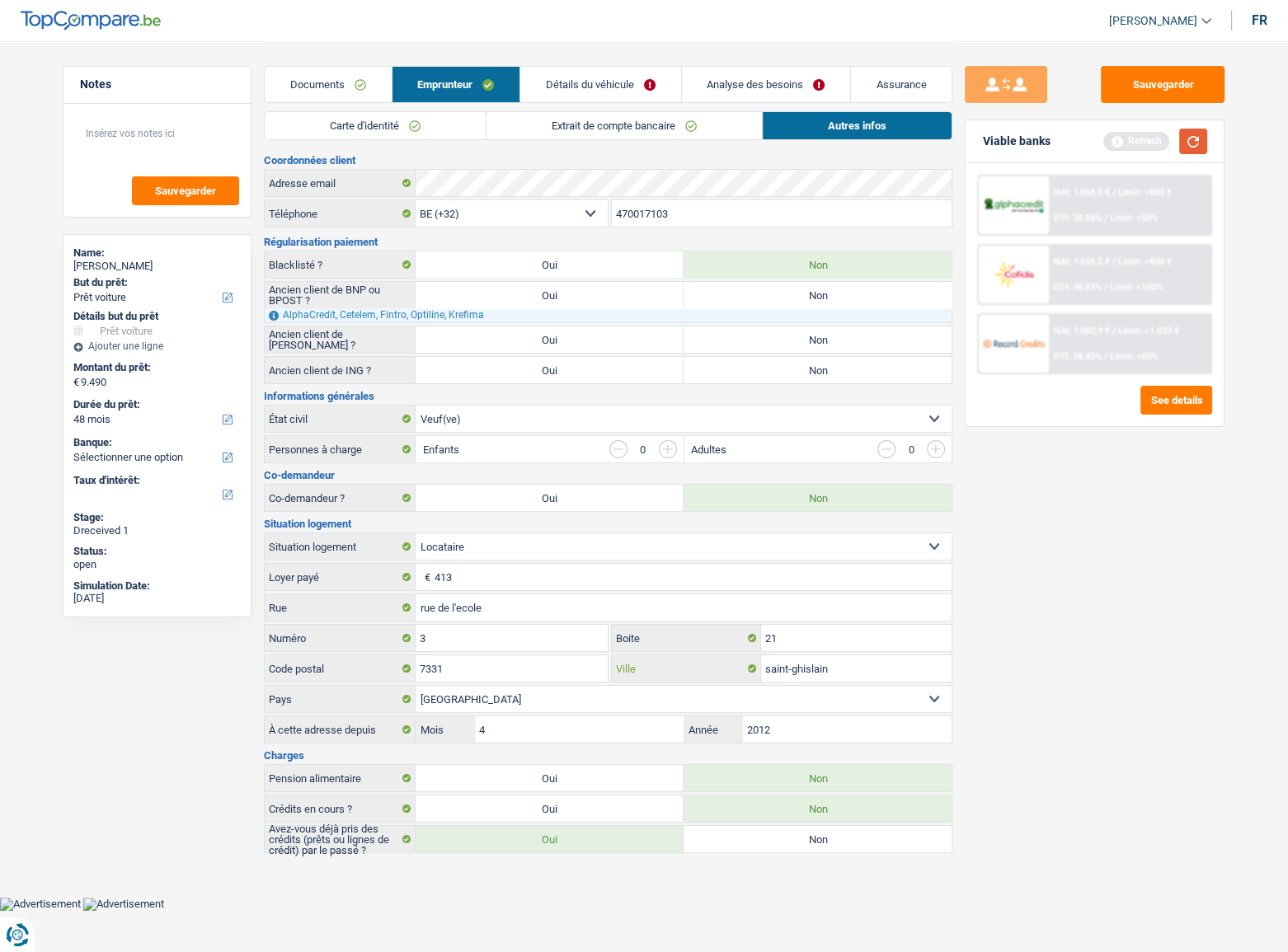
type input "saint-ghislain"
drag, startPoint x: 1184, startPoint y: 143, endPoint x: 1173, endPoint y: 152, distance: 14.2
click at [1181, 147] on button "button" at bounding box center [1193, 141] width 28 height 26
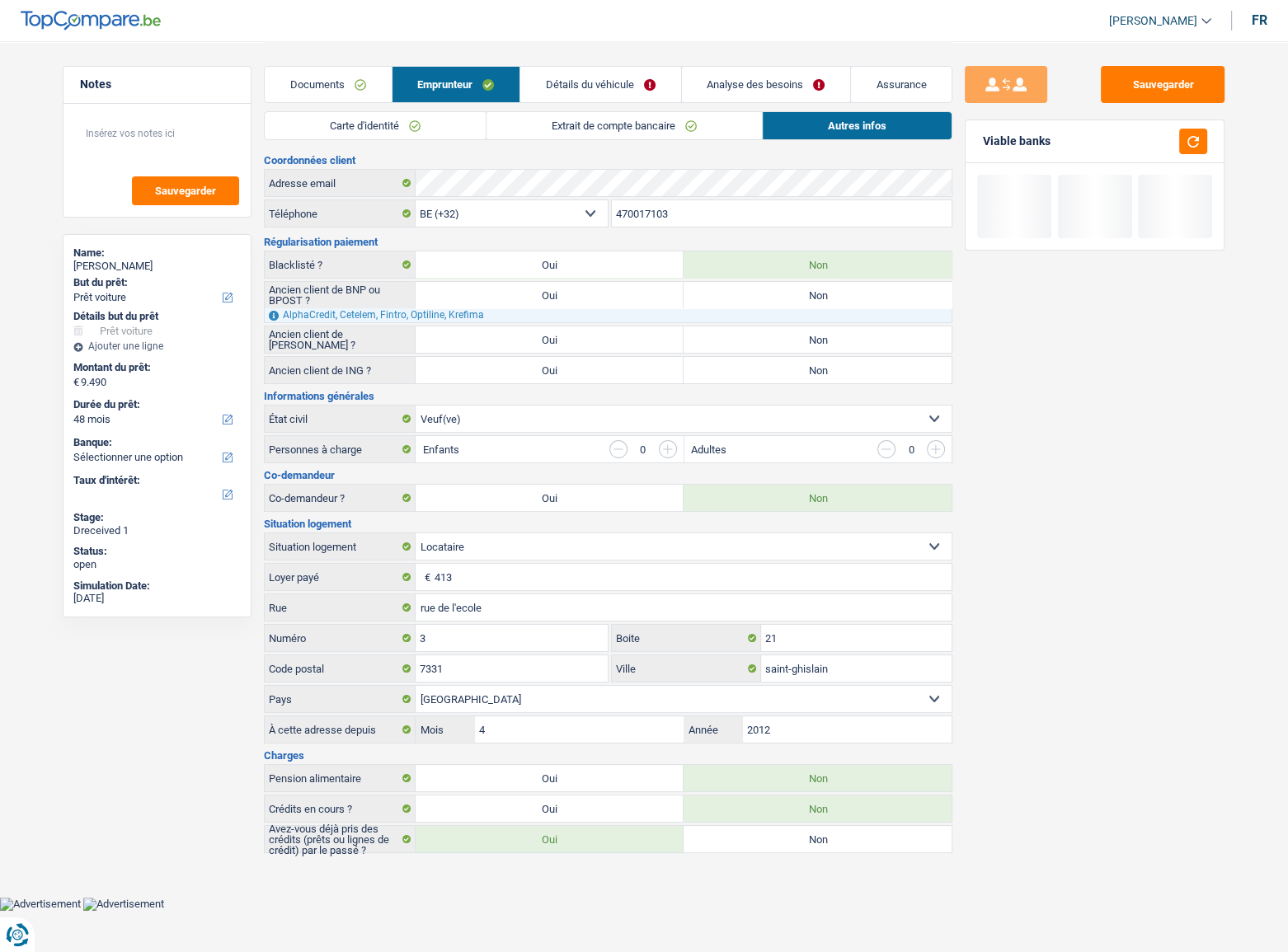
click at [605, 74] on link "Détails du véhicule" at bounding box center [600, 84] width 160 height 36
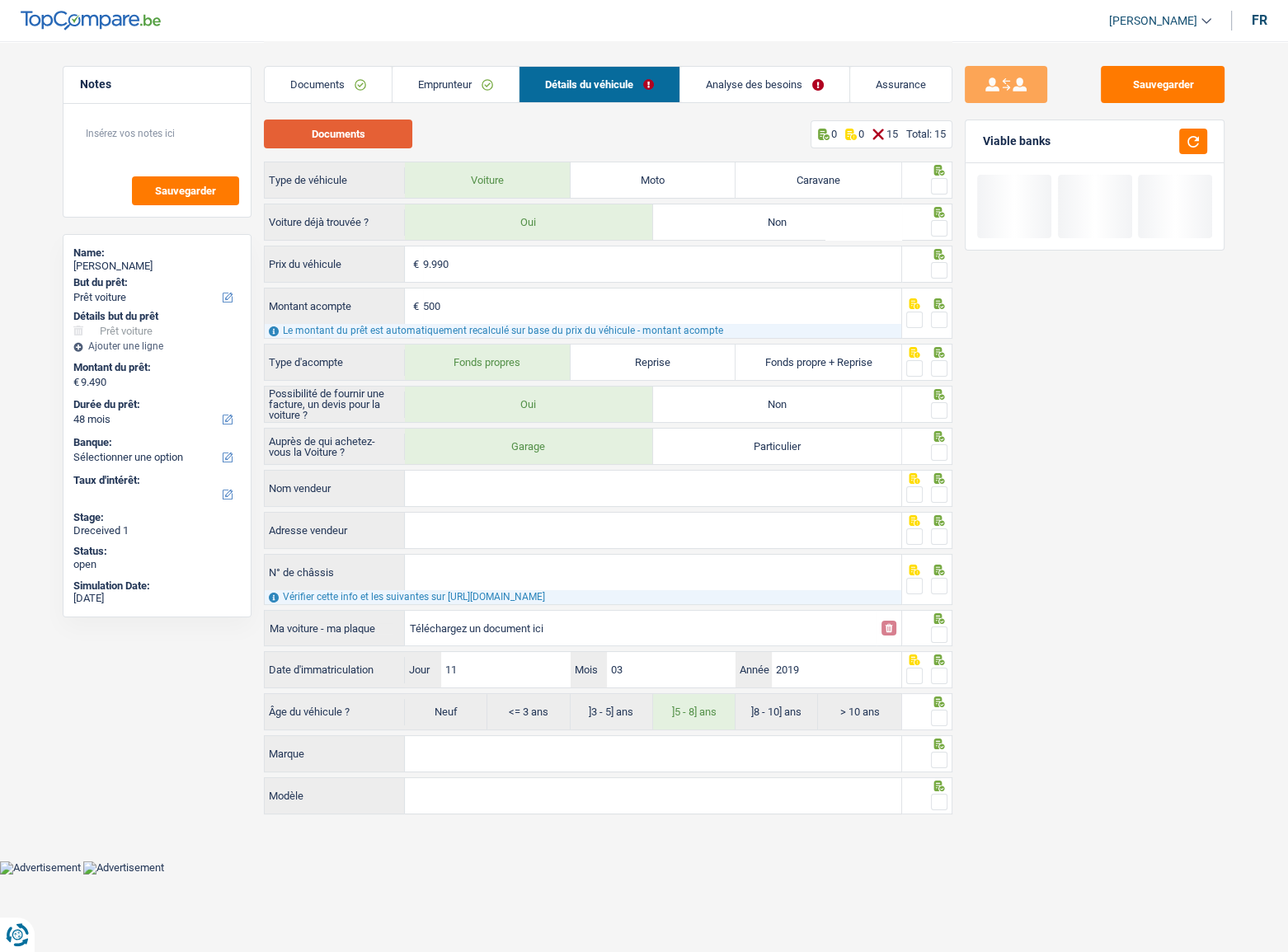
click at [395, 129] on button "Documents" at bounding box center [338, 134] width 148 height 29
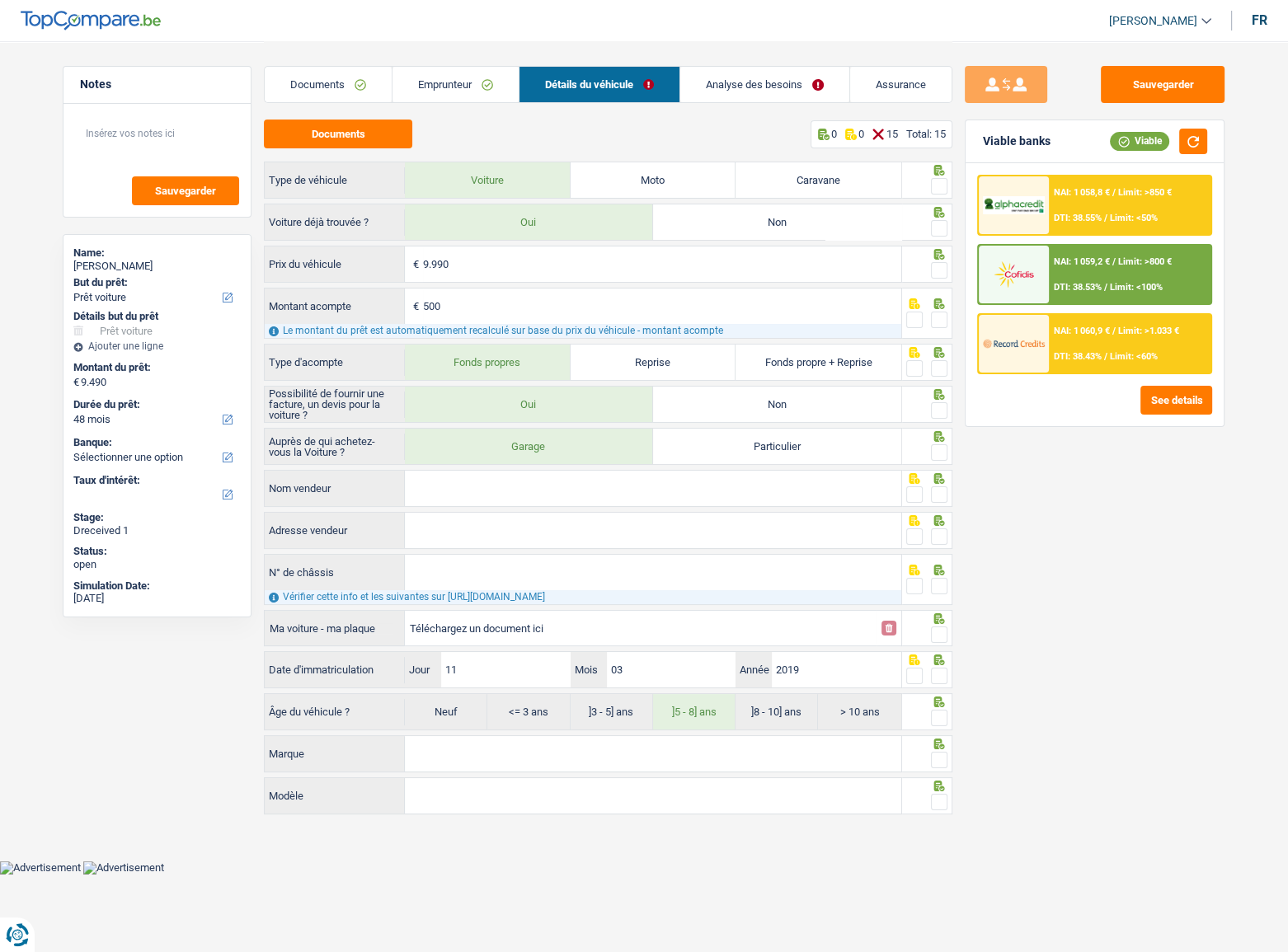
click at [932, 186] on span at bounding box center [939, 186] width 17 height 17
click at [0, 0] on input "radio" at bounding box center [0, 0] width 0 height 0
click at [937, 222] on span at bounding box center [939, 228] width 17 height 17
click at [0, 0] on input "radio" at bounding box center [0, 0] width 0 height 0
drag, startPoint x: 942, startPoint y: 264, endPoint x: 941, endPoint y: 325, distance: 61.0
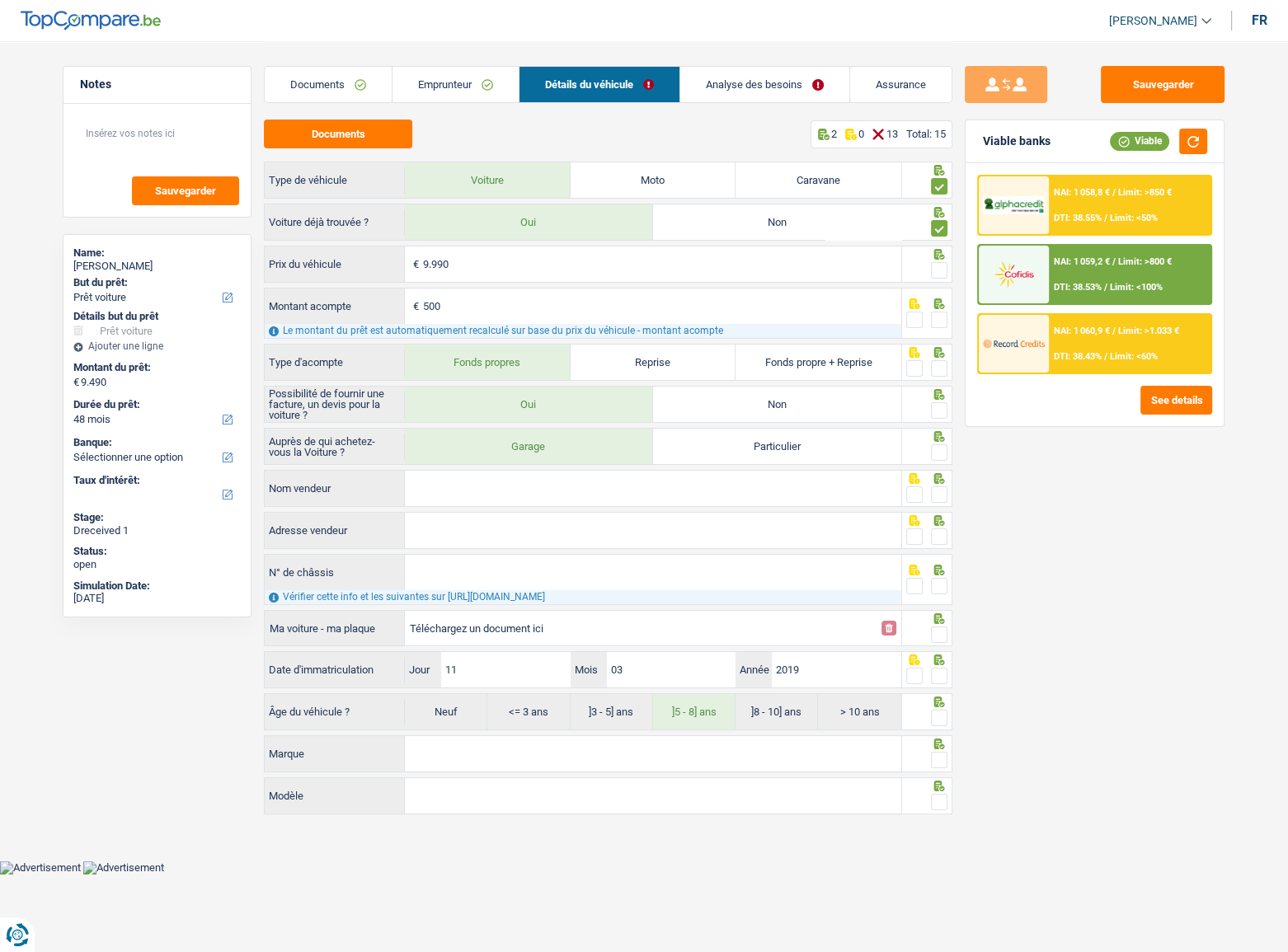
click at [942, 269] on span at bounding box center [939, 270] width 17 height 17
click at [0, 0] on input "radio" at bounding box center [0, 0] width 0 height 0
drag, startPoint x: 941, startPoint y: 314, endPoint x: 931, endPoint y: 360, distance: 47.1
click at [940, 315] on span at bounding box center [939, 320] width 17 height 17
click at [0, 0] on input "radio" at bounding box center [0, 0] width 0 height 0
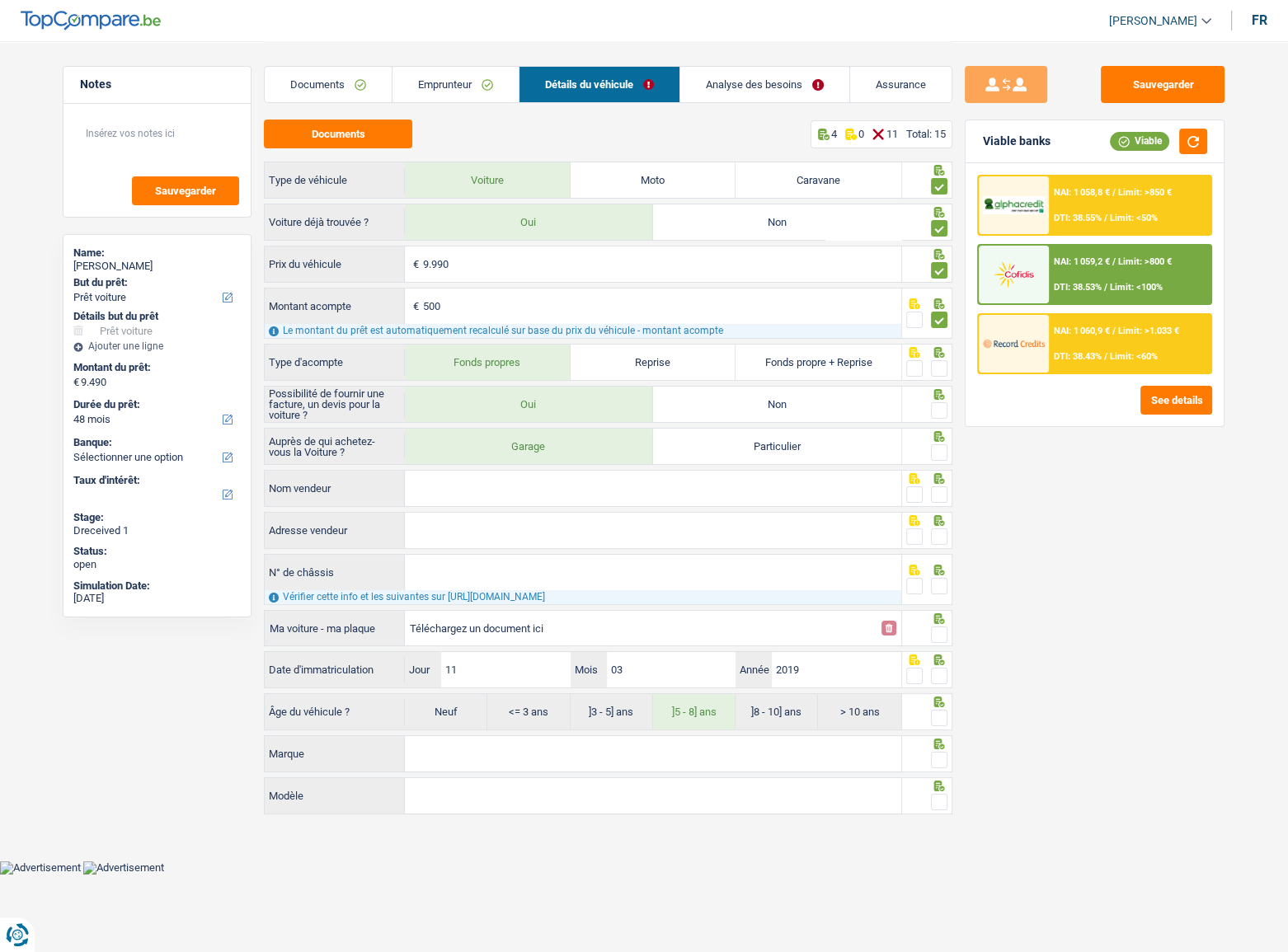
click at [937, 362] on span at bounding box center [939, 369] width 17 height 17
click at [0, 0] on input "radio" at bounding box center [0, 0] width 0 height 0
click at [937, 409] on span at bounding box center [939, 410] width 17 height 17
click at [0, 0] on input "radio" at bounding box center [0, 0] width 0 height 0
drag, startPoint x: 941, startPoint y: 448, endPoint x: 913, endPoint y: 454, distance: 28.6
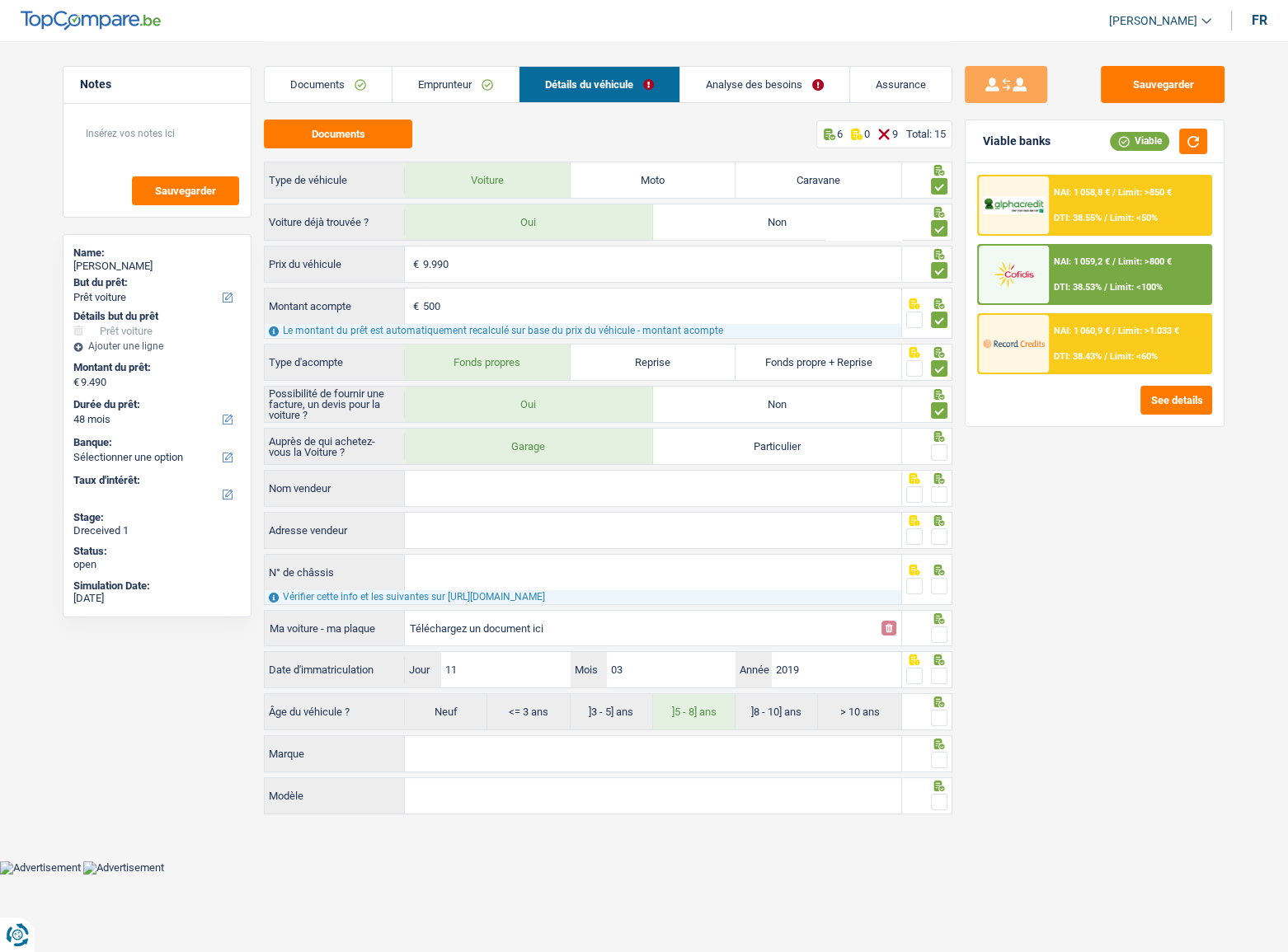
click at [932, 449] on span at bounding box center [939, 453] width 17 height 17
click at [0, 0] on input "radio" at bounding box center [0, 0] width 0 height 0
click at [443, 478] on input "Nom vendeur" at bounding box center [653, 488] width 496 height 36
click at [478, 619] on input "Téléchargez un document ici" at bounding box center [640, 628] width 461 height 25
type input "C:\fakepath\CHASSIS.png"
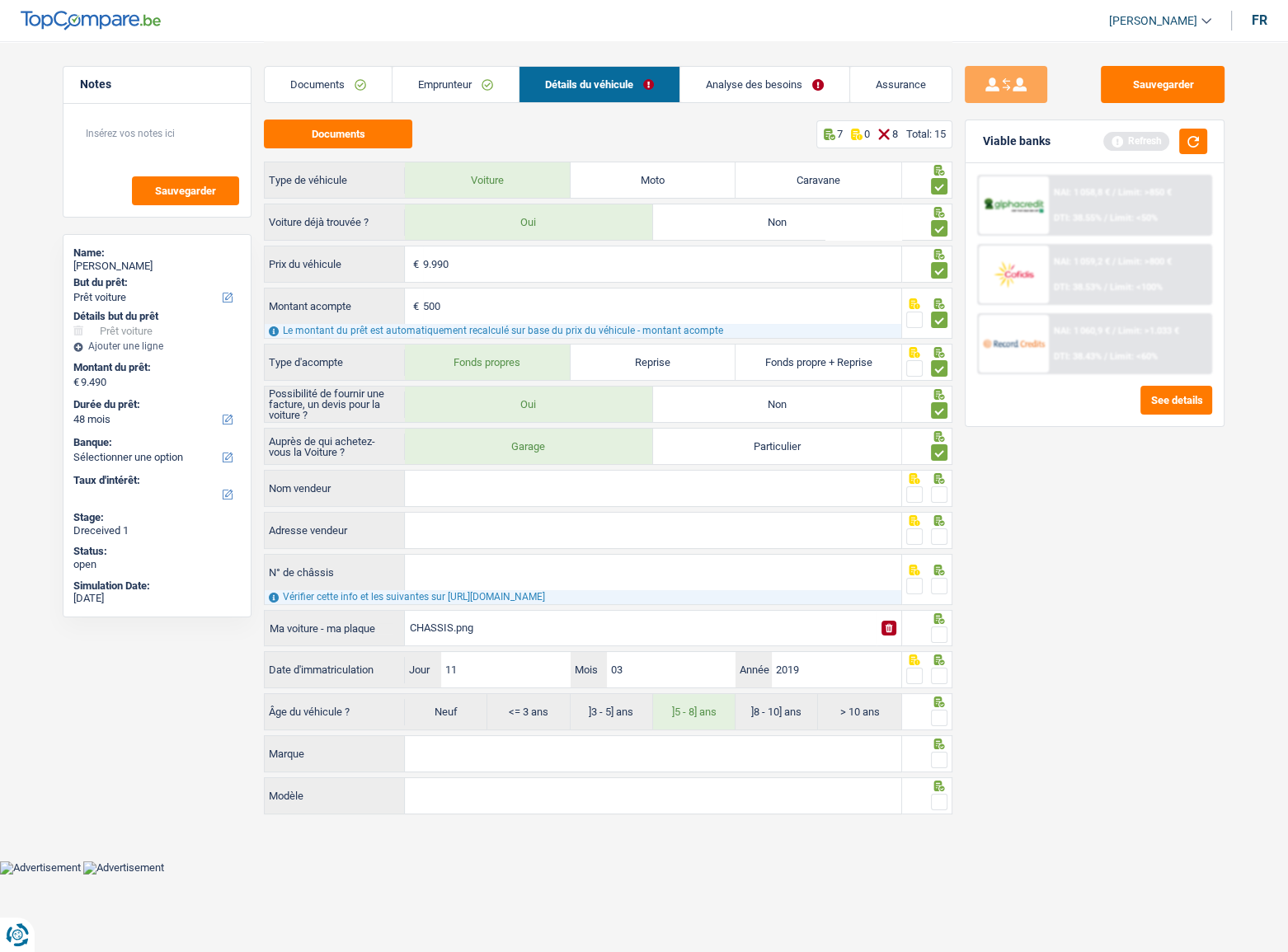
click at [495, 496] on input "Nom vendeur" at bounding box center [653, 488] width 496 height 36
drag, startPoint x: 435, startPoint y: 488, endPoint x: 1168, endPoint y: 565, distance: 737.0
click at [435, 488] on input "Nom vendeur" at bounding box center [653, 488] width 496 height 36
type input "ck garage destercq"
click at [943, 494] on span at bounding box center [939, 494] width 17 height 17
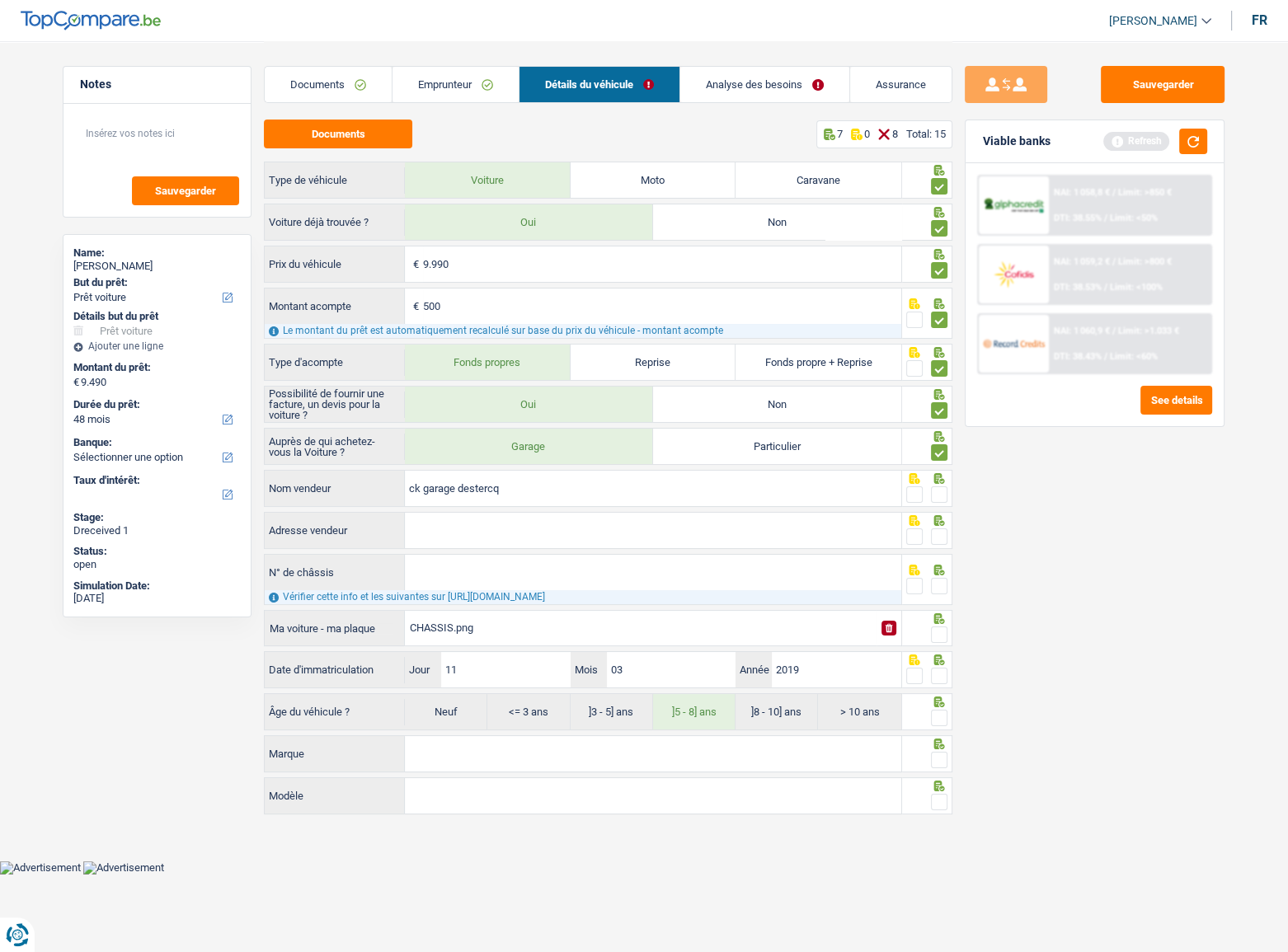
click at [0, 0] on input "radio" at bounding box center [0, 0] width 0 height 0
click at [604, 535] on input "Adresse vendeur" at bounding box center [653, 530] width 496 height 36
click at [456, 528] on input "Adresse vendeur" at bounding box center [653, 530] width 496 height 36
paste input "Rue Defuisseaux(T) 89 7333 Saint-Ghislain"
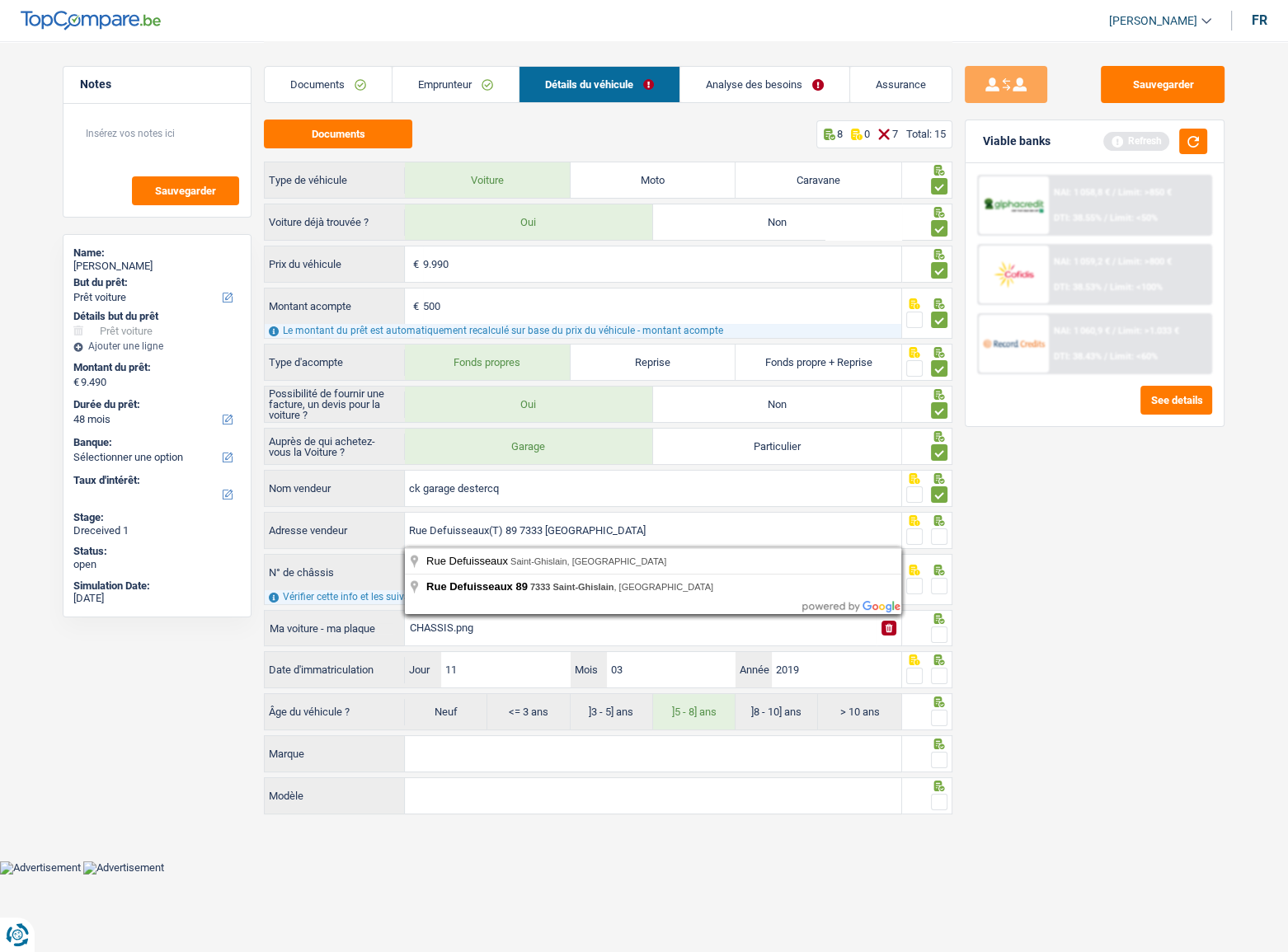
click at [501, 527] on input "Rue Defuisseaux(T) 89 7333 Saint-Ghislain" at bounding box center [653, 530] width 496 height 36
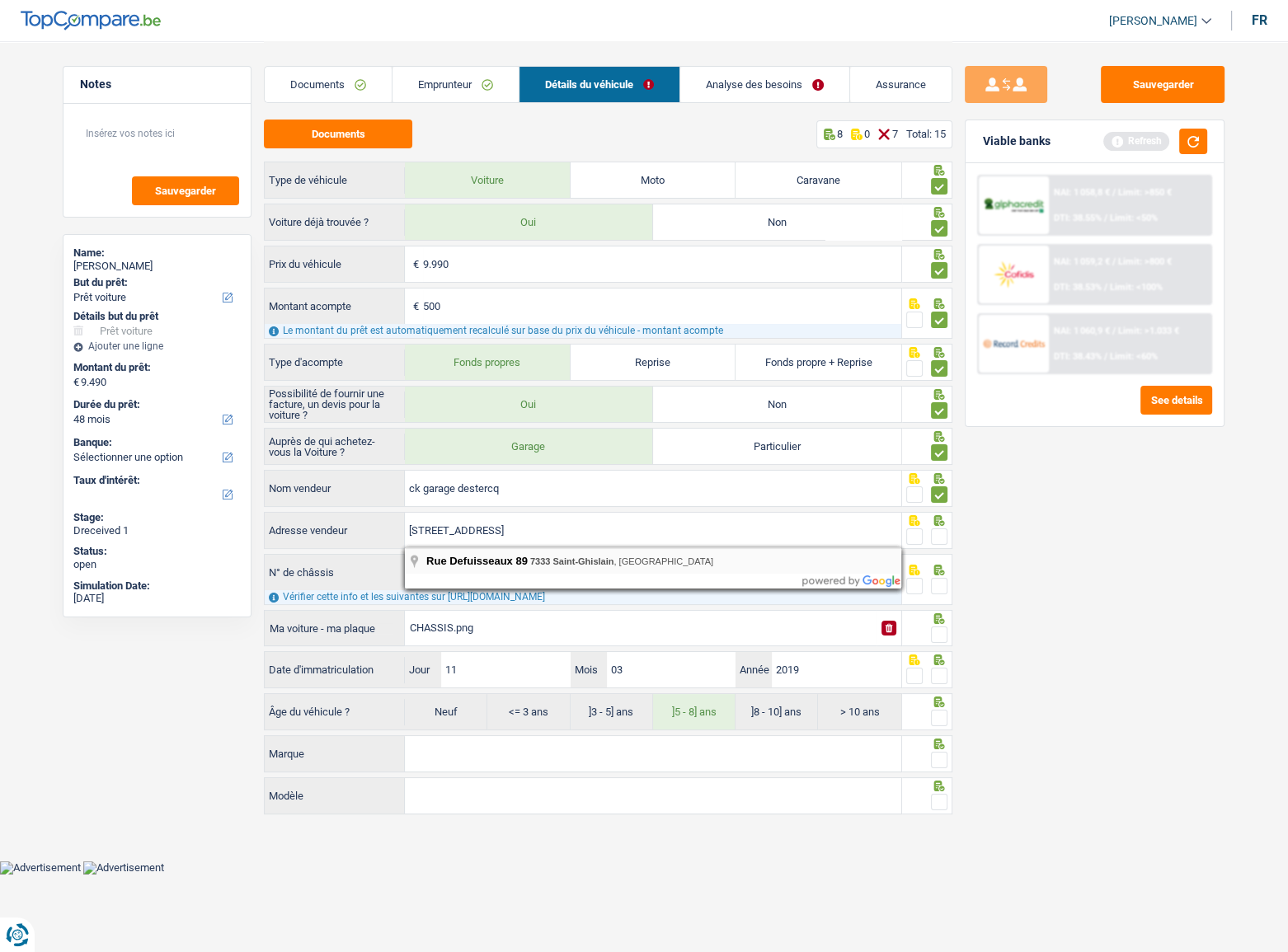
type input "Rue Defuisseaux; 89; 7330; Saint-Ghislain; BE"
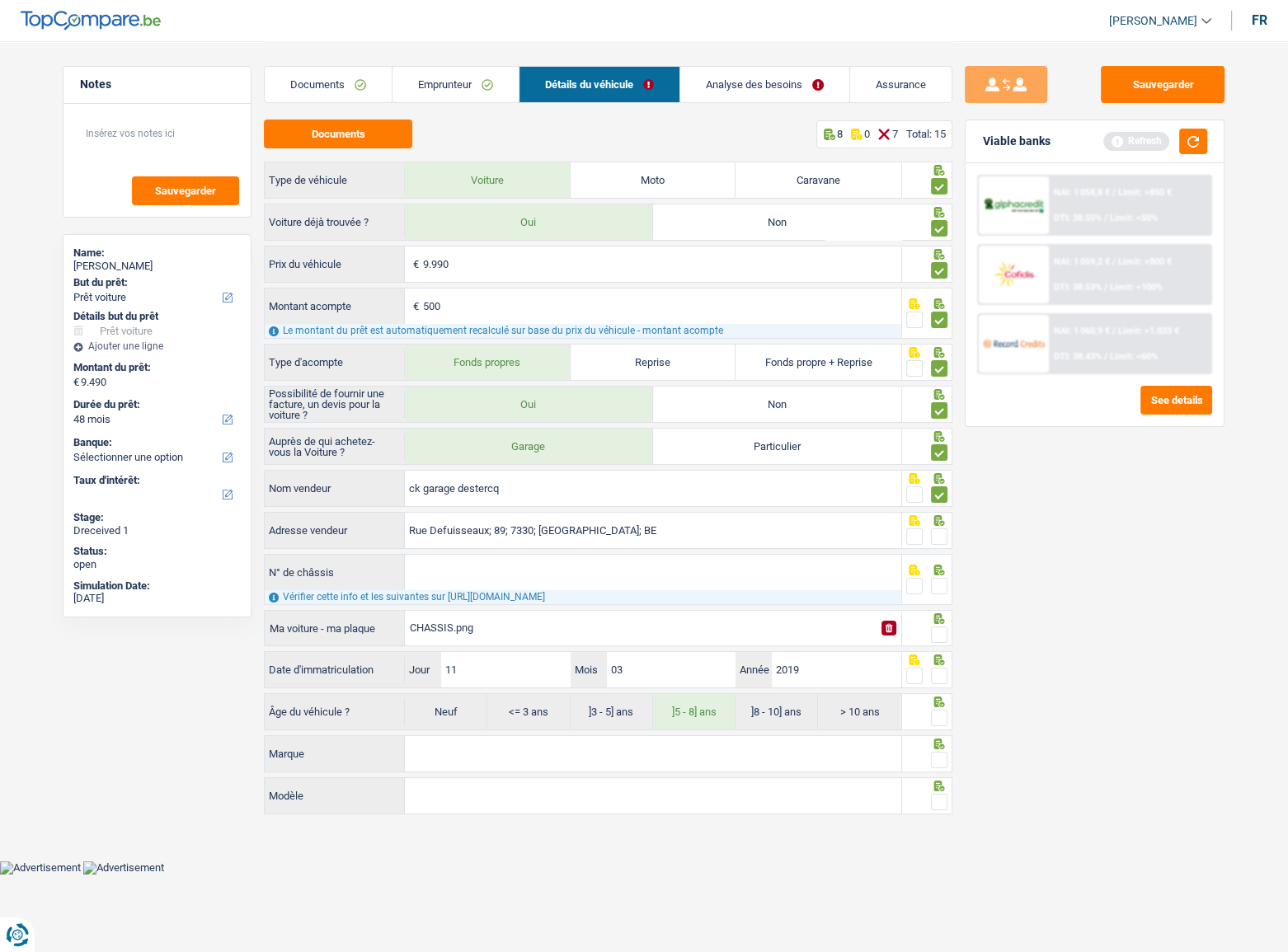
drag, startPoint x: 933, startPoint y: 535, endPoint x: 902, endPoint y: 549, distance: 34.0
click at [938, 538] on span at bounding box center [939, 537] width 17 height 17
click at [0, 0] on input "radio" at bounding box center [0, 0] width 0 height 0
click at [751, 573] on input "N° de châssis" at bounding box center [653, 572] width 496 height 36
click at [461, 577] on input "N° de châssis" at bounding box center [653, 572] width 496 height 36
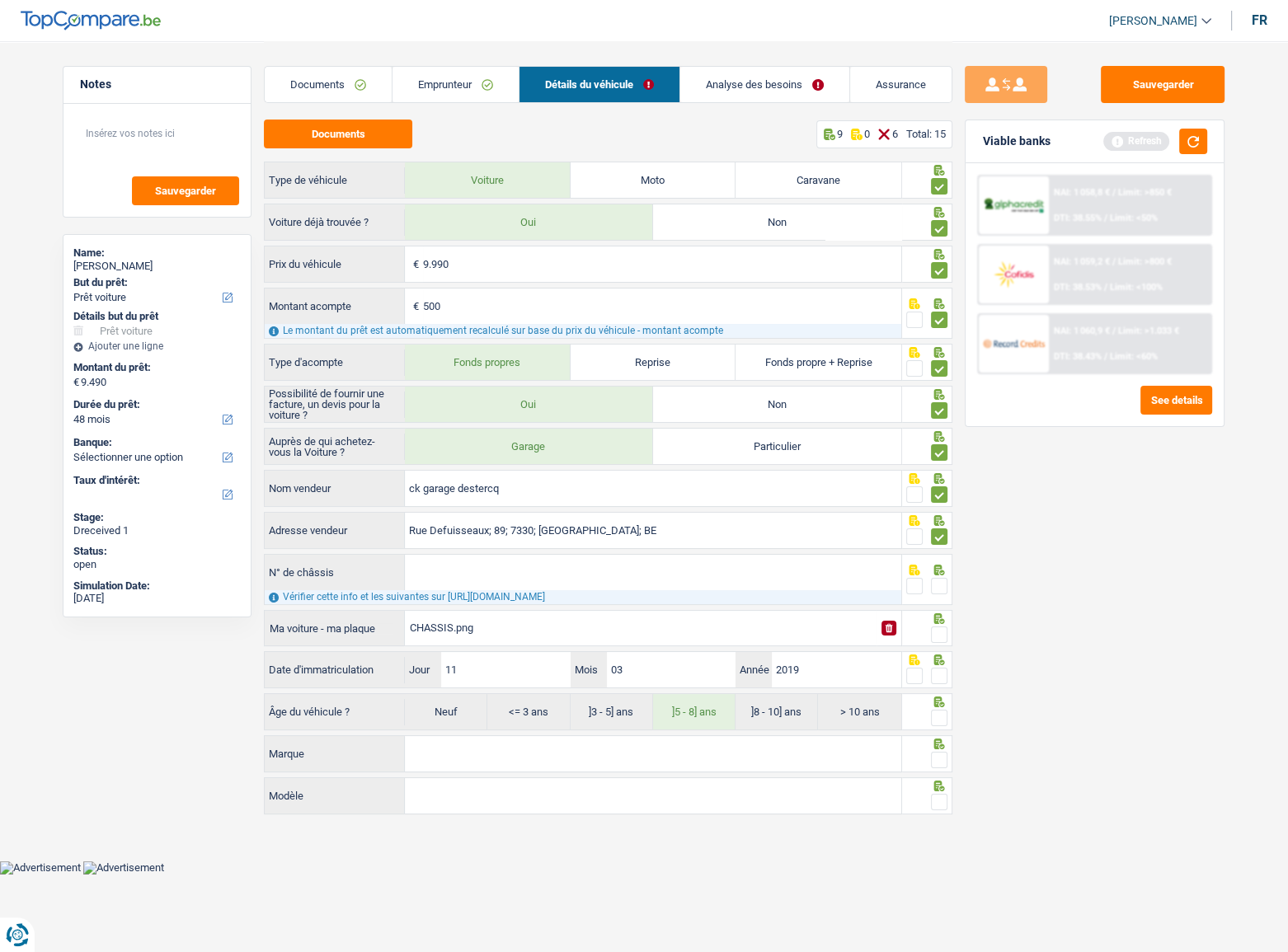
paste input "W0V0MAP08K6032116"
type input "W0V0MAP08K6032116"
drag, startPoint x: 933, startPoint y: 583, endPoint x: 977, endPoint y: 542, distance: 60.1
click at [934, 584] on span at bounding box center [939, 586] width 17 height 17
click at [0, 0] on input "radio" at bounding box center [0, 0] width 0 height 0
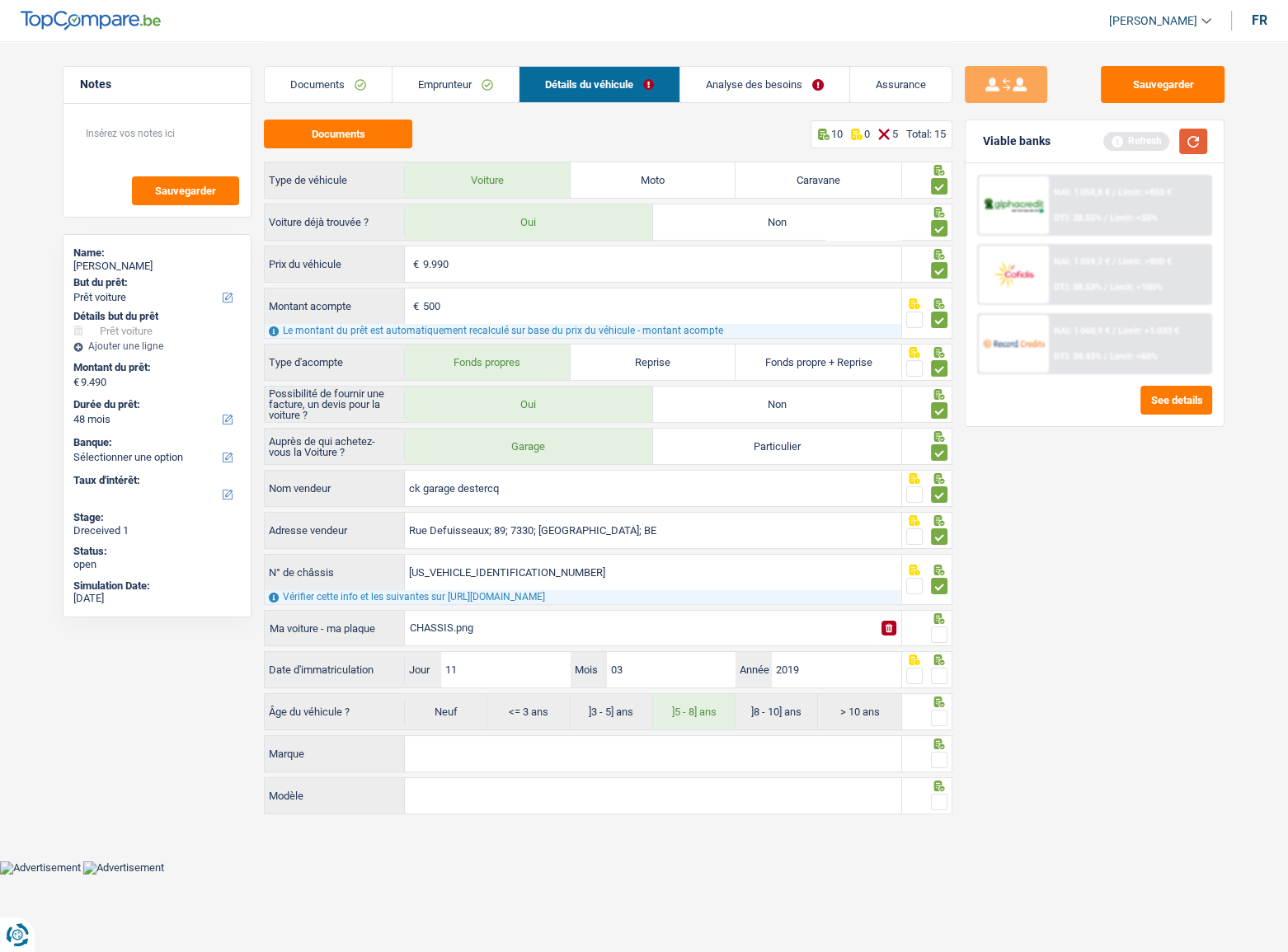
click at [1185, 146] on button "button" at bounding box center [1193, 141] width 28 height 26
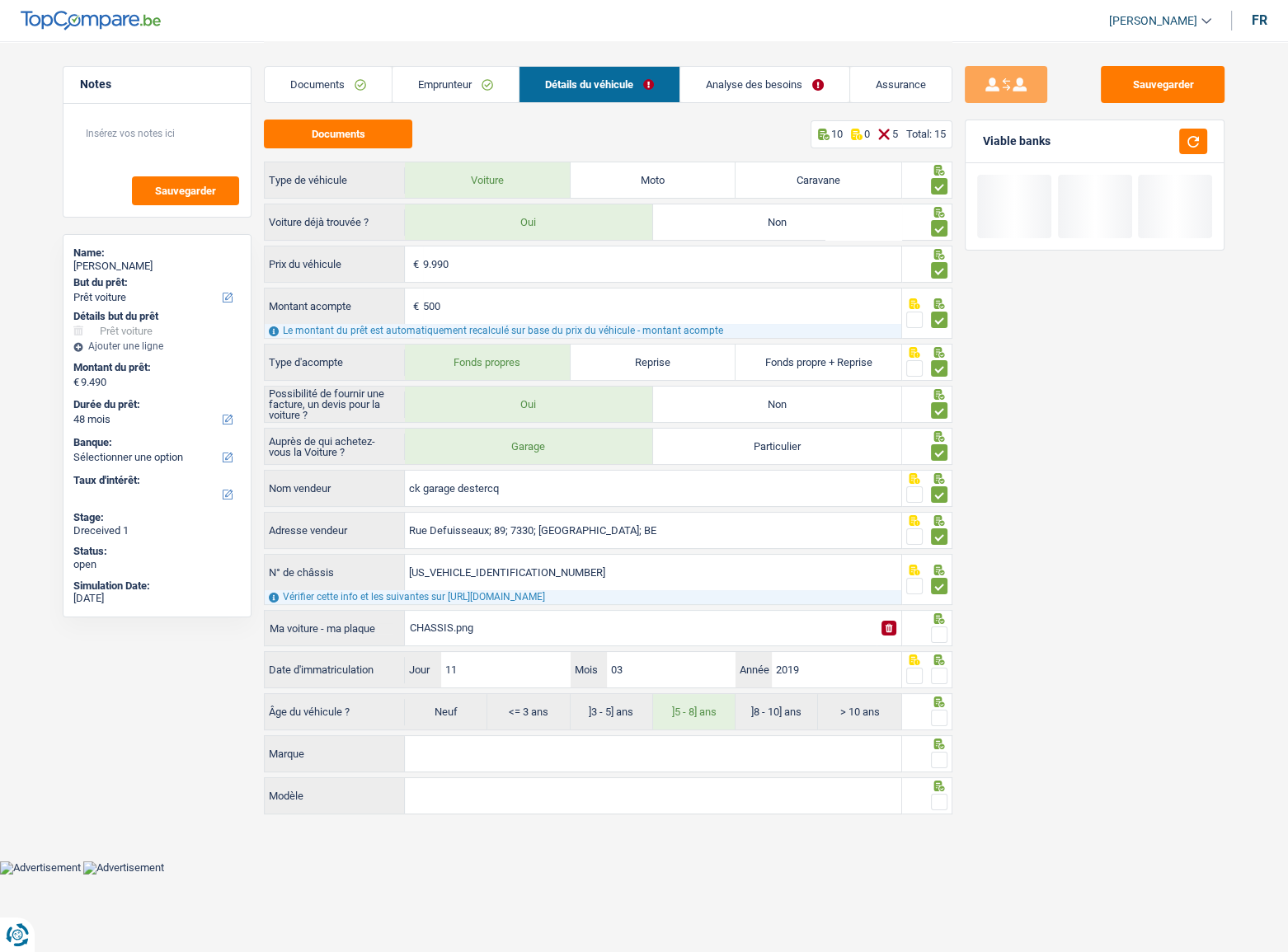
click at [943, 626] on span at bounding box center [939, 634] width 17 height 17
click at [0, 0] on input "radio" at bounding box center [0, 0] width 0 height 0
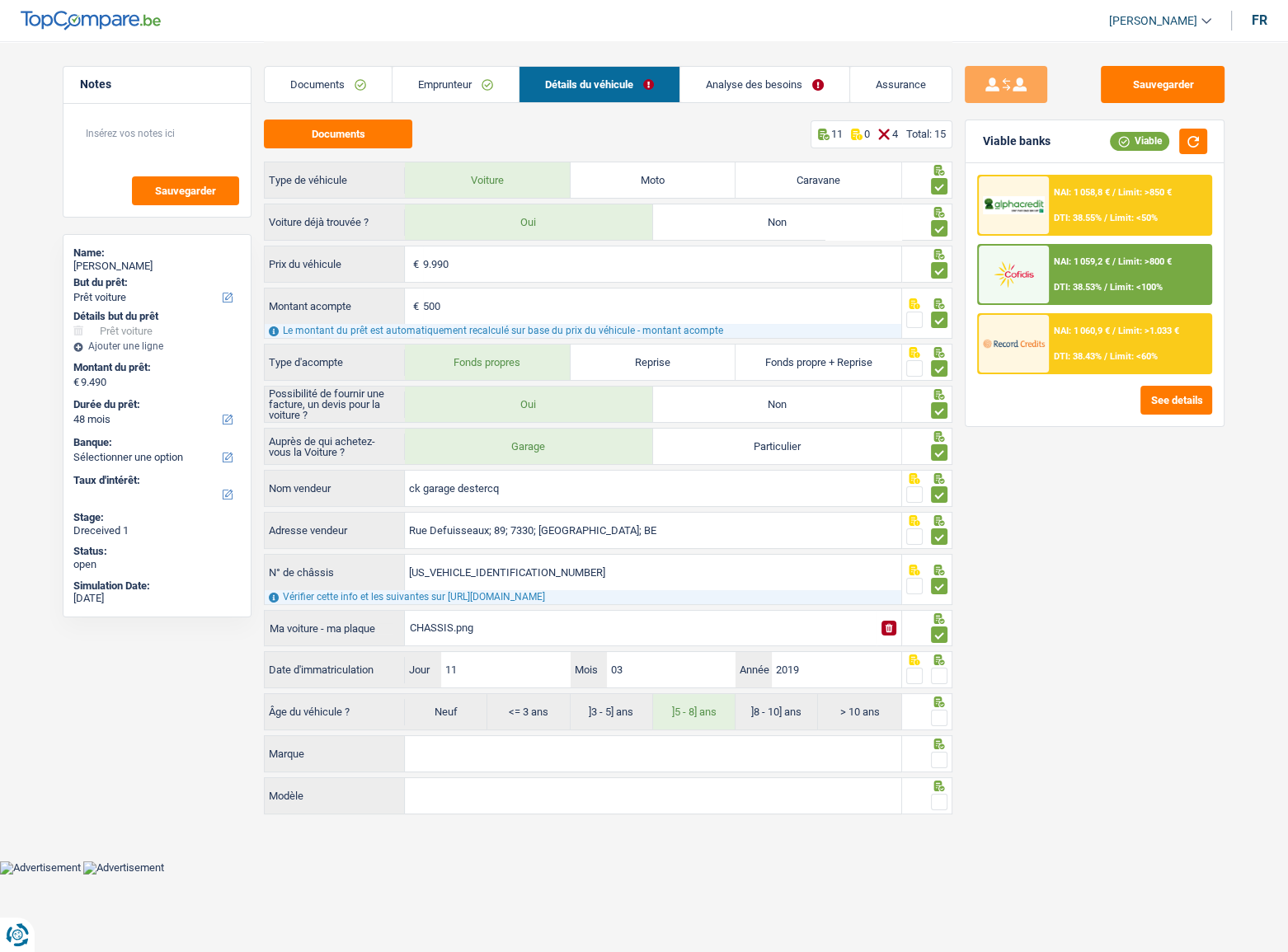
click at [937, 672] on span at bounding box center [939, 676] width 17 height 17
click at [0, 0] on input "radio" at bounding box center [0, 0] width 0 height 0
click at [947, 712] on span at bounding box center [939, 717] width 17 height 17
click at [0, 0] on input "radio" at bounding box center [0, 0] width 0 height 0
click at [819, 749] on input "Marque" at bounding box center [653, 753] width 496 height 36
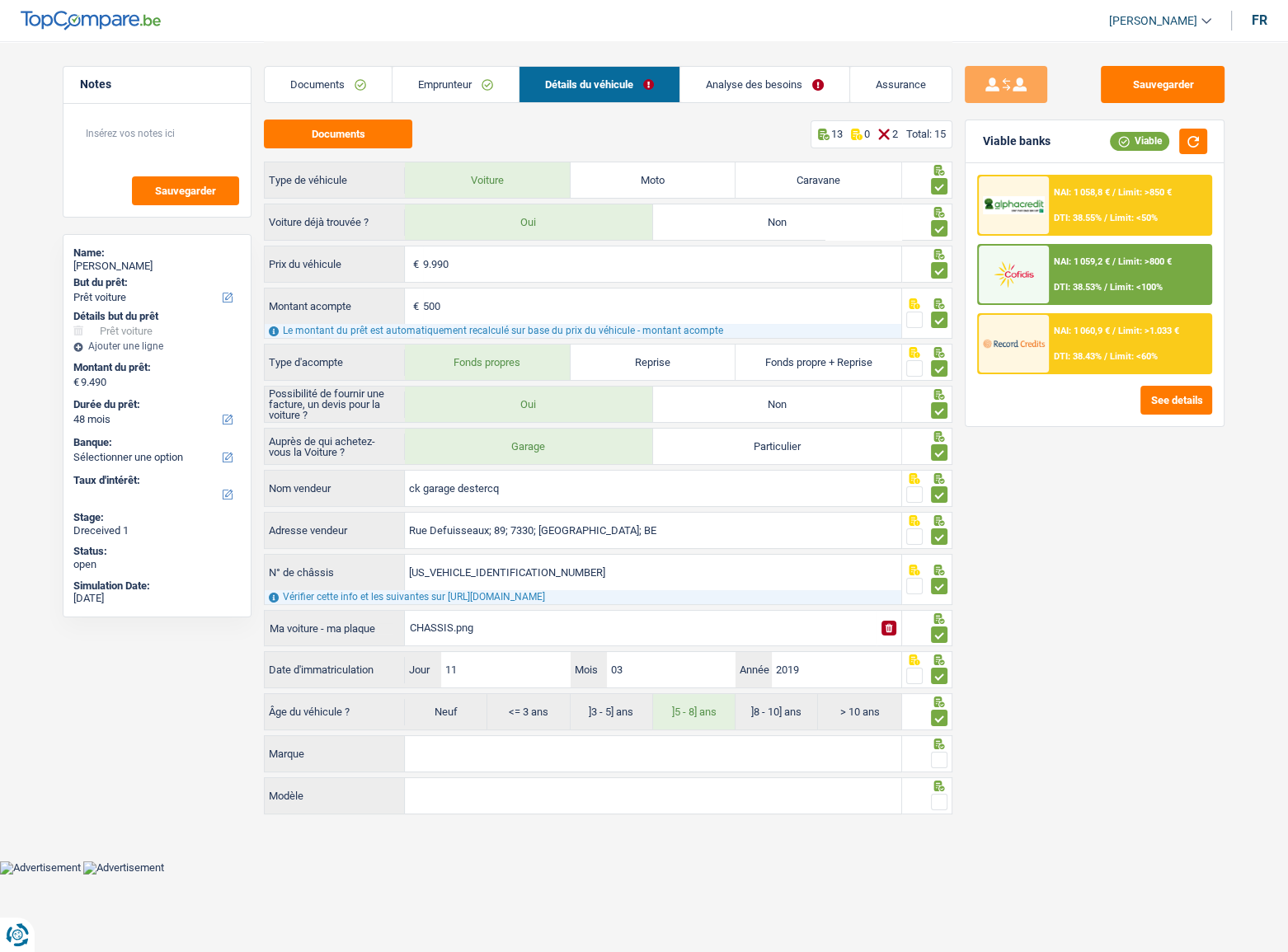
click at [525, 752] on input "Marque" at bounding box center [653, 753] width 496 height 36
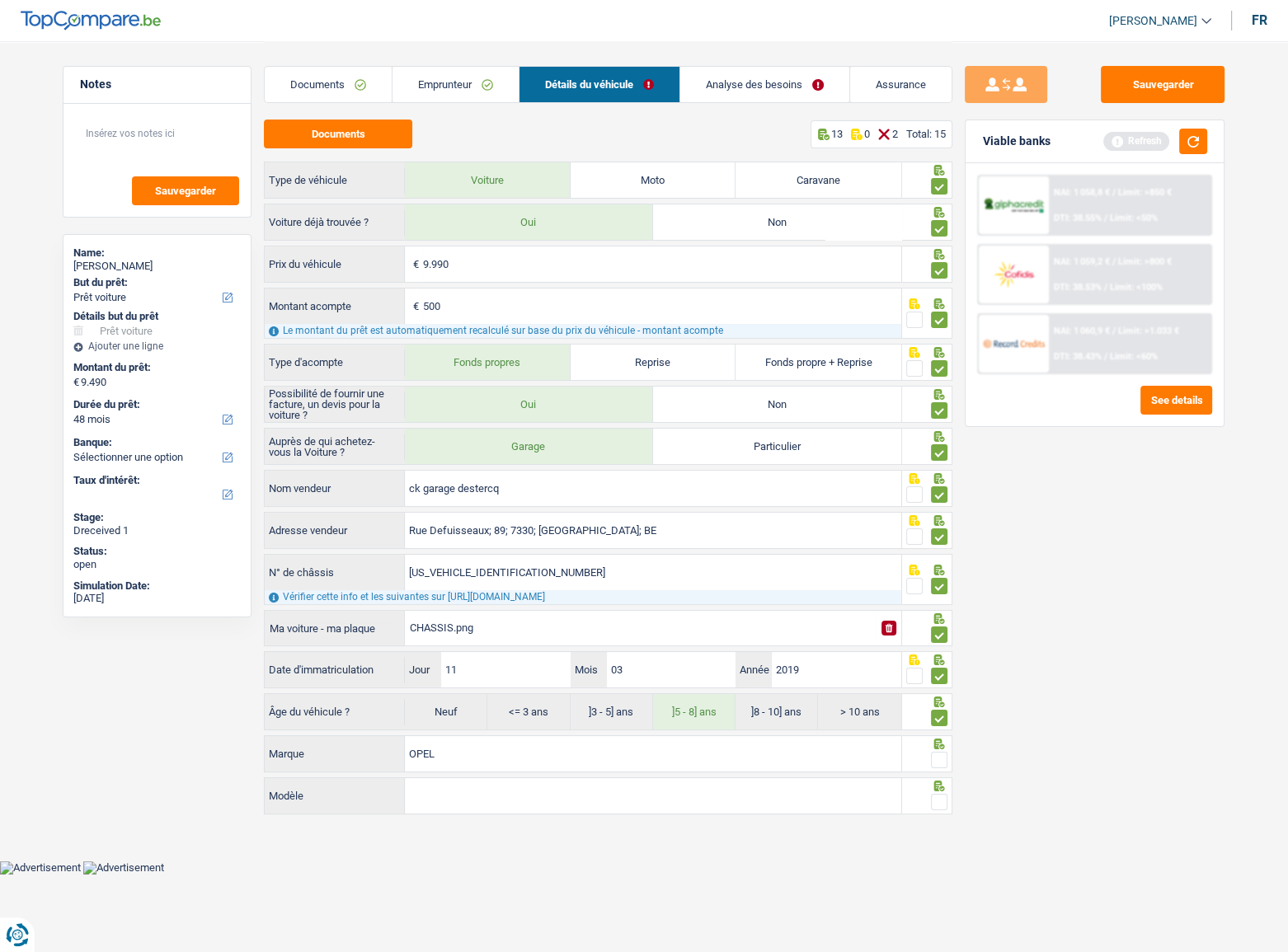
type input "OPEL"
click at [936, 757] on span at bounding box center [939, 760] width 17 height 17
click at [0, 0] on input "radio" at bounding box center [0, 0] width 0 height 0
click at [421, 787] on input "Modèle" at bounding box center [653, 796] width 496 height 36
type input "A"
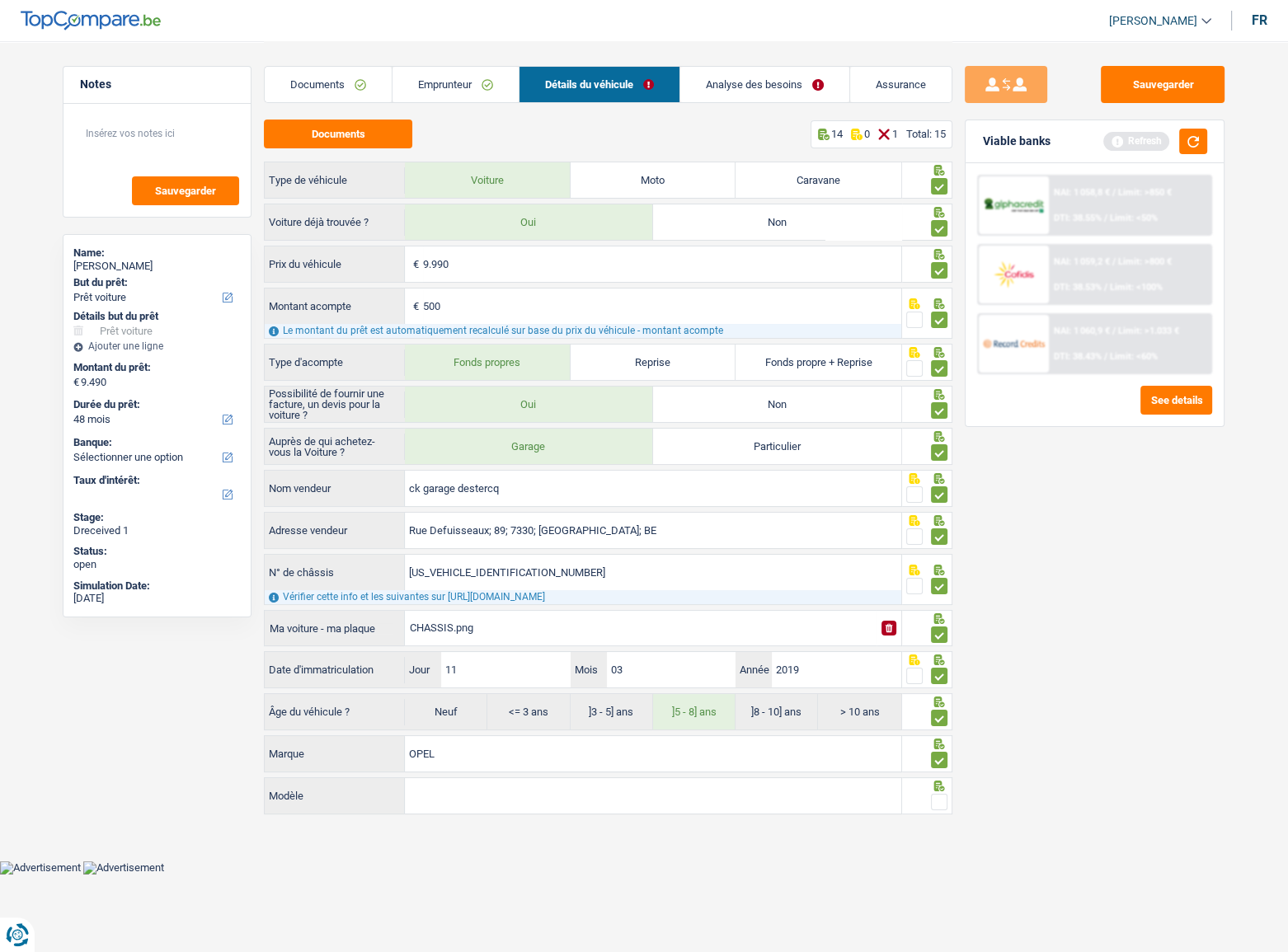
type input "A"
type input "AD"
type input "ADA"
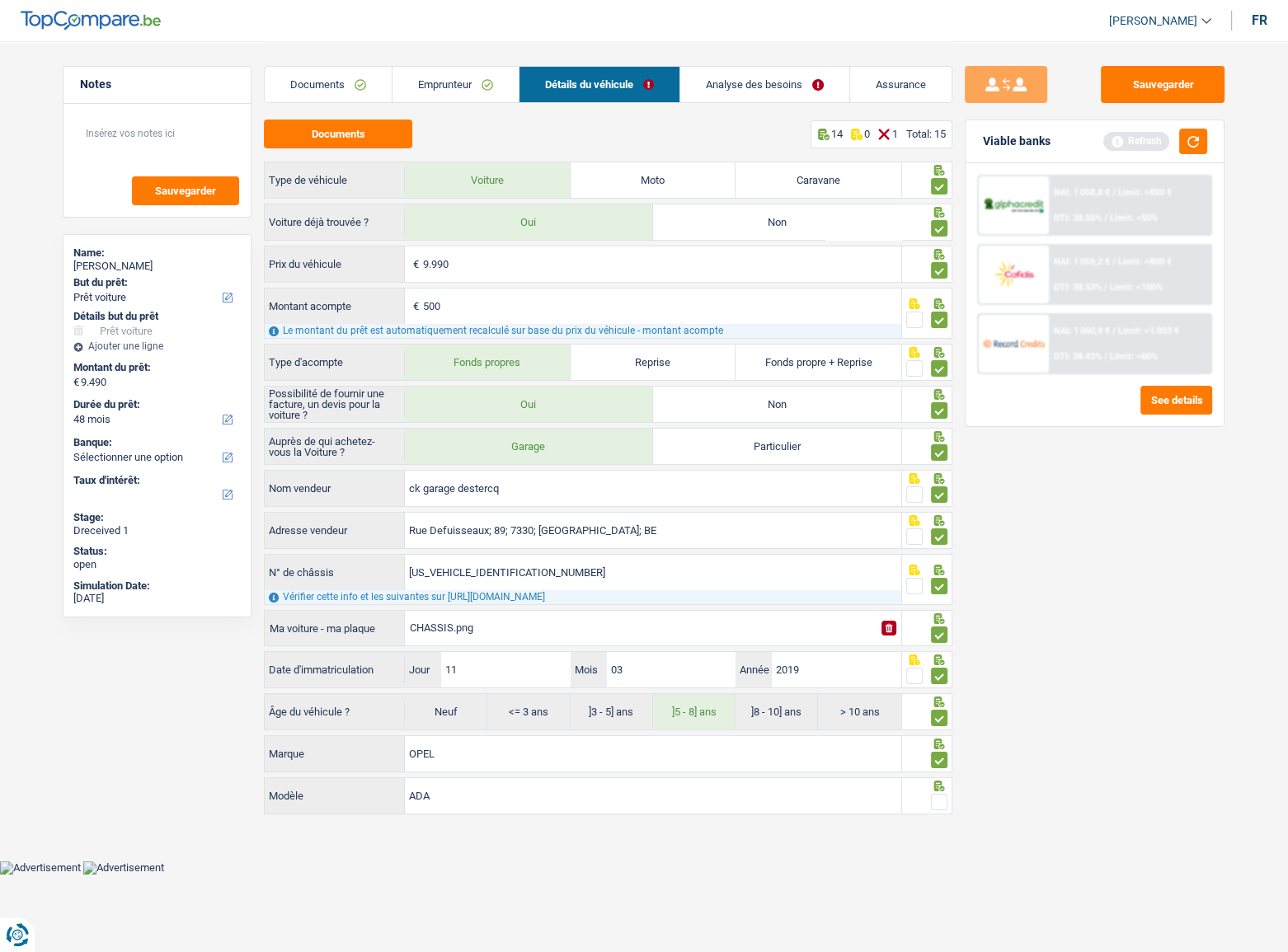
type input "ADAM"
click at [932, 793] on span at bounding box center [939, 801] width 17 height 17
click at [0, 0] on input "radio" at bounding box center [0, 0] width 0 height 0
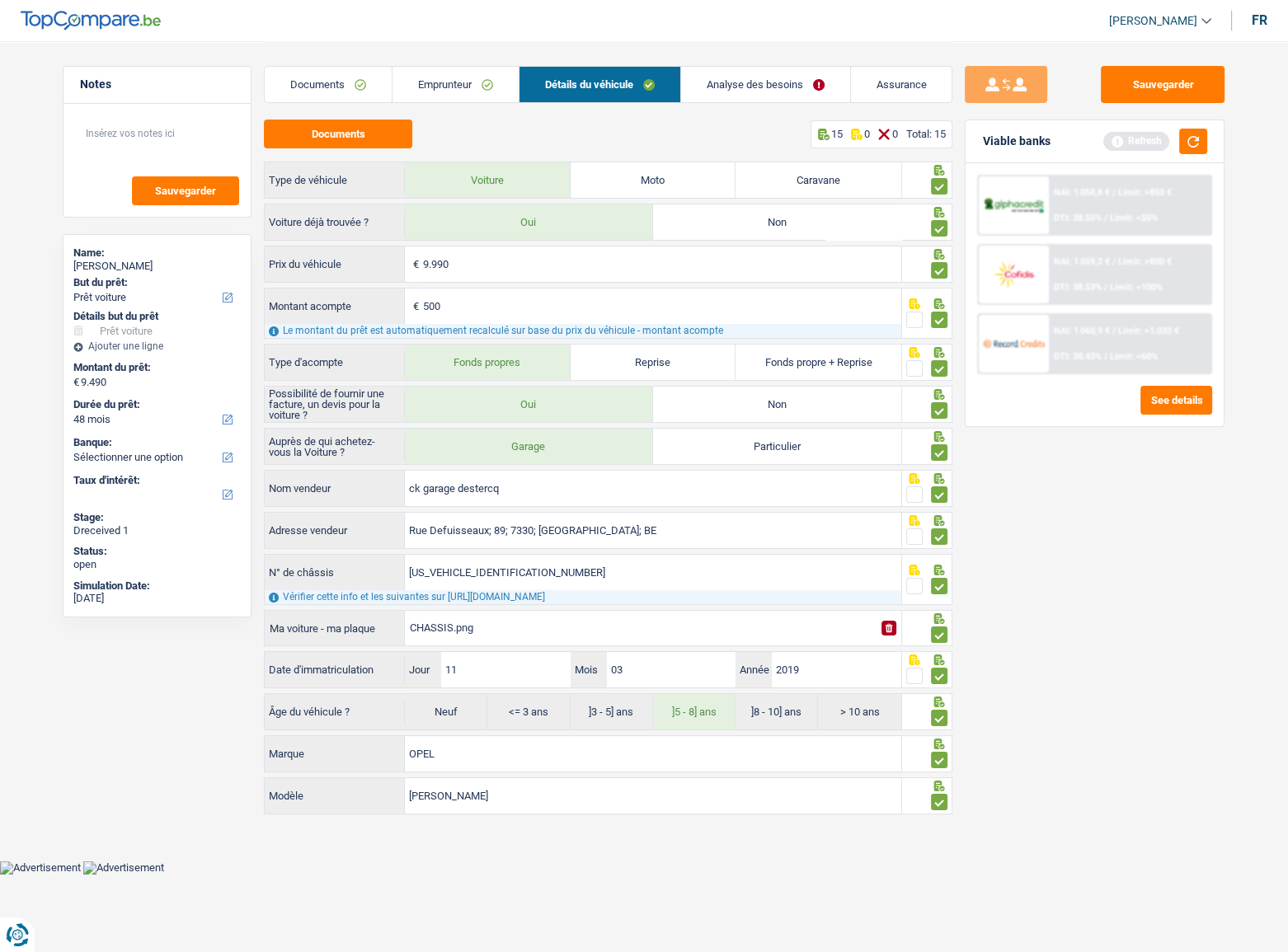
click at [753, 81] on link "Analyse des besoins" at bounding box center [765, 84] width 169 height 36
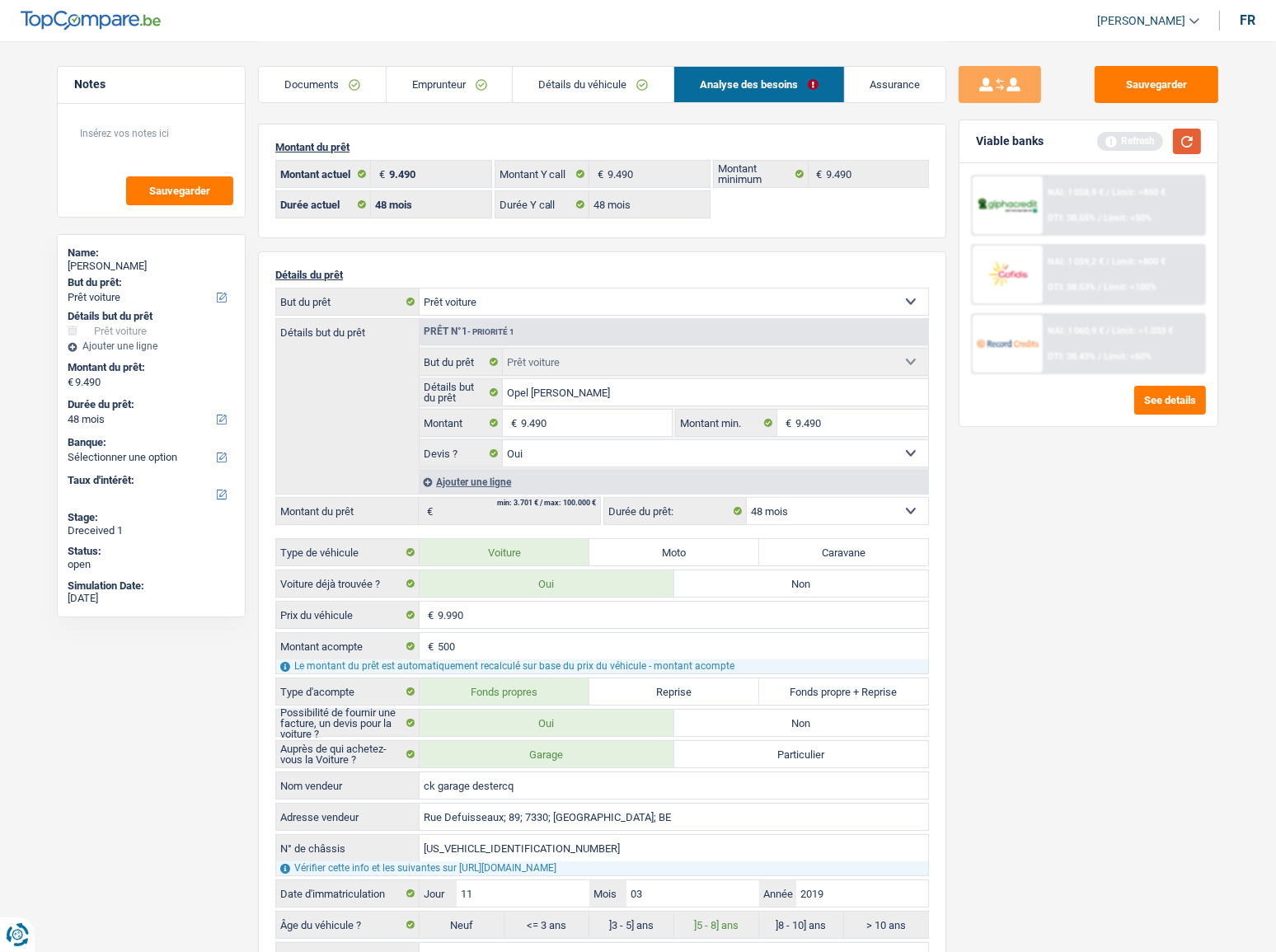
click at [1184, 140] on button "button" at bounding box center [1187, 141] width 28 height 26
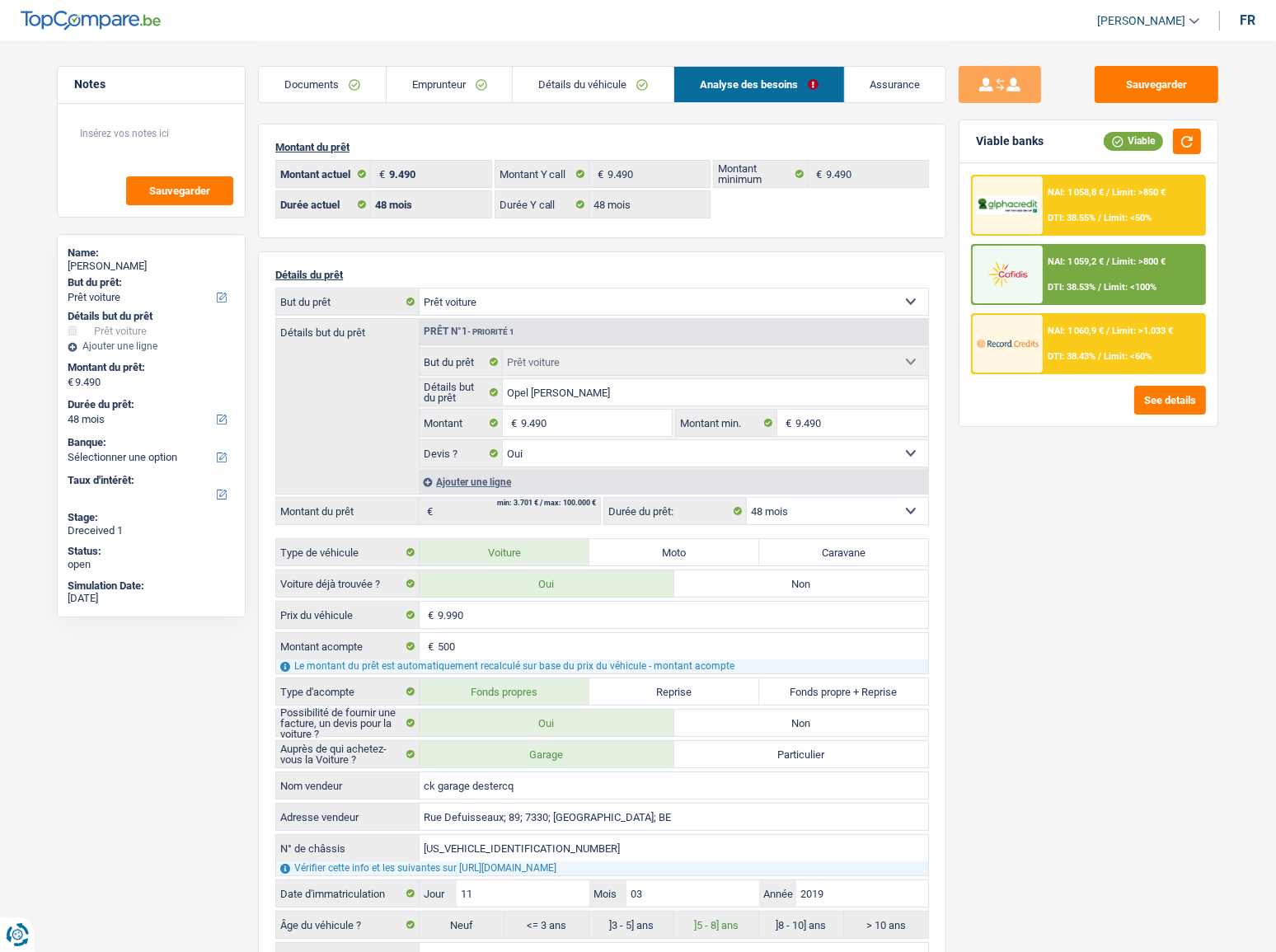
click at [1096, 190] on span "NAI: 1 058,8 €" at bounding box center [1075, 192] width 56 height 11
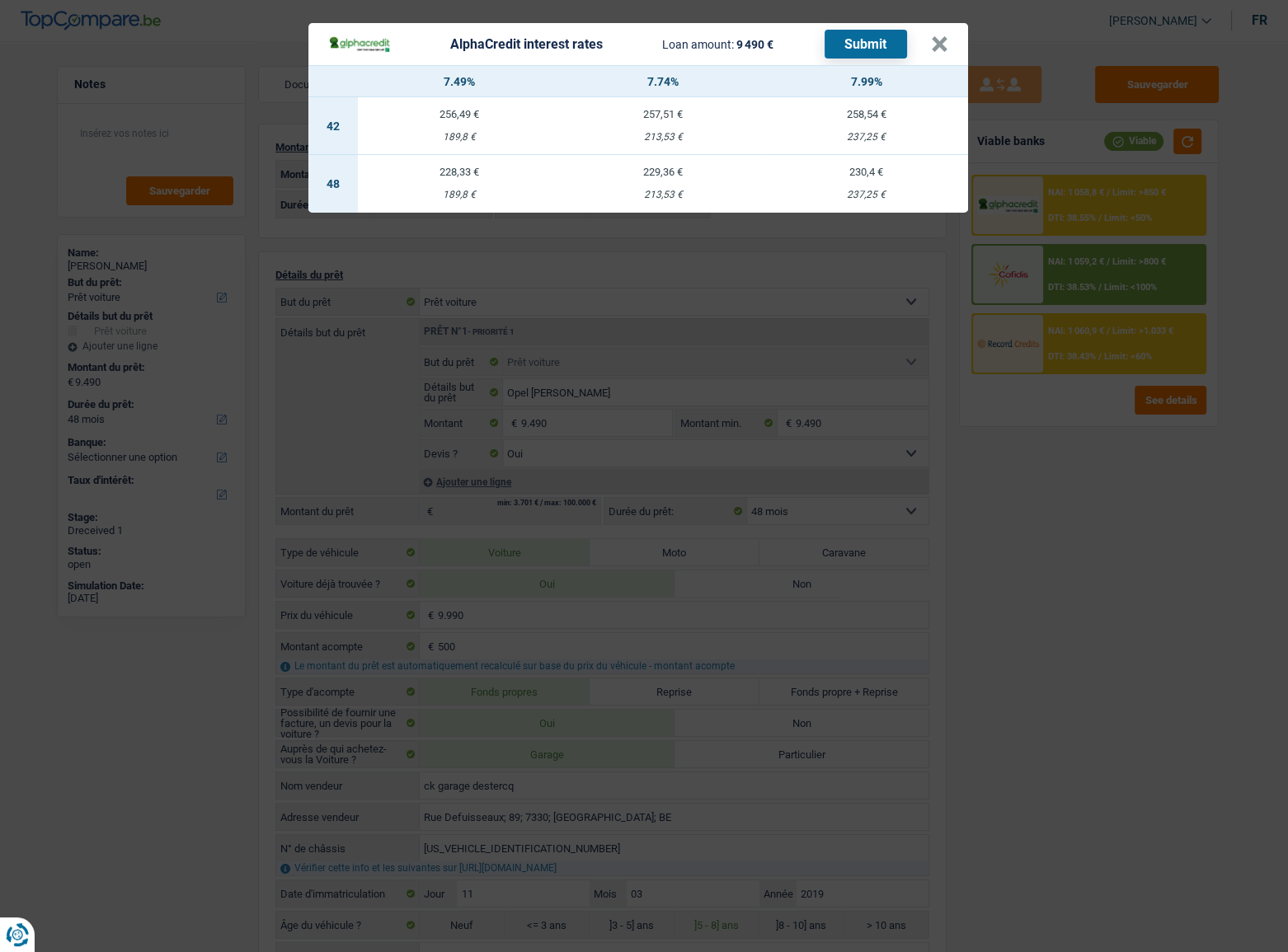
click at [891, 182] on td "230,4 € 237,25 €" at bounding box center [866, 183] width 204 height 57
select select "alphacredit"
type input "7,99"
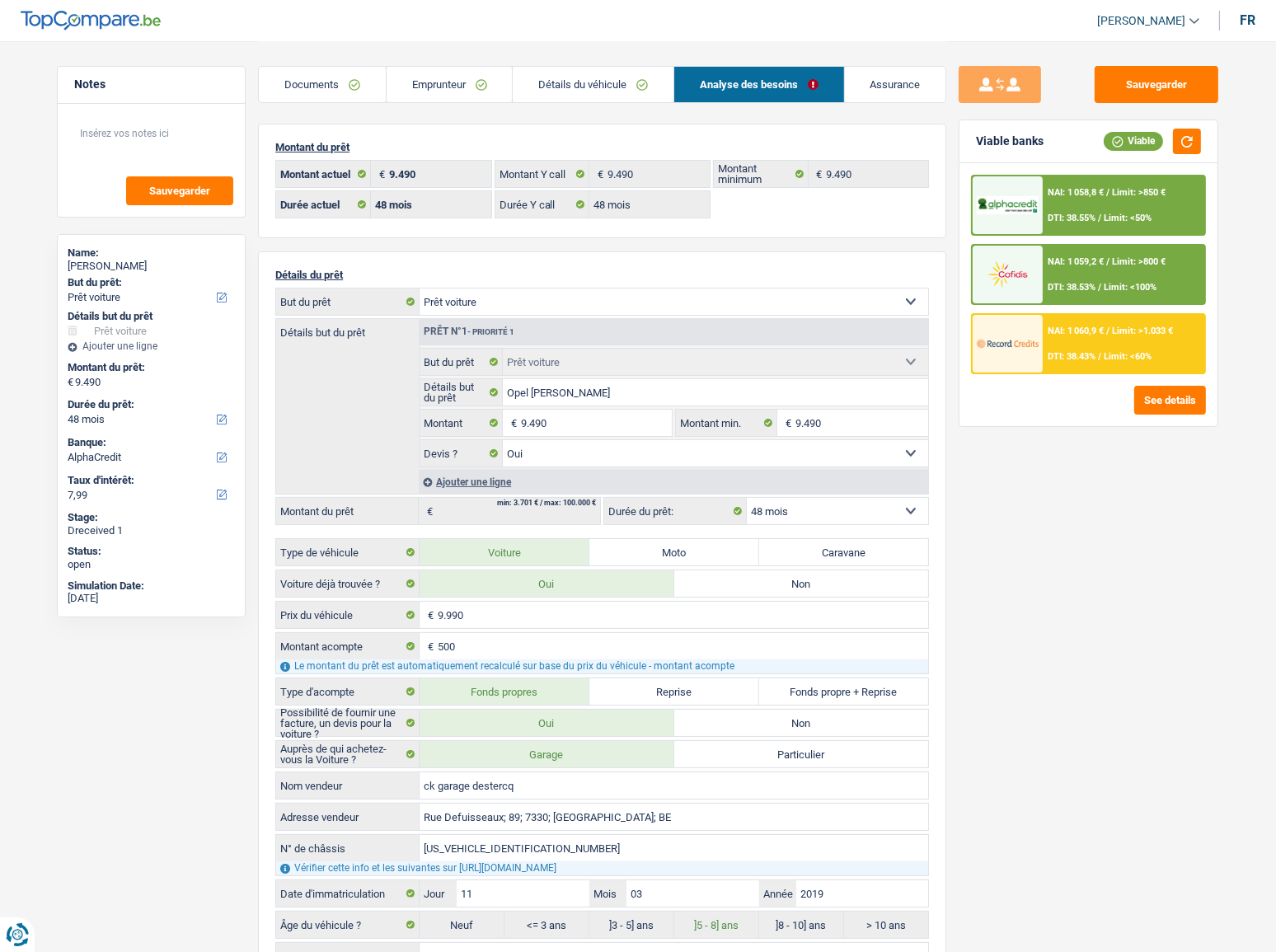
click at [1077, 207] on div "NAI: 1 058,8 € / Limit: >850 € DTI: 38.55% / Limit: <50%" at bounding box center [1123, 205] width 162 height 57
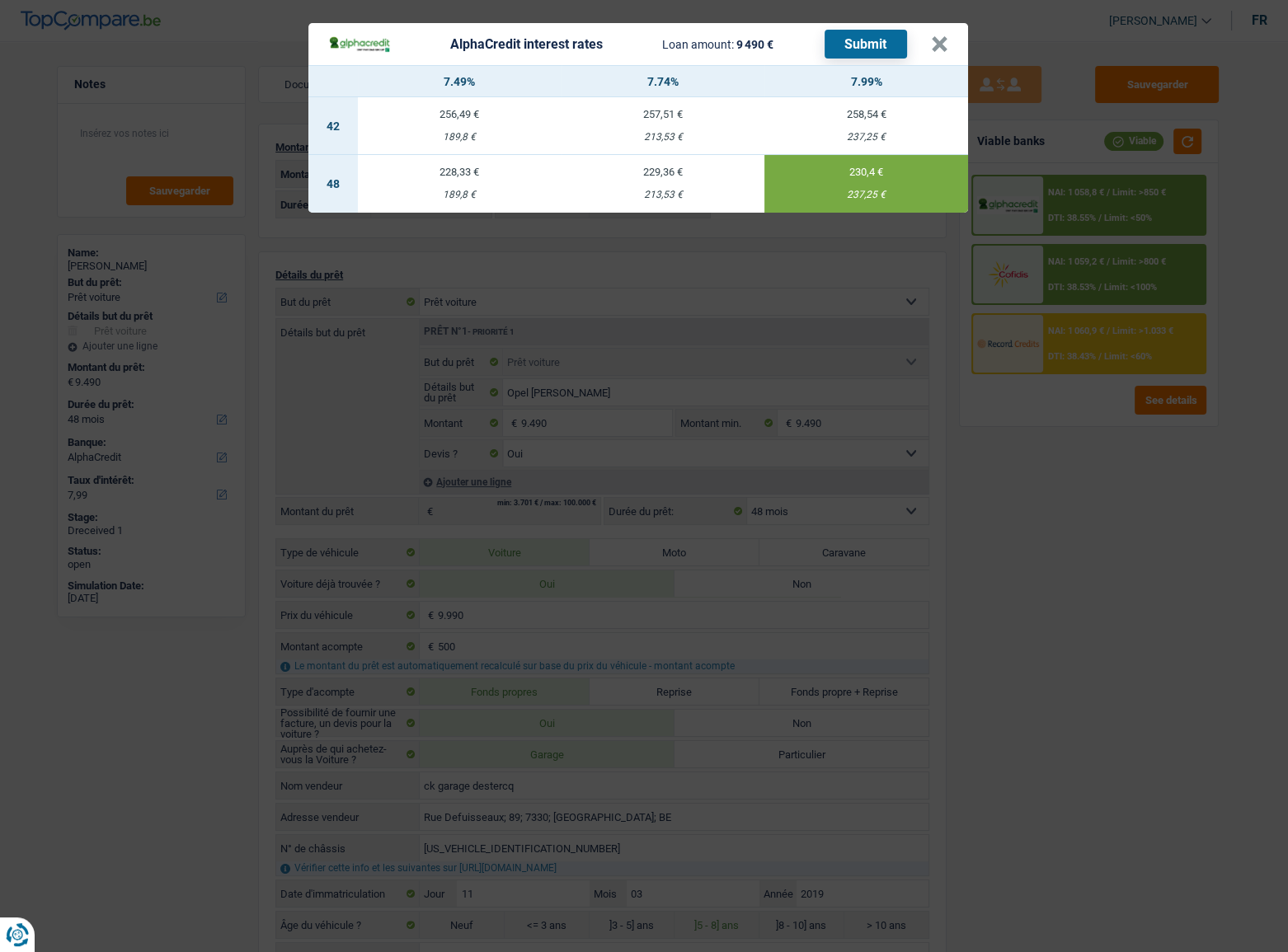
click at [888, 45] on button "Submit" at bounding box center [865, 44] width 82 height 29
click at [947, 38] on button "×" at bounding box center [939, 45] width 17 height 17
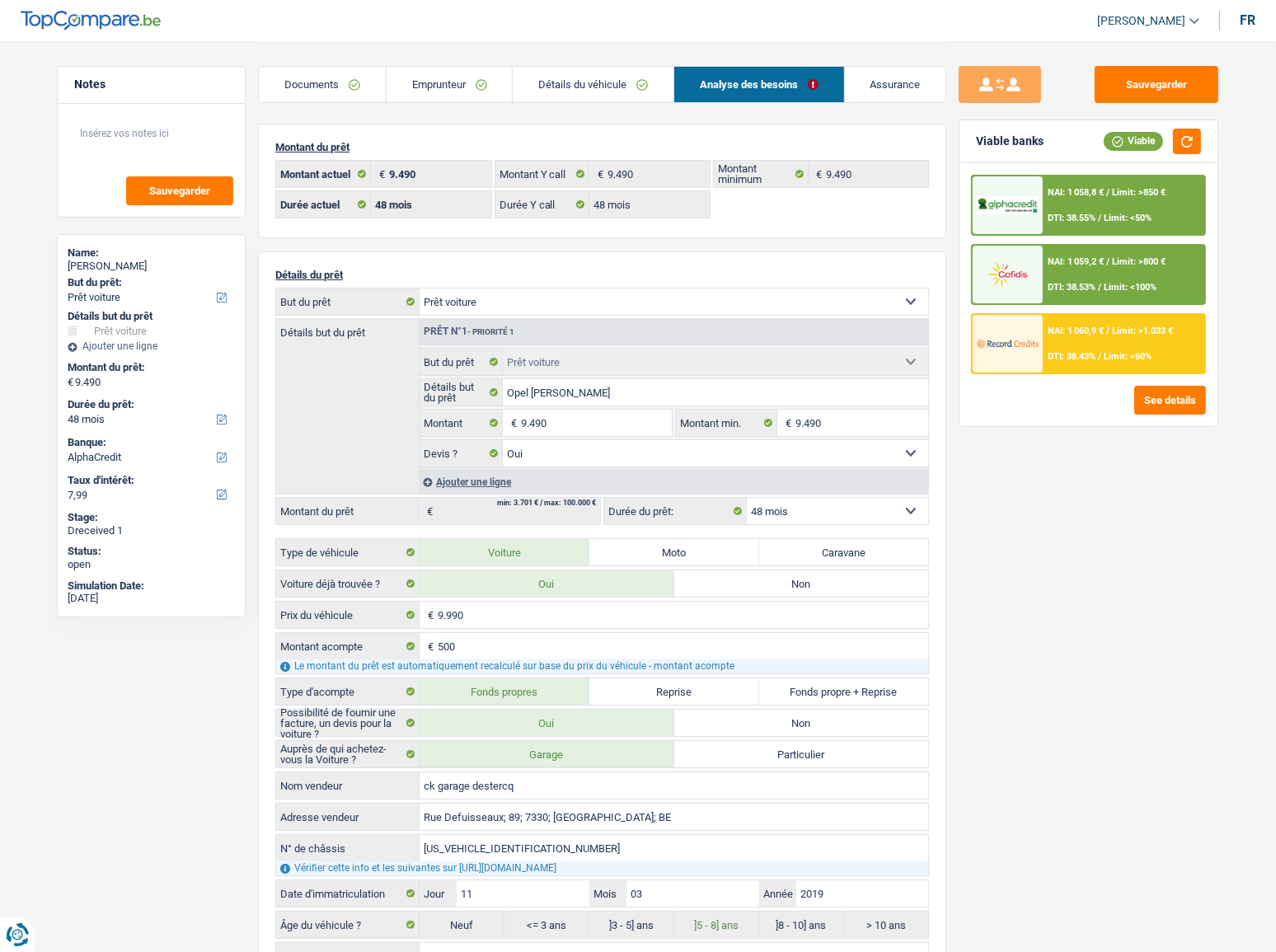
click at [321, 81] on link "Documents" at bounding box center [322, 84] width 127 height 36
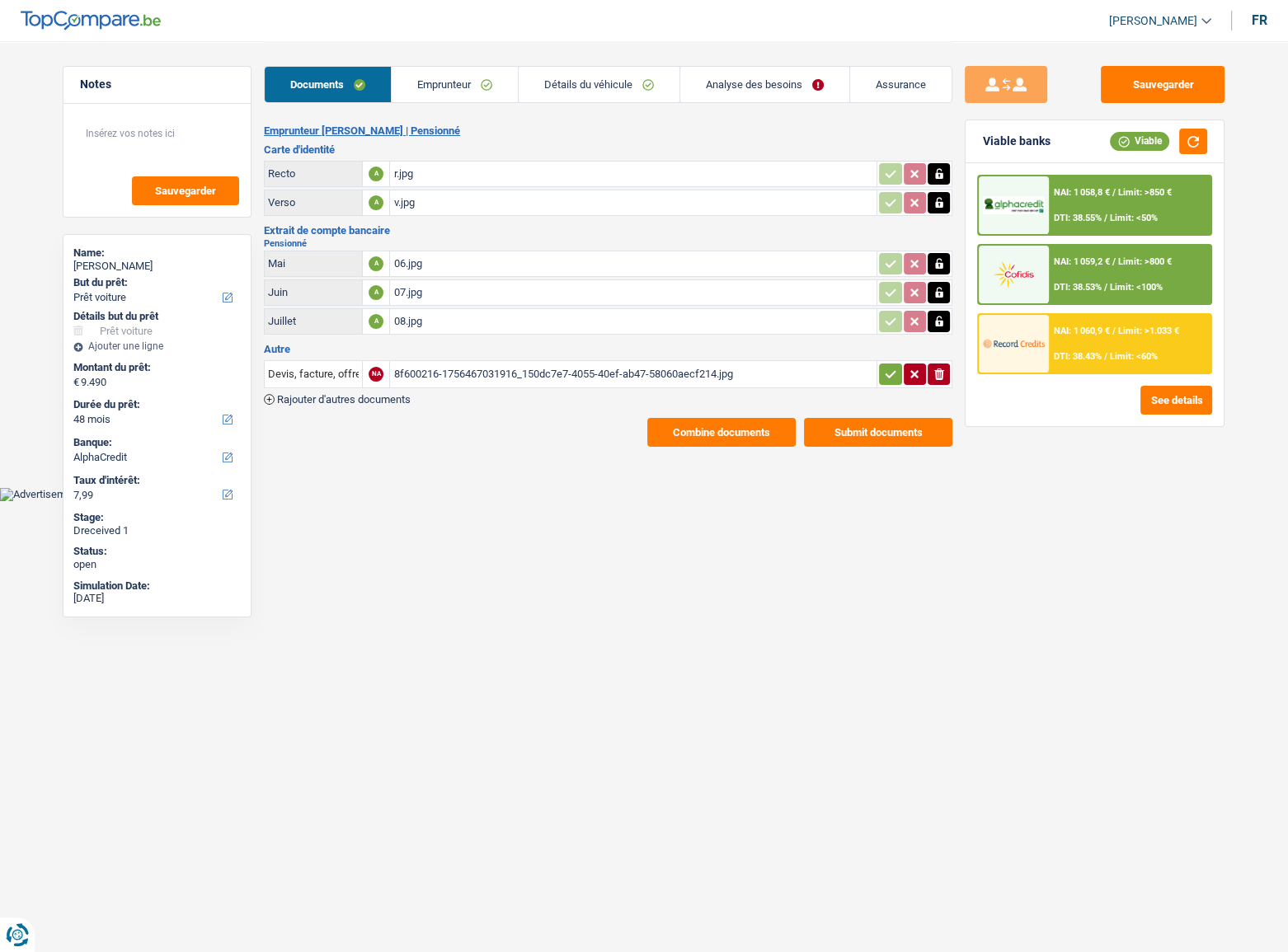
click at [768, 82] on link "Analyse des besoins" at bounding box center [764, 84] width 169 height 36
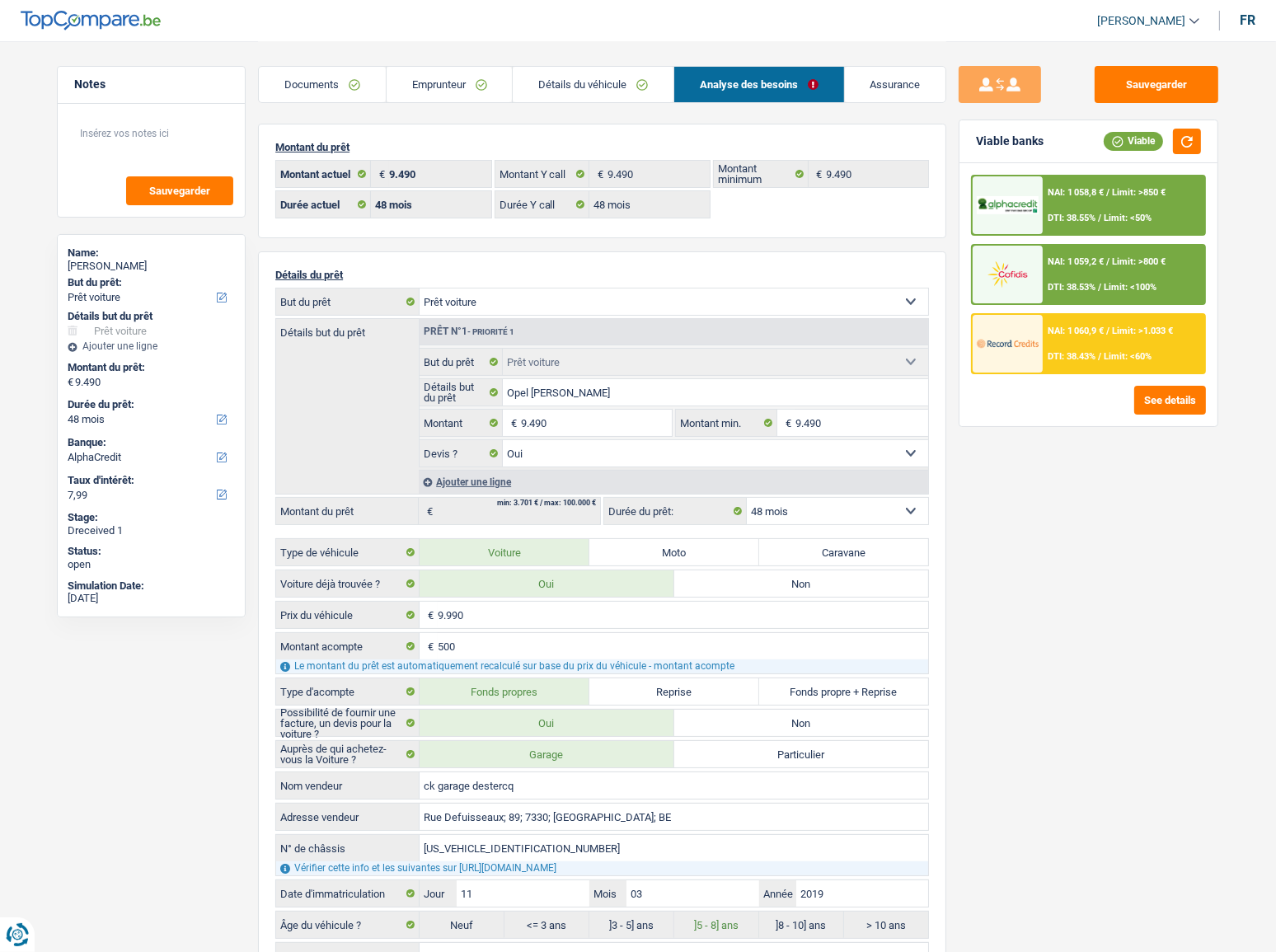
click at [587, 84] on link "Détails du véhicule" at bounding box center [593, 84] width 161 height 36
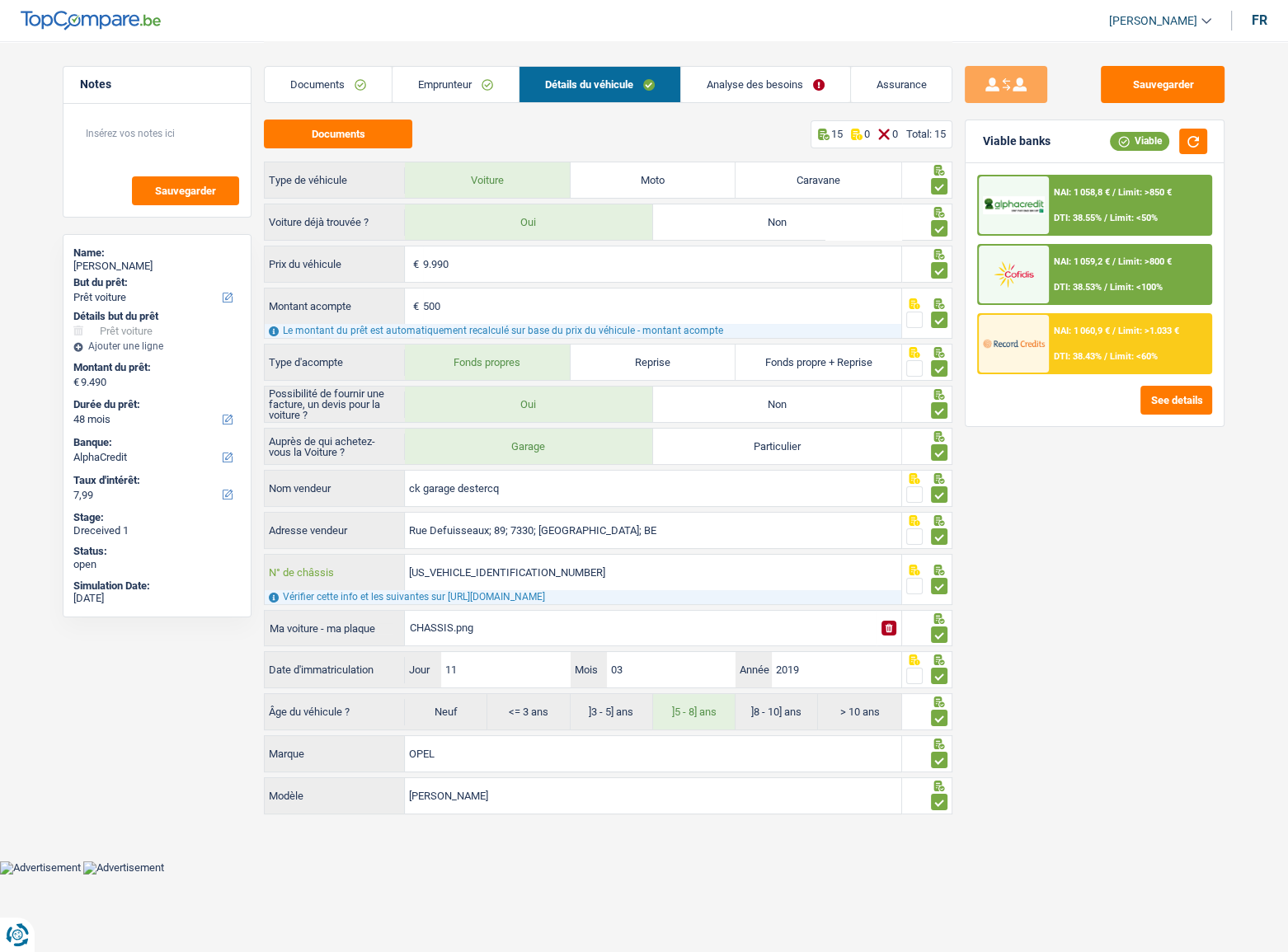
drag, startPoint x: 479, startPoint y: 578, endPoint x: 364, endPoint y: 583, distance: 115.1
click at [364, 583] on div "W0V0MAP08K6032116 N° de châssis" at bounding box center [583, 572] width 636 height 36
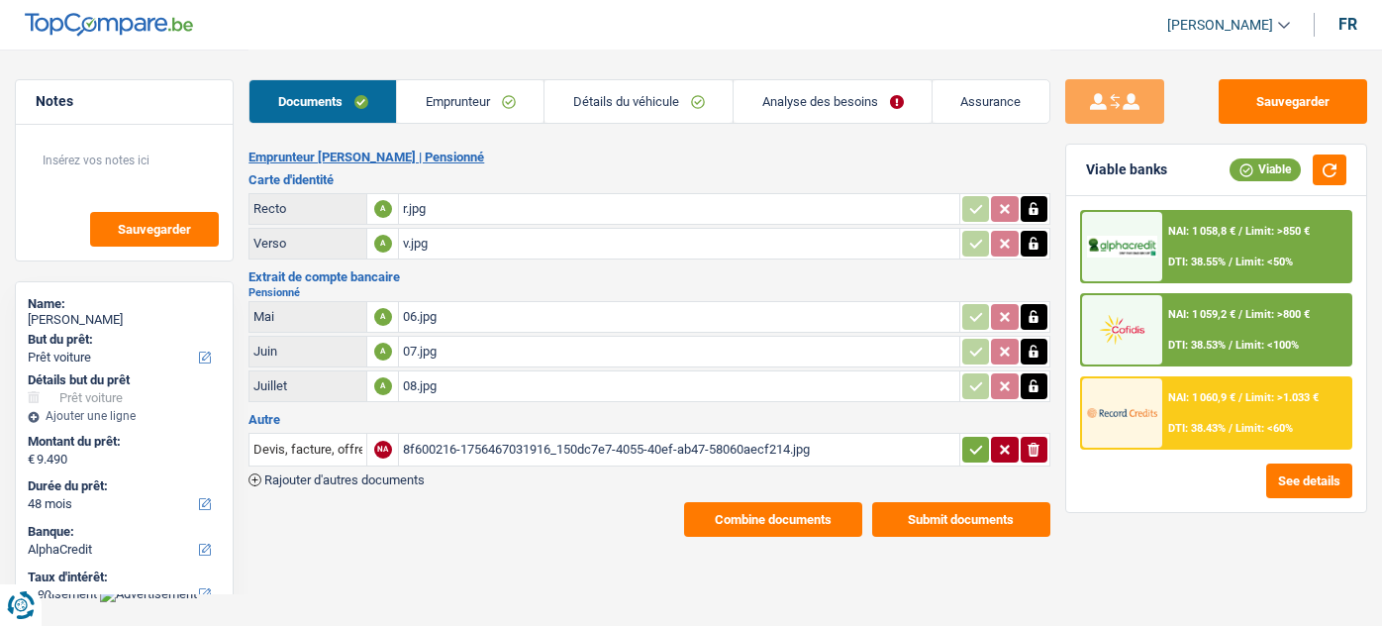
select select "car"
select select "48"
select select "alphacredit"
click at [1209, 257] on span "DTI: 38.55%" at bounding box center [1196, 261] width 57 height 13
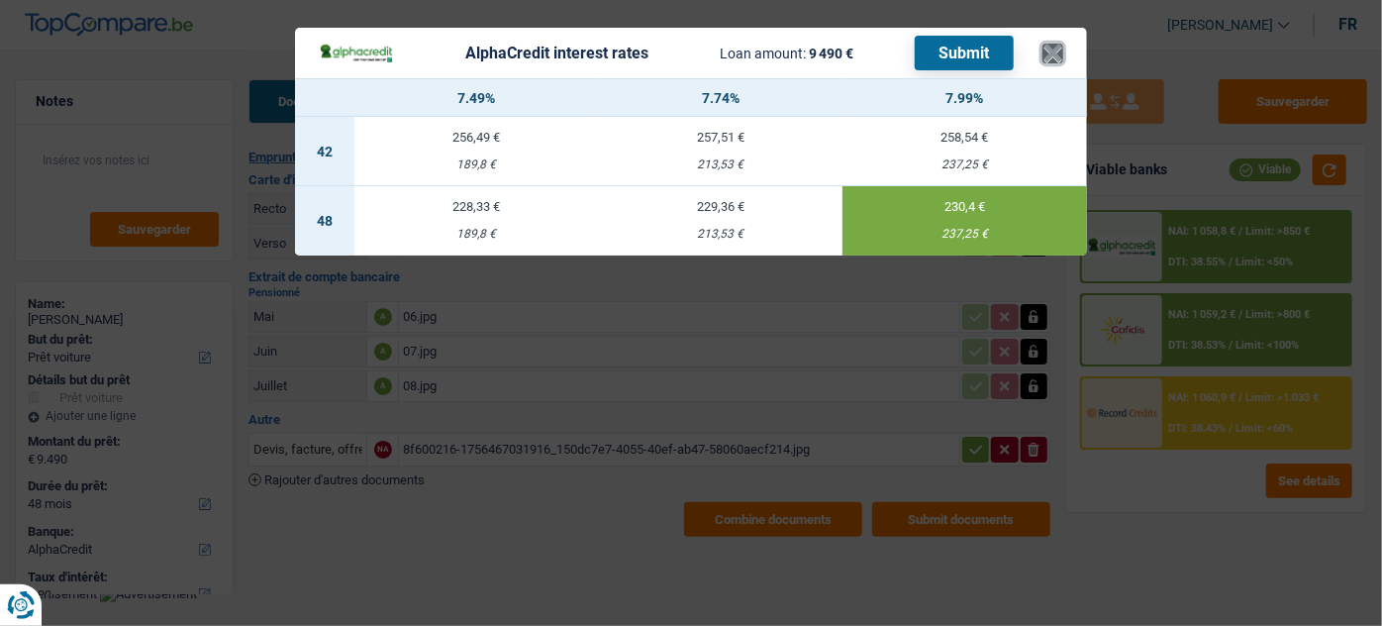
click at [1055, 59] on button "×" at bounding box center [1053, 54] width 21 height 20
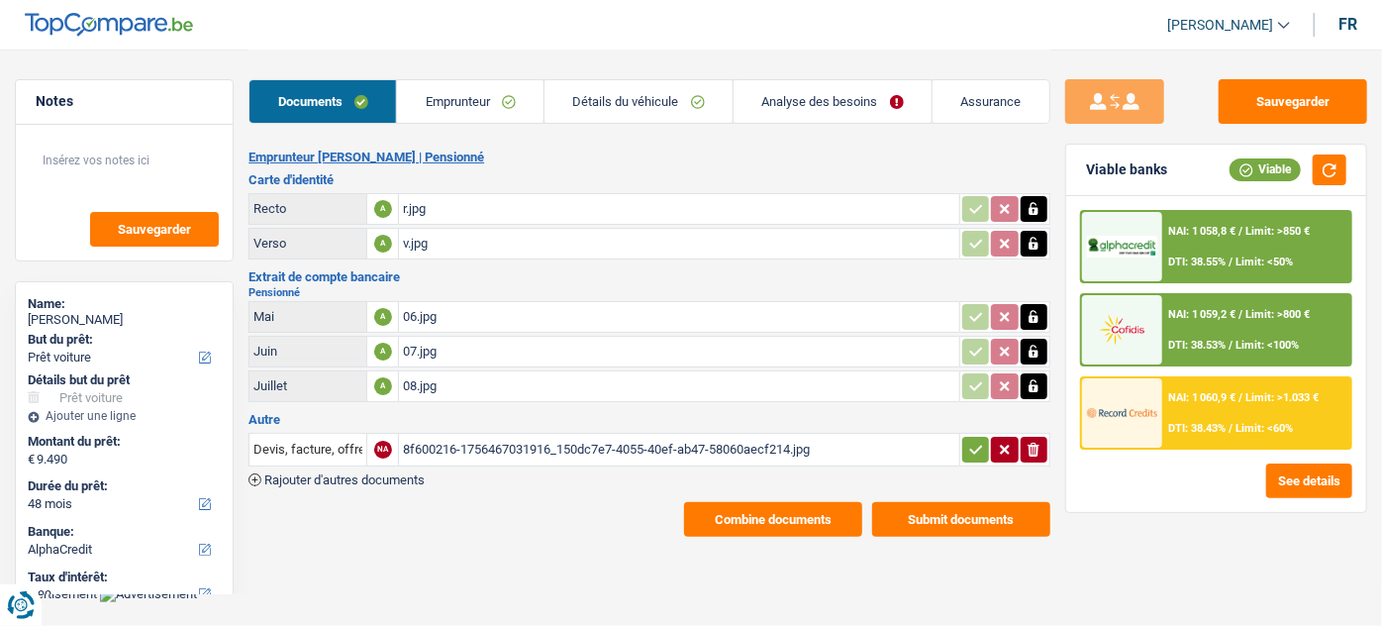
click at [1253, 263] on span "Limit: <50%" at bounding box center [1264, 261] width 57 height 13
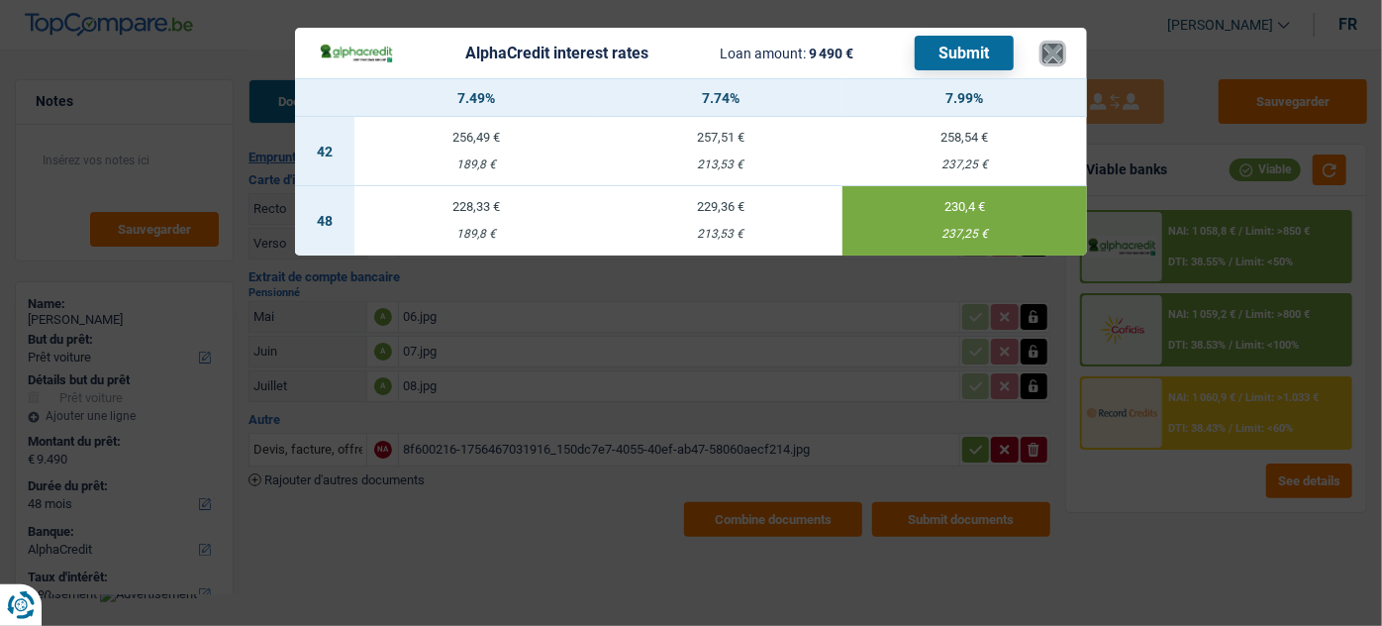
click at [1059, 47] on button "×" at bounding box center [1053, 54] width 21 height 20
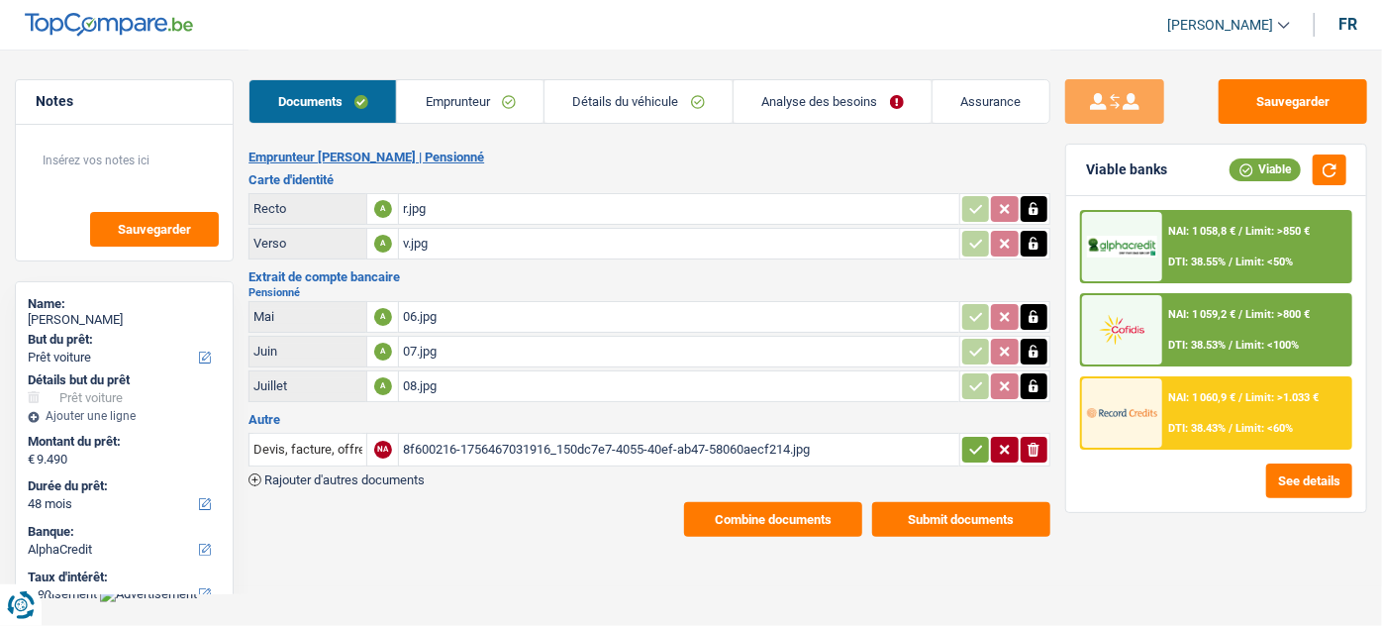
click at [1355, 352] on div "NAI: 1 058,8 € / Limit: >850 € DTI: 38.55% / Limit: <50% NAI: 1 059,2 € / Limit…" at bounding box center [1216, 354] width 300 height 316
click at [1299, 332] on div "NAI: 1 059,2 € / Limit: >800 € DTI: 38.53% / Limit: <100%" at bounding box center [1256, 329] width 188 height 69
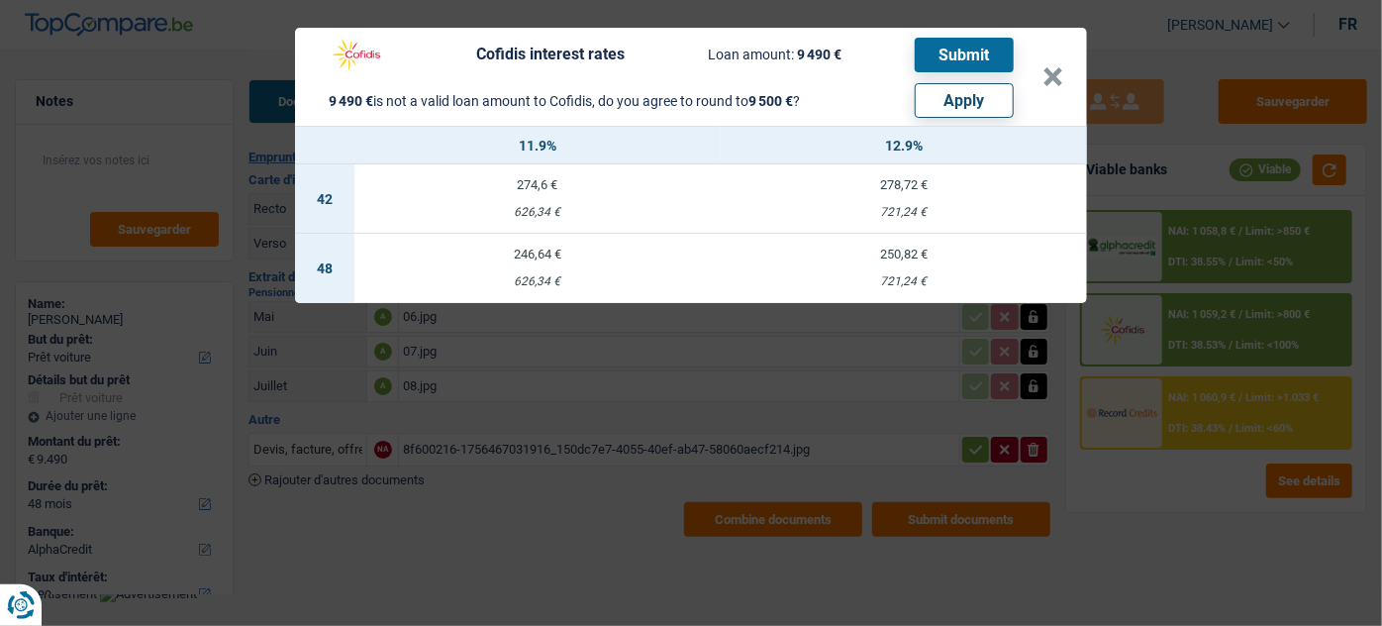
click at [934, 94] on button "Apply" at bounding box center [964, 100] width 99 height 35
type input "9.500"
select select "other"
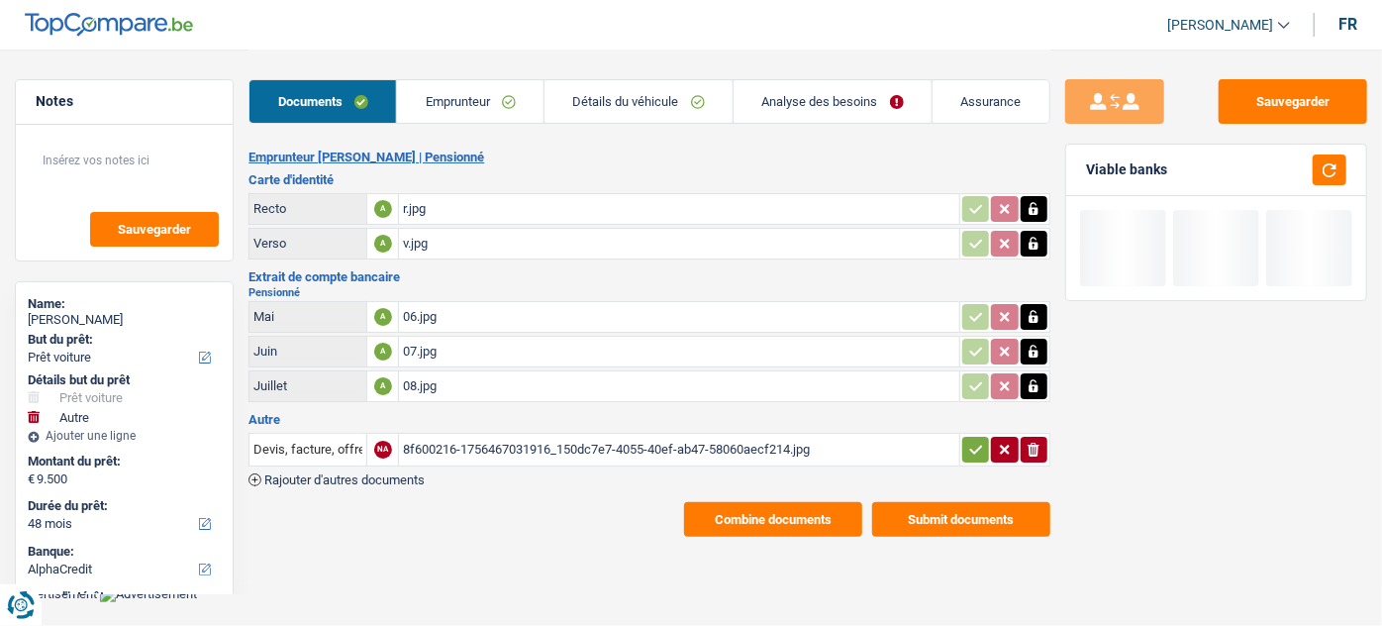
drag, startPoint x: 968, startPoint y: 449, endPoint x: 1312, endPoint y: 390, distance: 348.7
click at [982, 440] on icon "button" at bounding box center [976, 450] width 16 height 20
click at [1315, 173] on button "button" at bounding box center [1330, 169] width 34 height 31
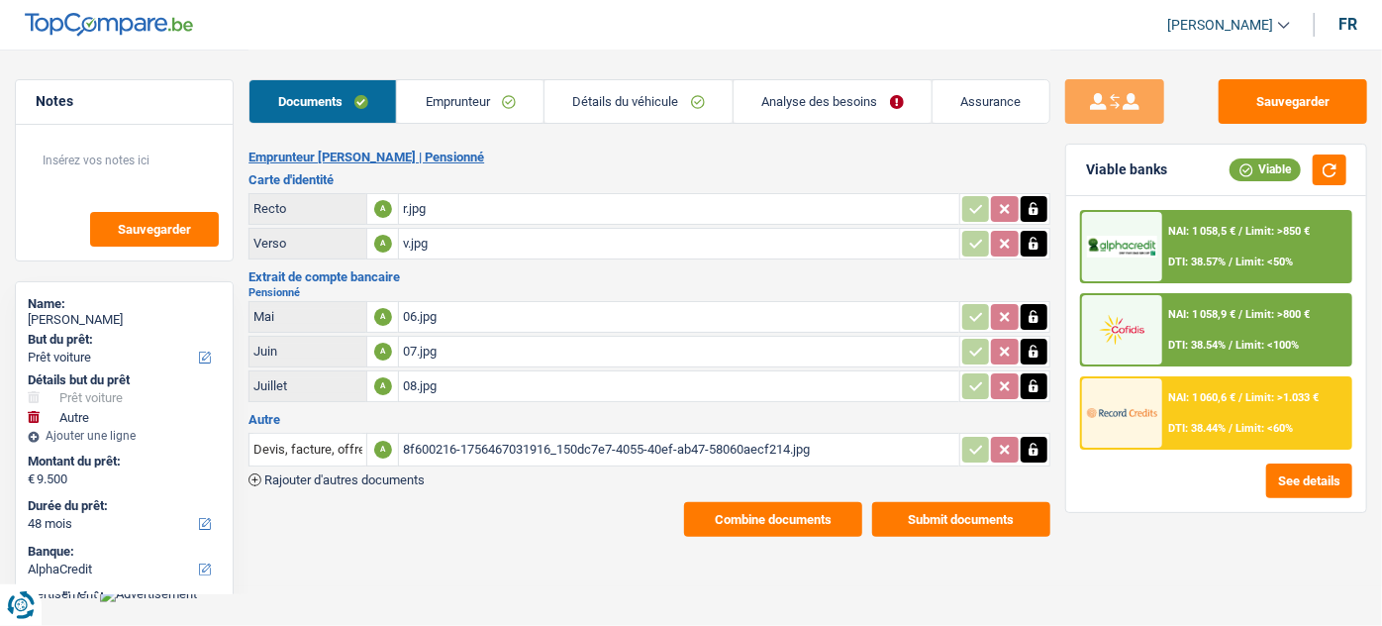
click at [1234, 306] on div "NAI: 1 058,9 € / Limit: >800 € DTI: 38.54% / Limit: <100%" at bounding box center [1256, 329] width 188 height 69
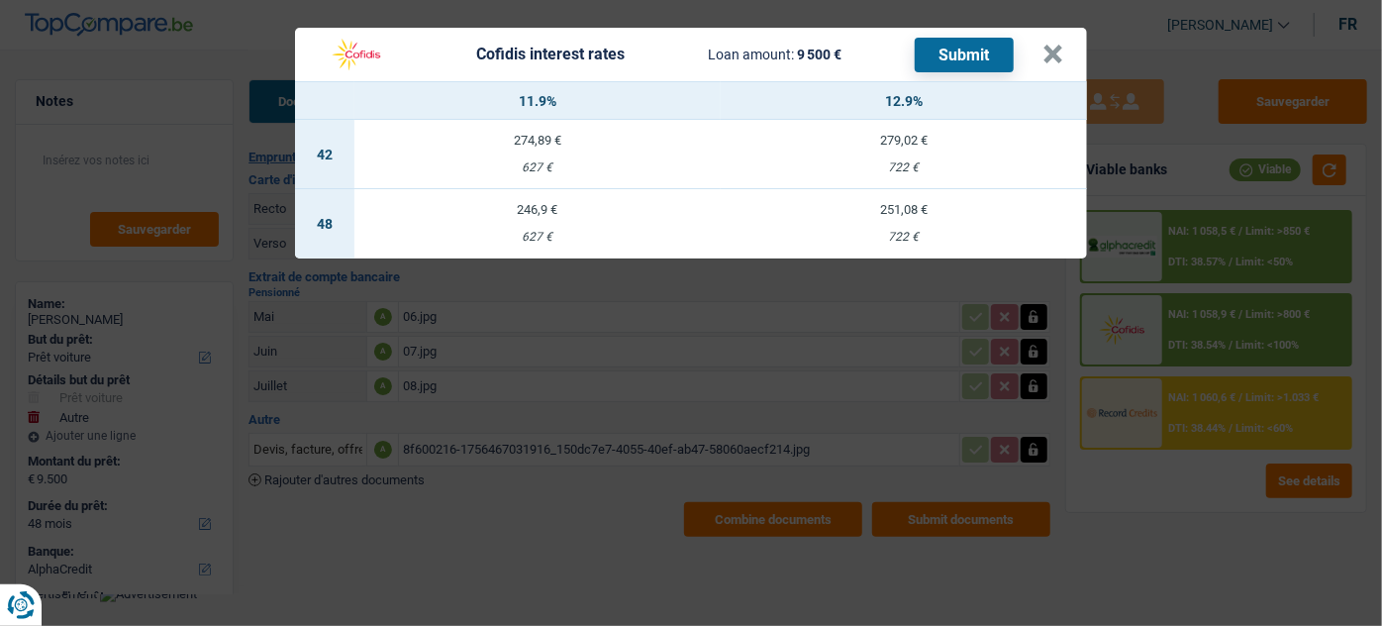
click at [925, 216] on div "251,08 €" at bounding box center [904, 209] width 366 height 13
select select "cofidis"
type input "12,90"
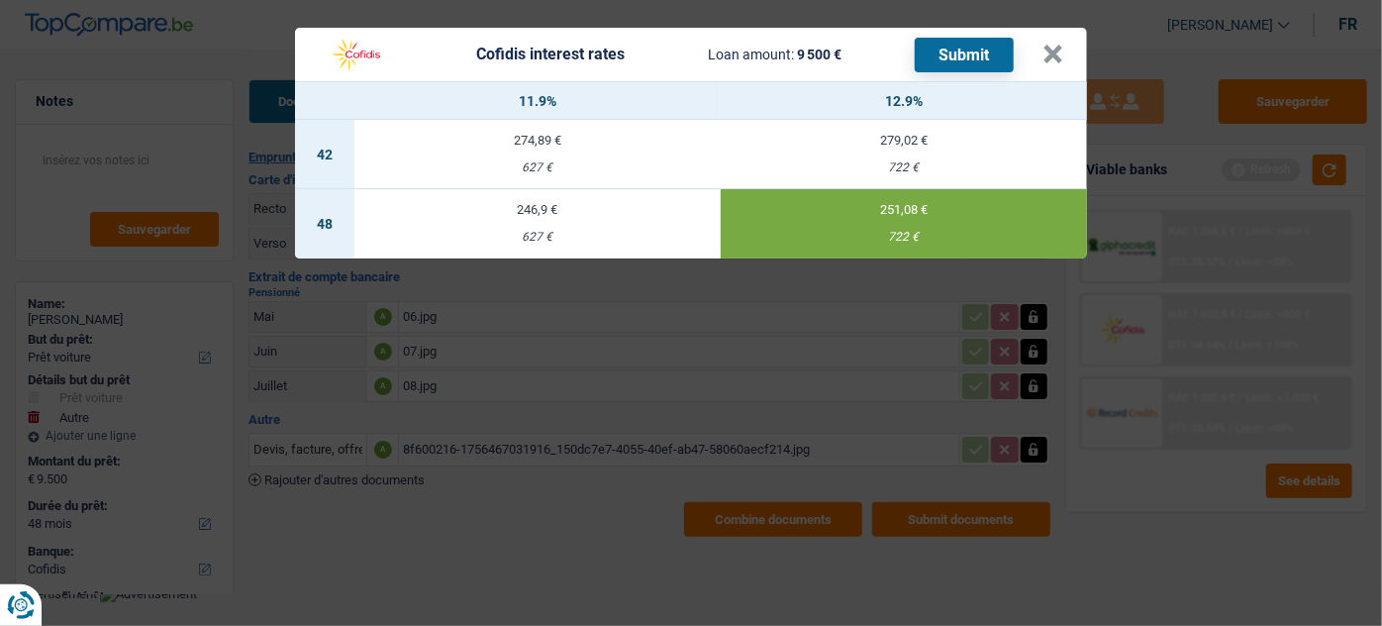
click at [951, 55] on button "Submit" at bounding box center [964, 55] width 99 height 35
drag, startPoint x: 1054, startPoint y: 53, endPoint x: 1079, endPoint y: 168, distance: 117.5
click at [1053, 53] on button "×" at bounding box center [1053, 55] width 21 height 20
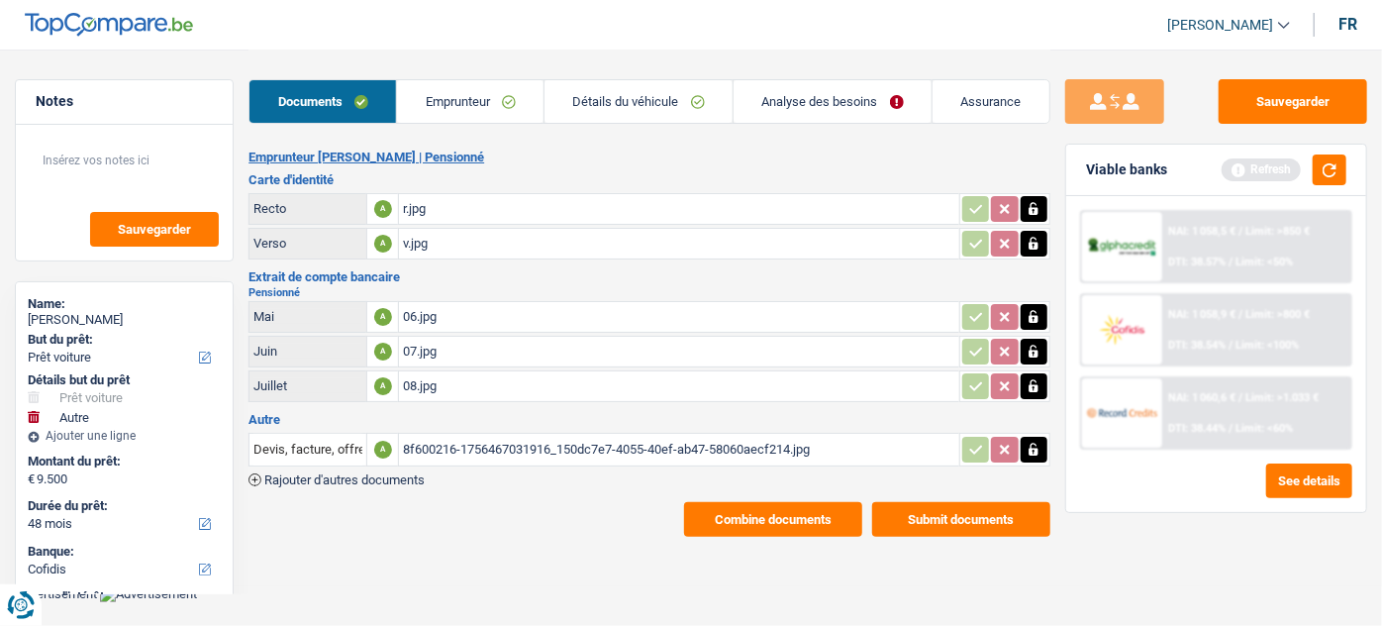
click at [797, 102] on link "Analyse des besoins" at bounding box center [833, 101] width 198 height 43
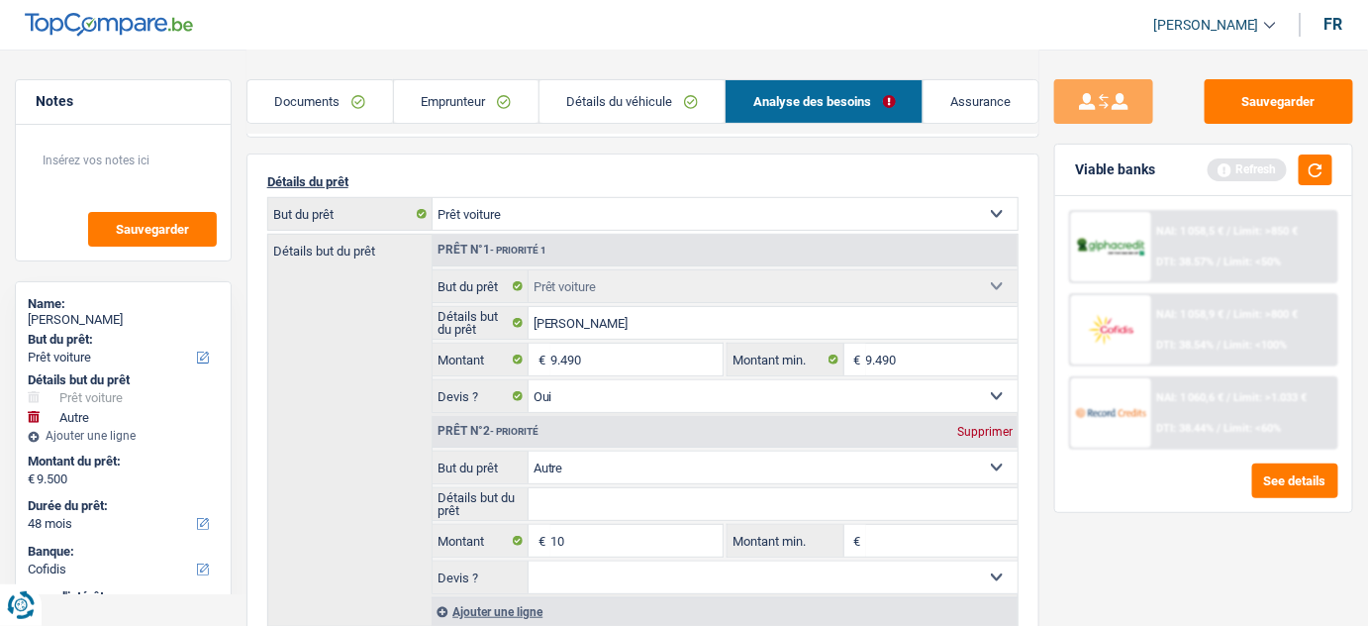
scroll to position [179, 0]
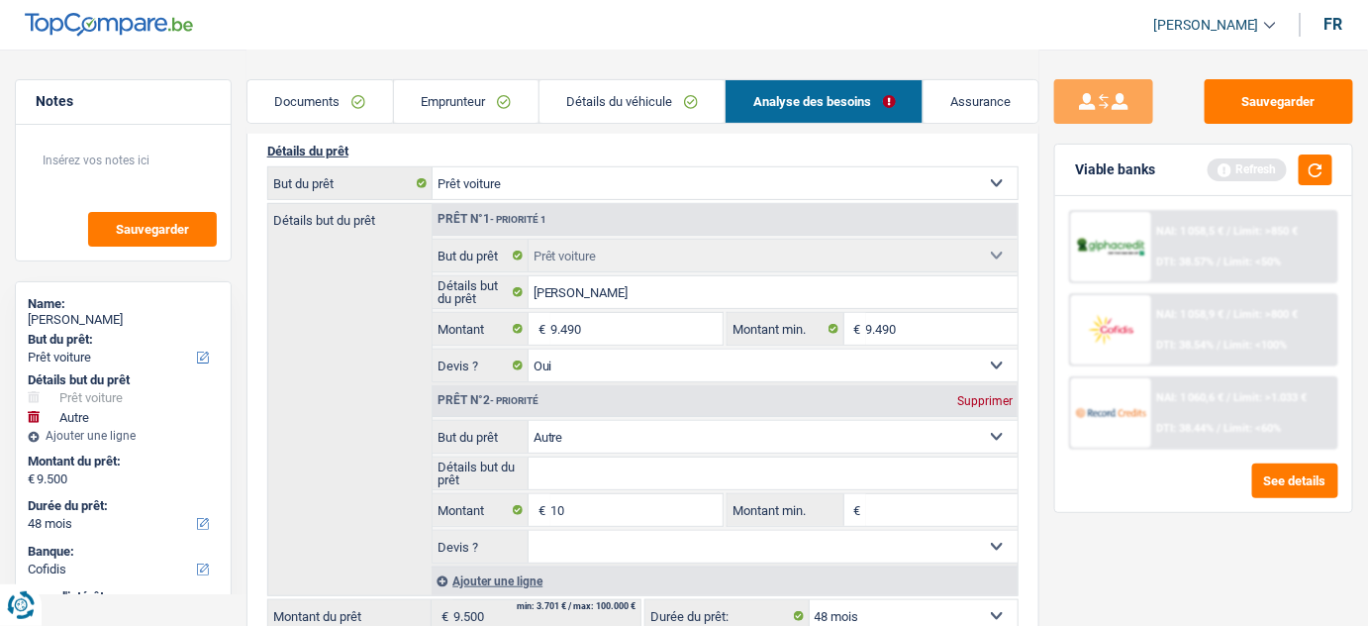
click at [988, 387] on div "Prêt n°2 - Priorité Supprimer" at bounding box center [725, 401] width 585 height 32
click at [994, 398] on div "Supprimer" at bounding box center [984, 401] width 65 height 12
type input "9.490"
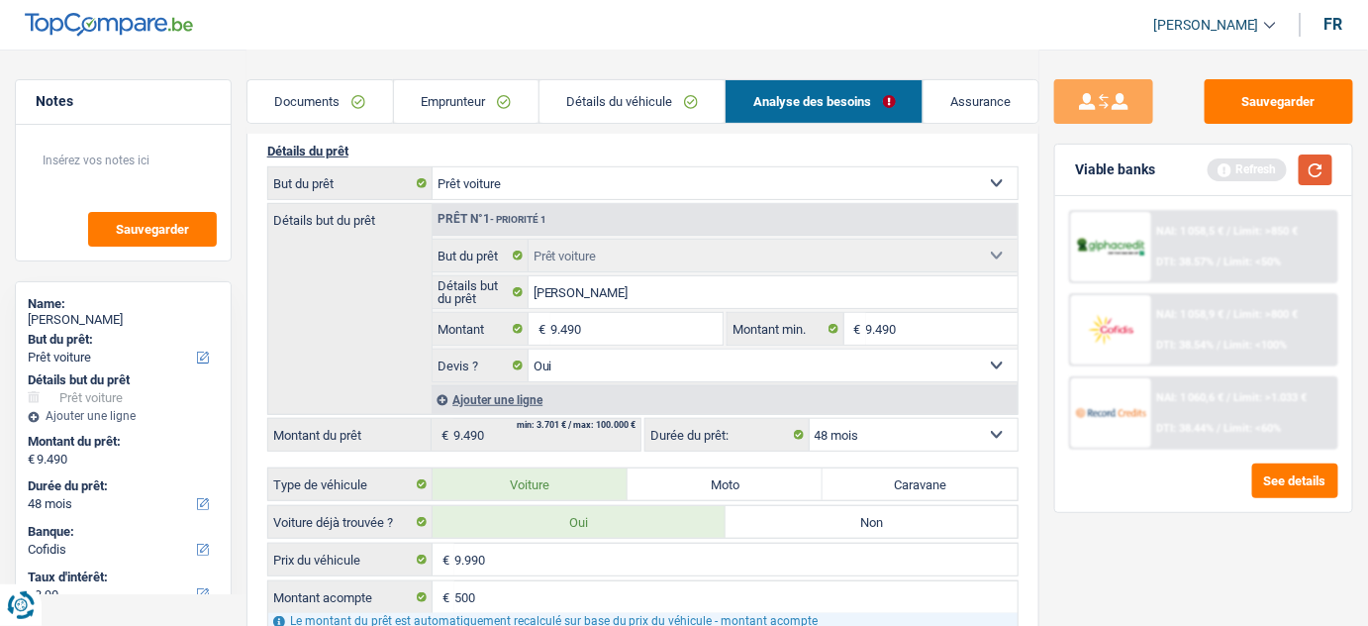
click at [1320, 176] on button "button" at bounding box center [1316, 169] width 34 height 31
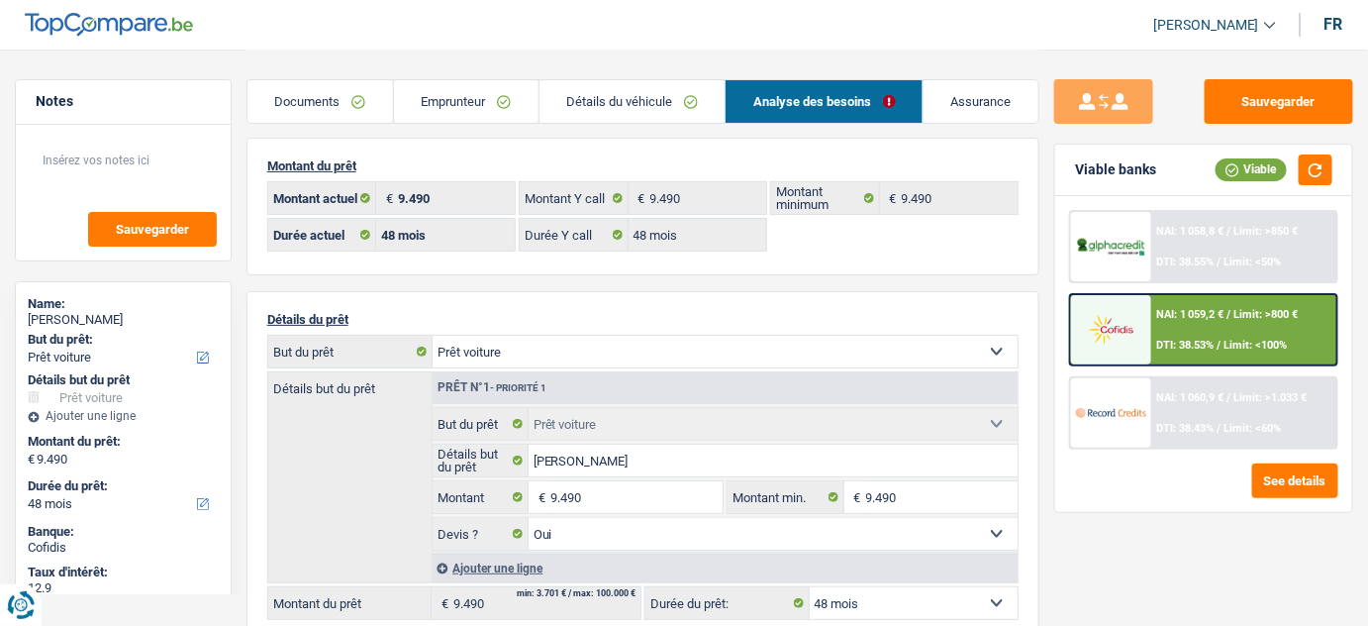
scroll to position [0, 0]
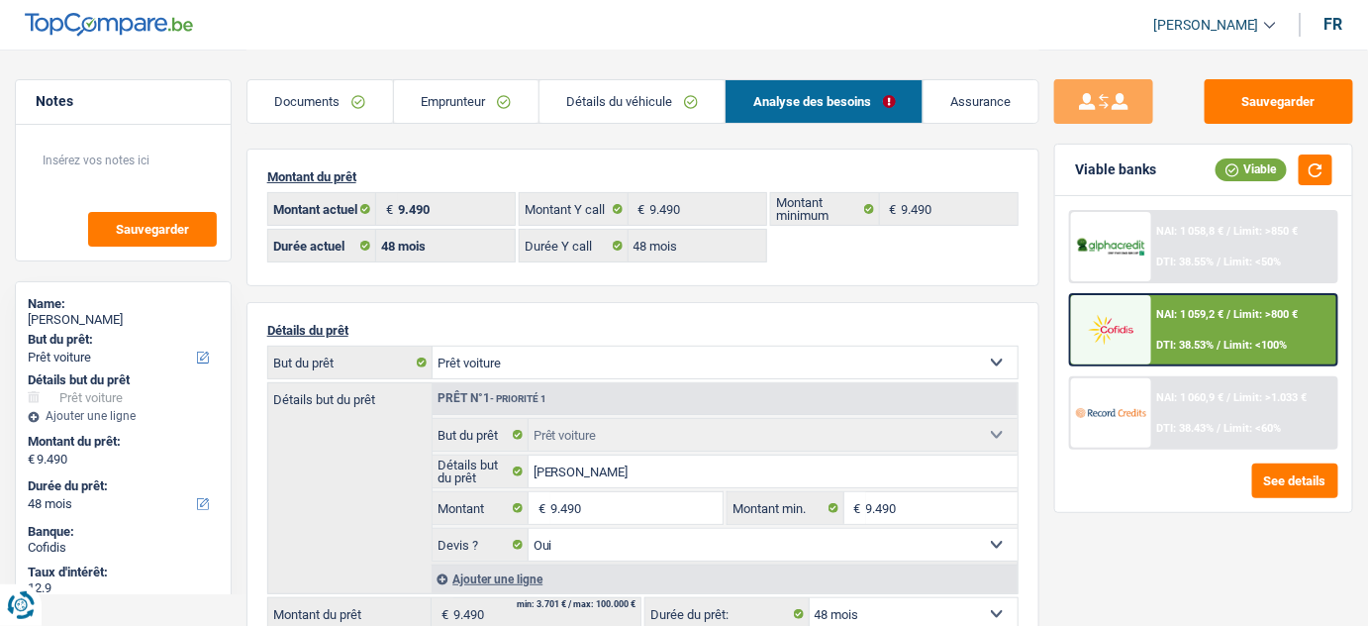
click at [322, 108] on link "Documents" at bounding box center [321, 101] width 146 height 43
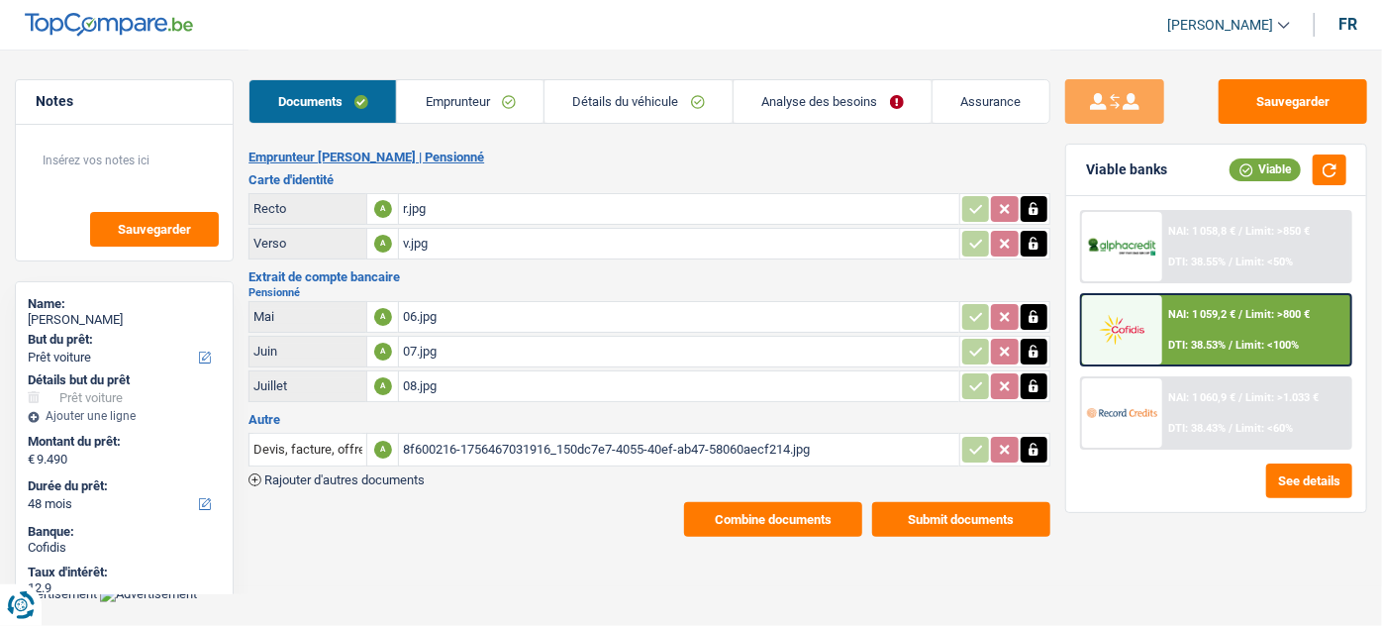
click at [940, 523] on button "Submit documents" at bounding box center [961, 519] width 178 height 35
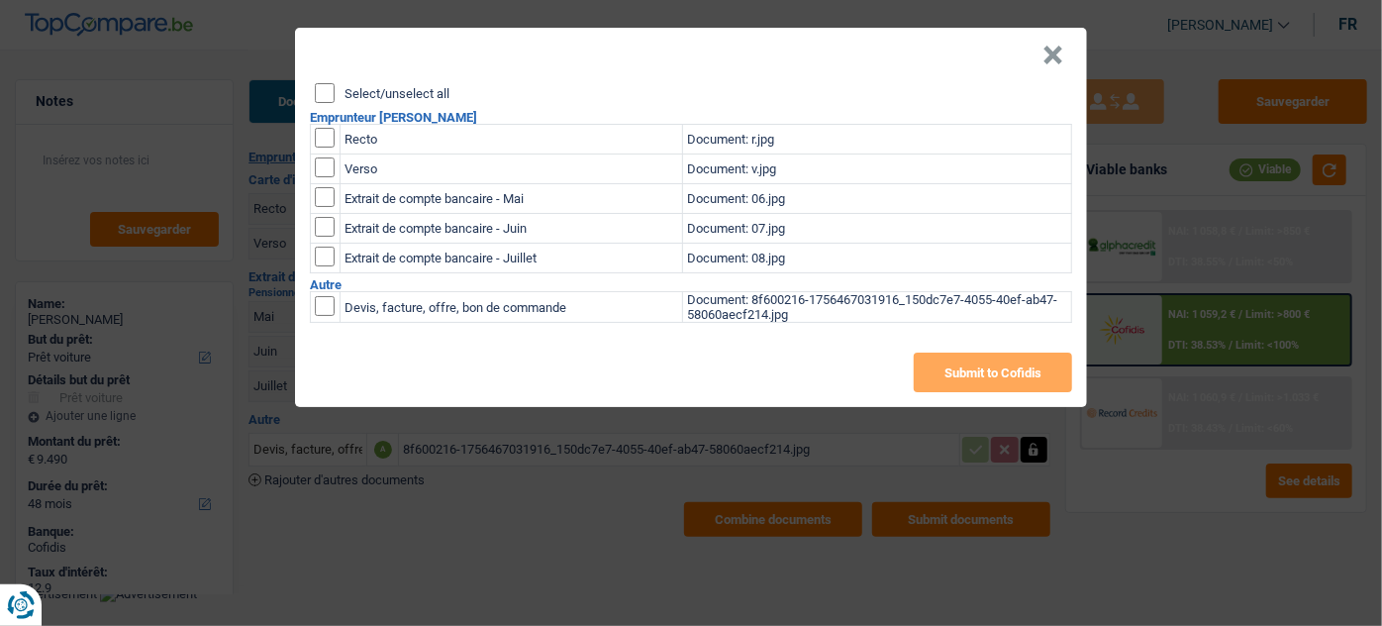
click at [325, 94] on input "Select/unselect all" at bounding box center [325, 93] width 20 height 20
checkbox input "true"
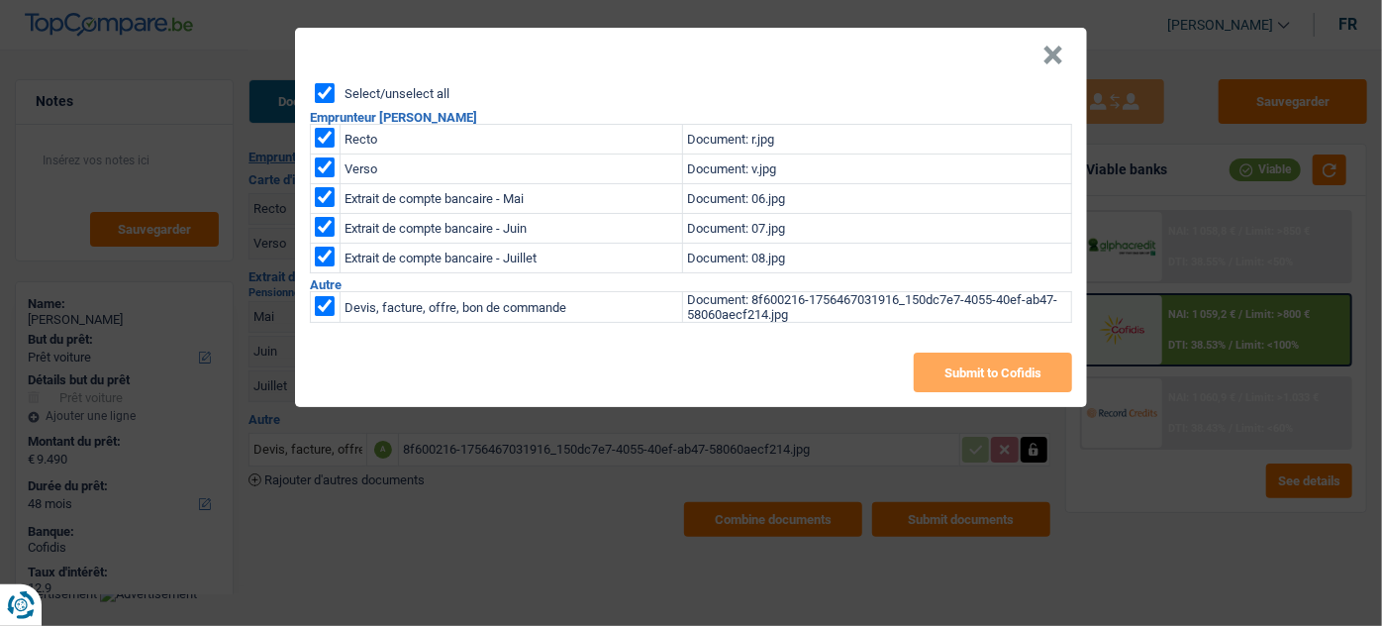
checkbox input "true"
click at [324, 306] on input "checkbox" at bounding box center [325, 306] width 20 height 20
checkbox input "false"
click at [983, 376] on button "Submit to Cofidis" at bounding box center [993, 372] width 158 height 40
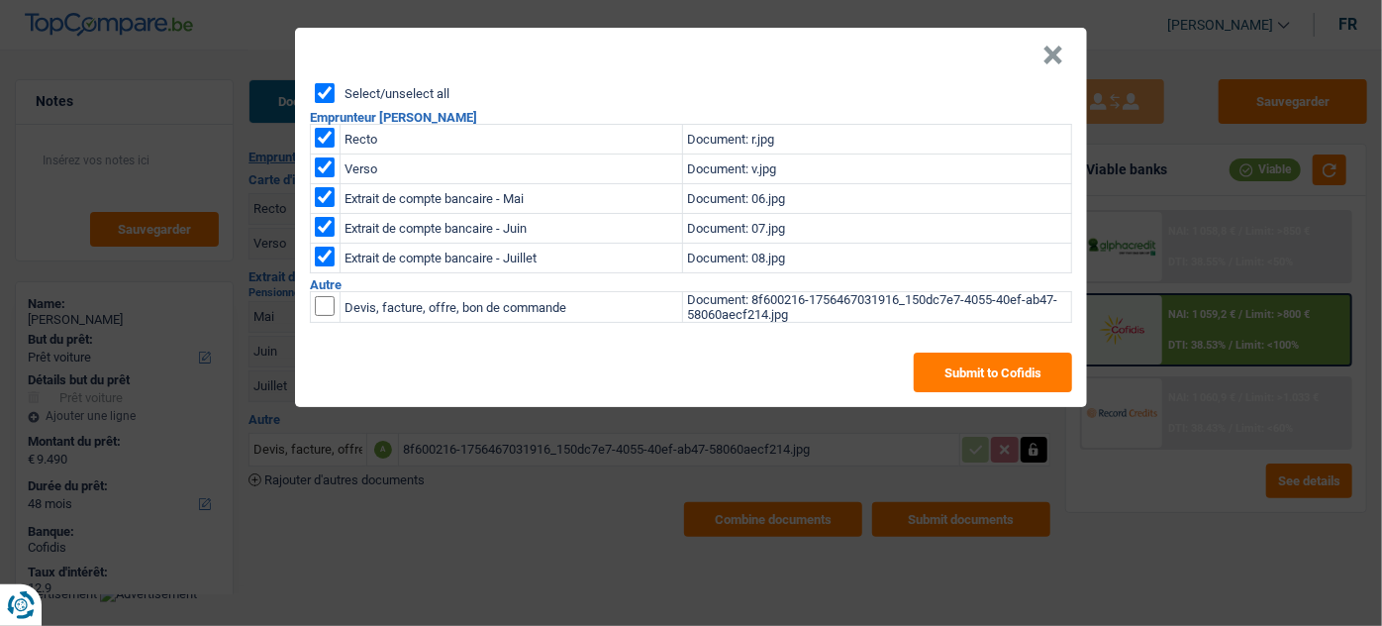
drag, startPoint x: 1055, startPoint y: 55, endPoint x: 1003, endPoint y: 49, distance: 52.9
click at [1055, 54] on button "×" at bounding box center [1053, 56] width 21 height 20
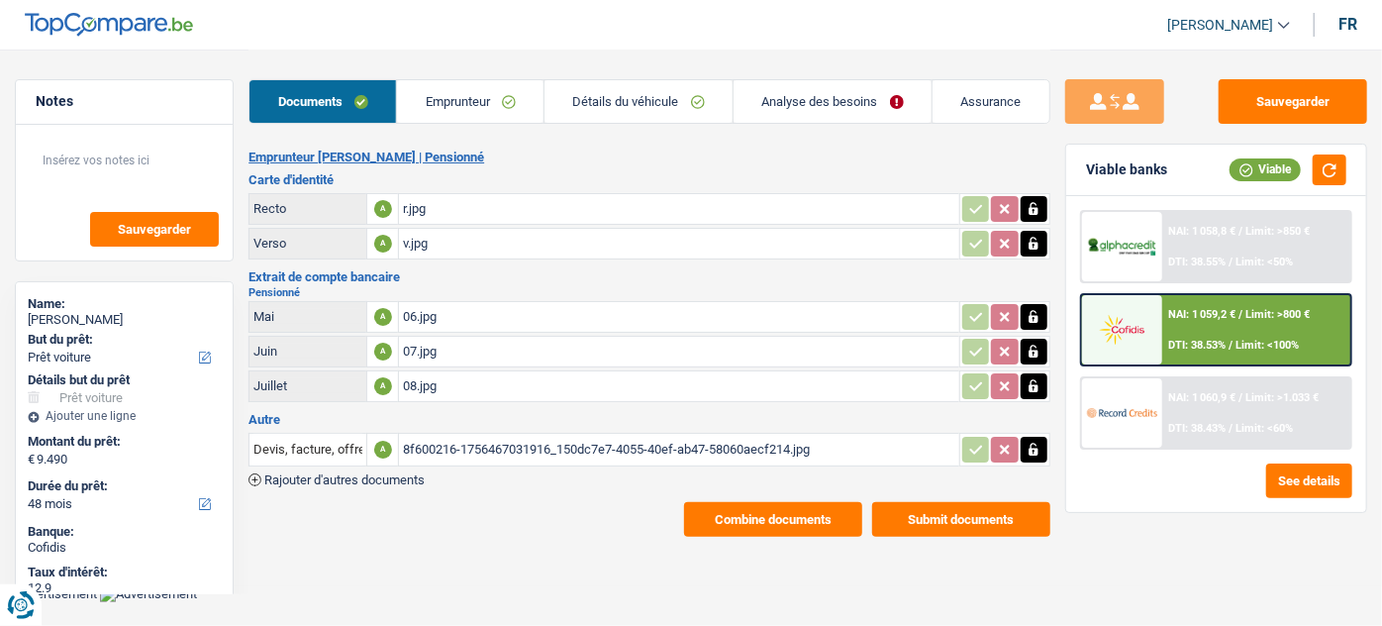
click at [809, 508] on button "Combine documents" at bounding box center [773, 519] width 178 height 35
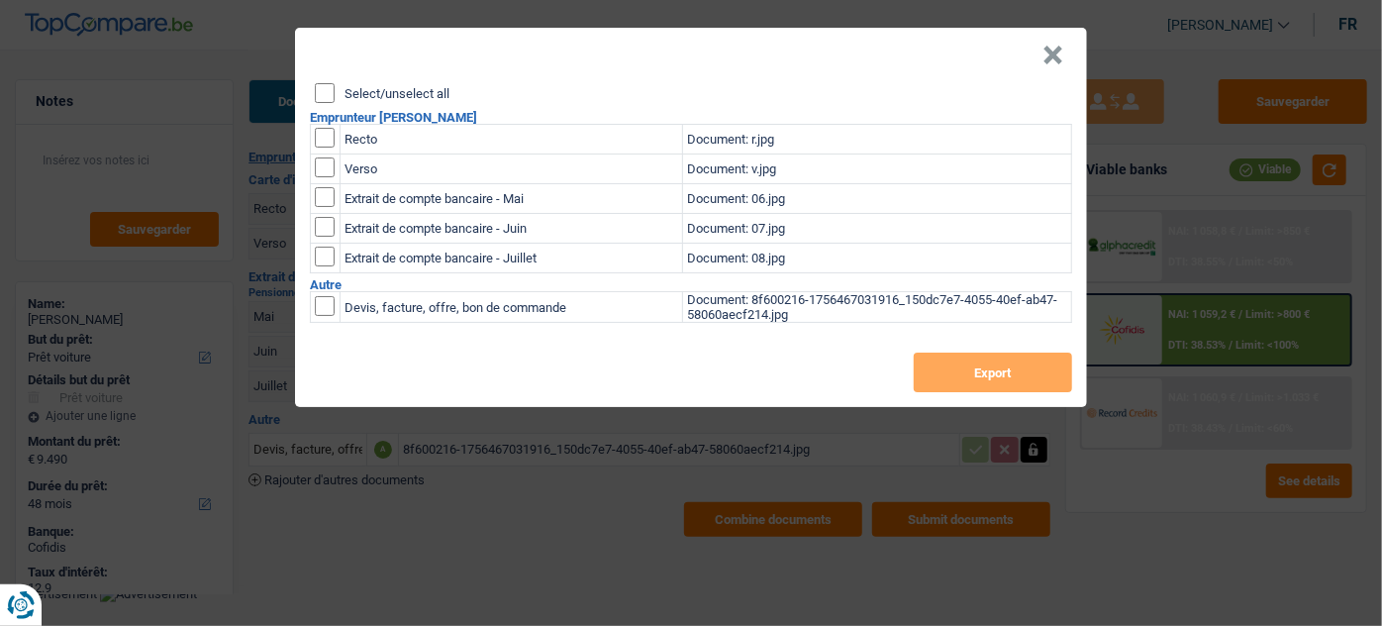
click at [329, 91] on input "Select/unselect all" at bounding box center [325, 93] width 20 height 20
checkbox input "true"
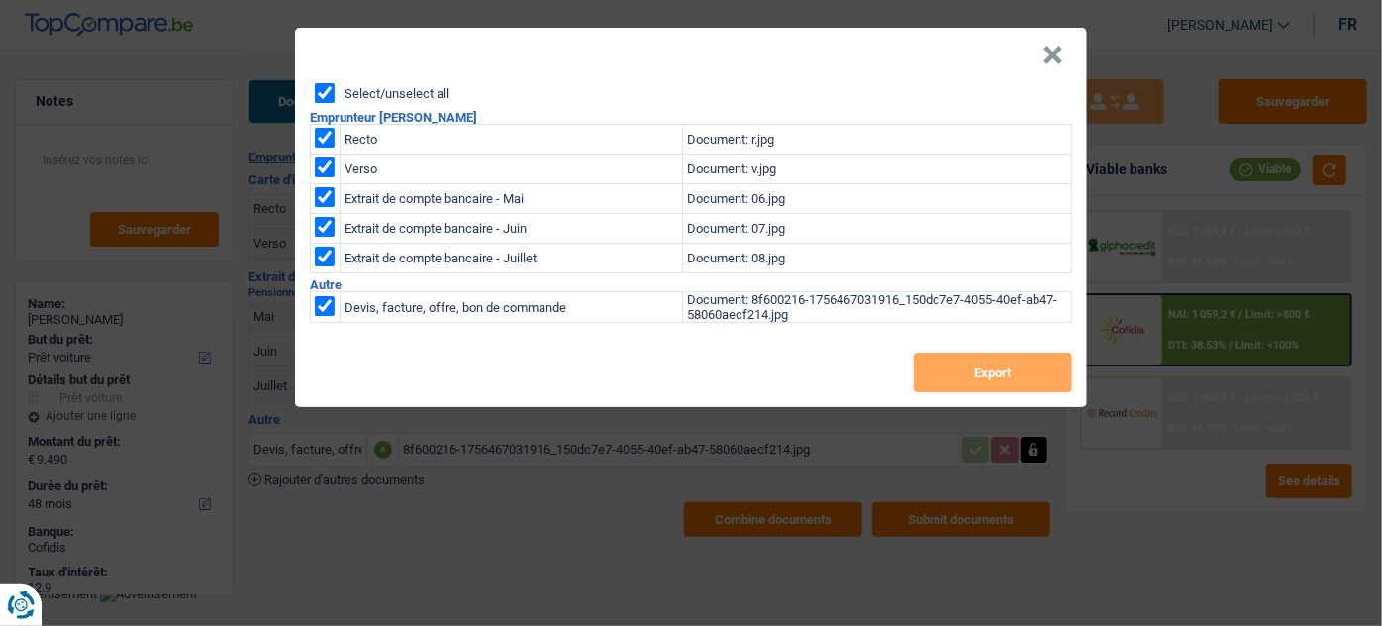
checkbox input "true"
click at [316, 307] on input "checkbox" at bounding box center [325, 306] width 20 height 20
checkbox input "false"
click at [1000, 369] on button "Export" at bounding box center [993, 372] width 158 height 40
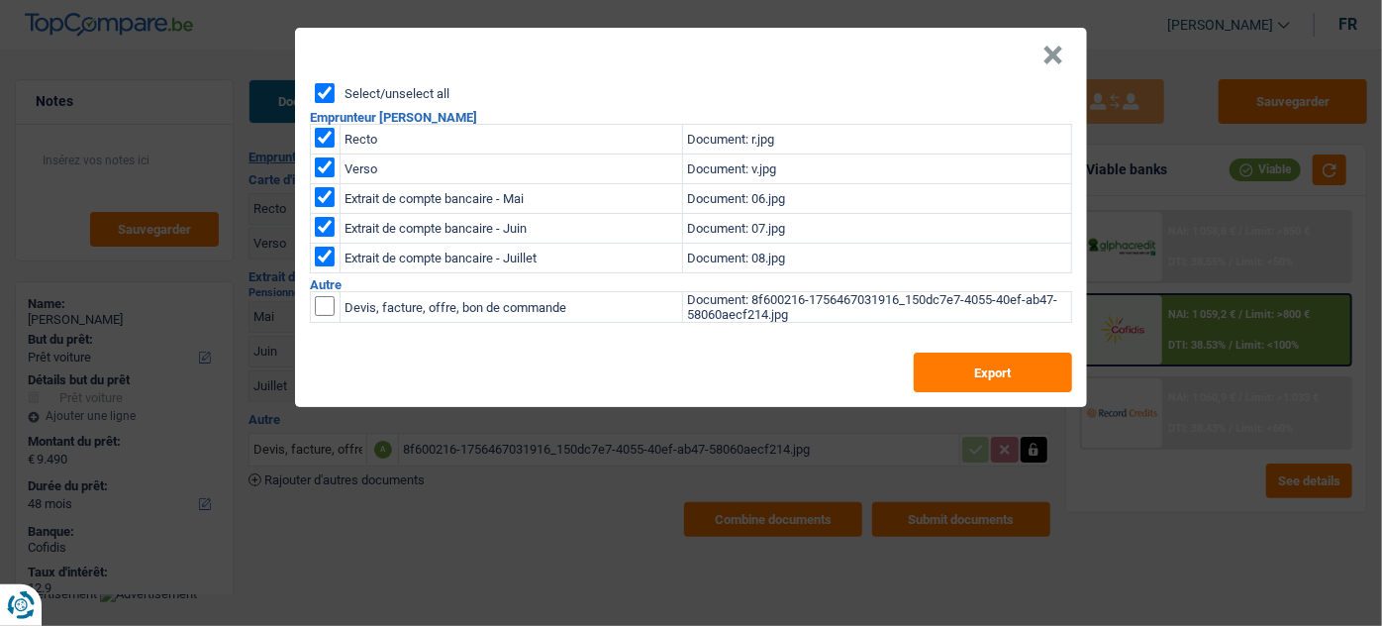
click at [1057, 65] on button "×" at bounding box center [1053, 56] width 21 height 20
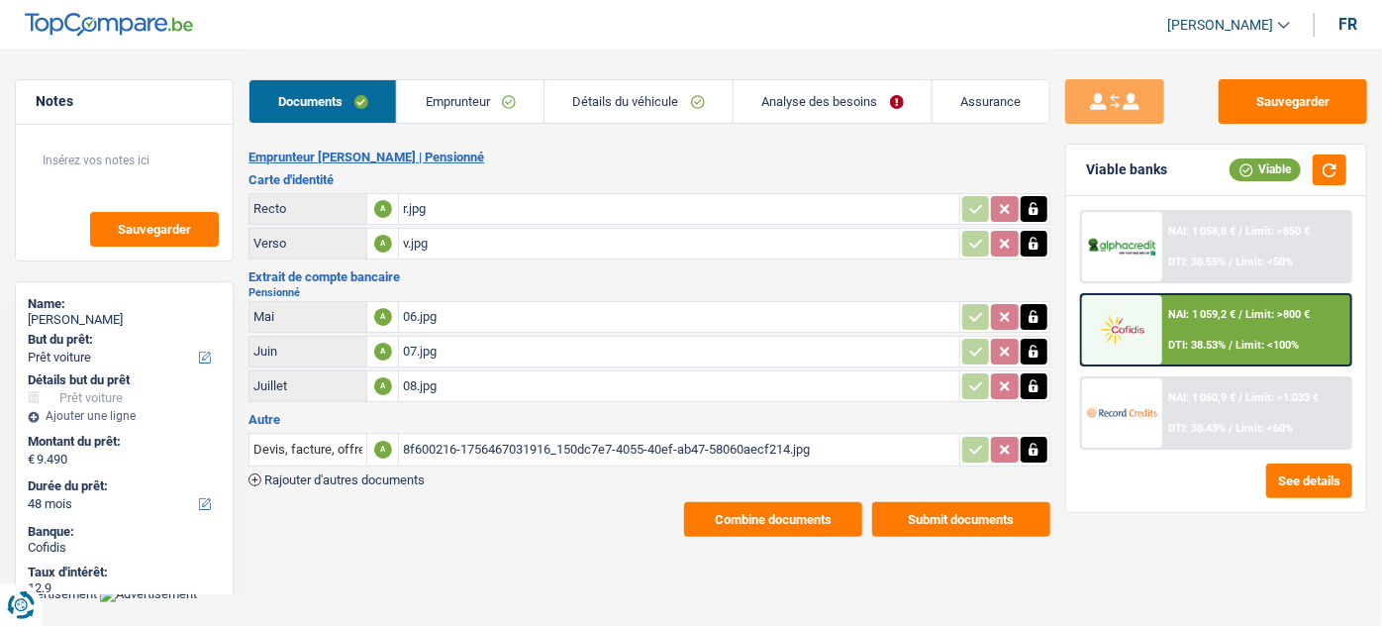
click at [1185, 411] on div "NAI: 1 060,9 € / Limit: >1.033 € DTI: 38.43% / Limit: <60%" at bounding box center [1256, 412] width 188 height 69
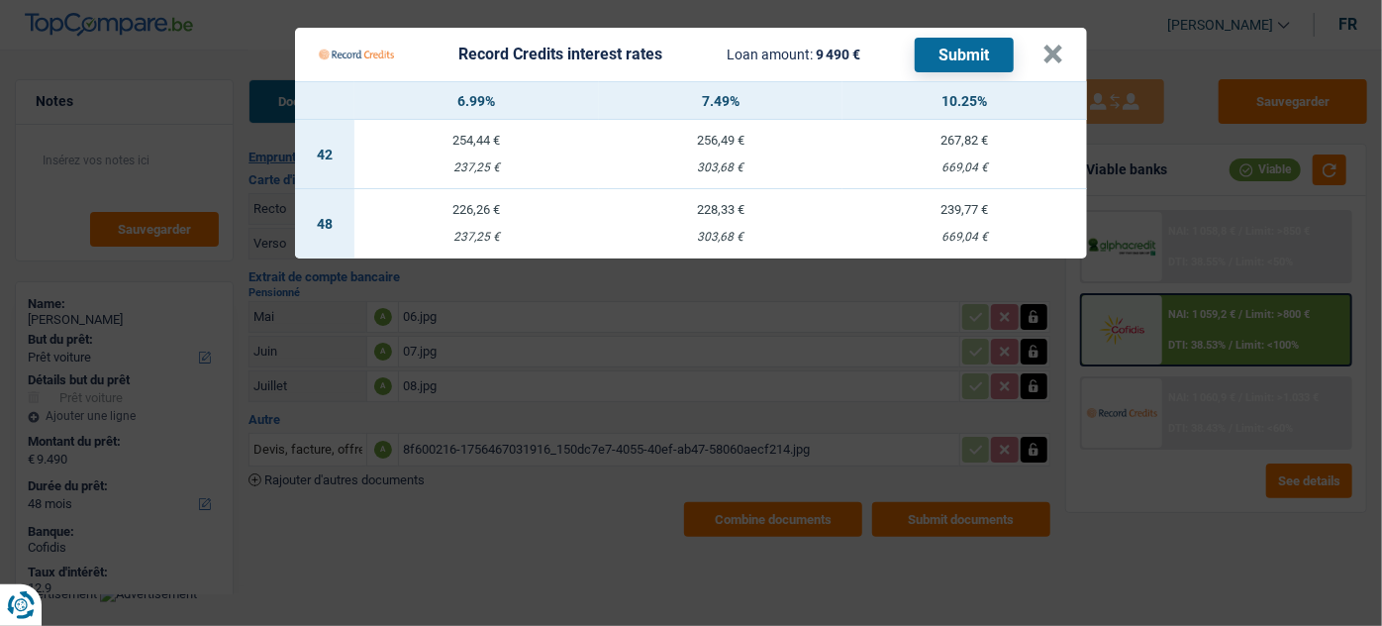
click at [950, 218] on td "239,77 € 669,04 €" at bounding box center [965, 223] width 245 height 69
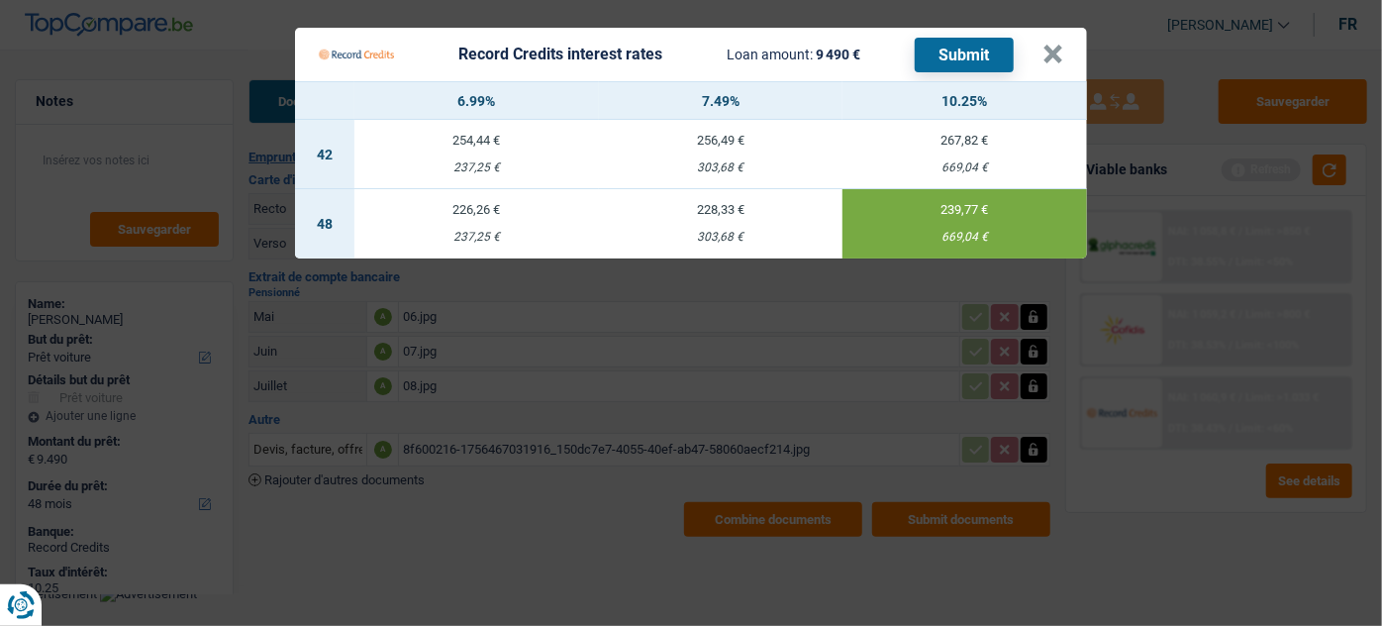
click at [966, 51] on button "Submit" at bounding box center [964, 55] width 99 height 35
drag, startPoint x: 1060, startPoint y: 58, endPoint x: 1172, endPoint y: 53, distance: 112.0
click at [1061, 56] on button "×" at bounding box center [1053, 55] width 21 height 20
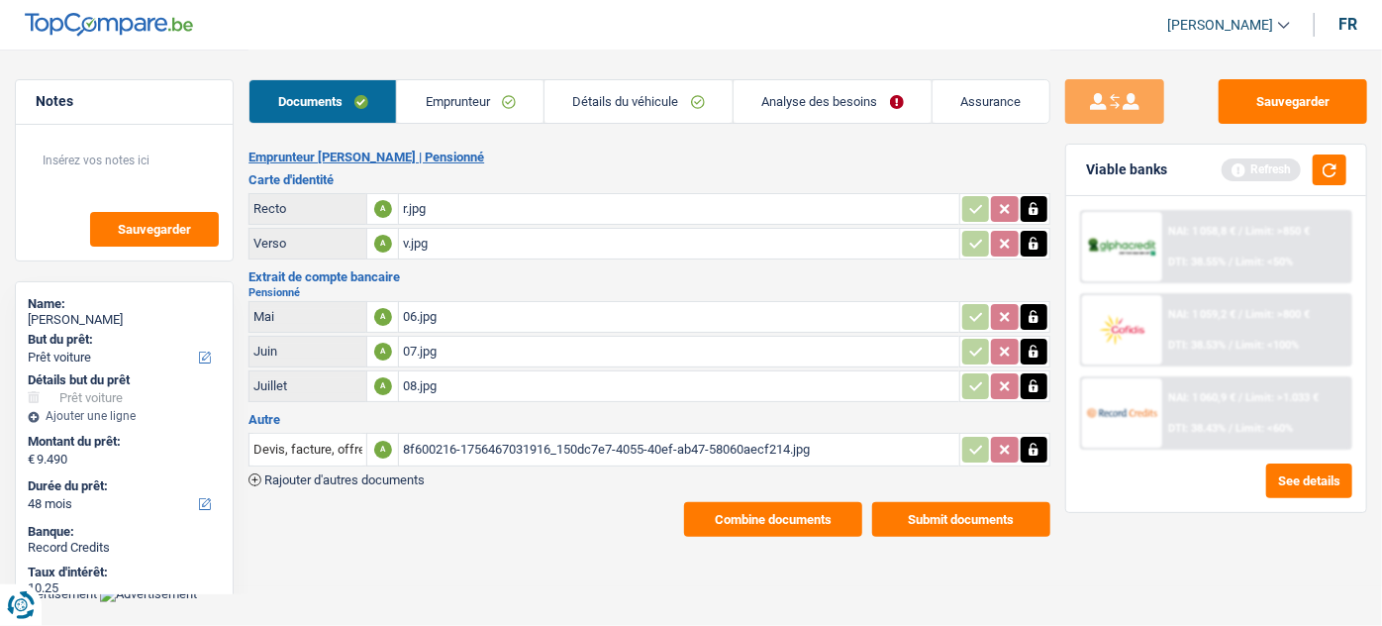
drag, startPoint x: 483, startPoint y: 446, endPoint x: 480, endPoint y: 433, distance: 13.2
click at [482, 443] on div "8f600216-1756467031916_150dc7e7-4055-40ef-ab47-58060aecf214.jpg" at bounding box center [678, 450] width 551 height 30
click at [488, 102] on link "Emprunteur" at bounding box center [470, 101] width 147 height 43
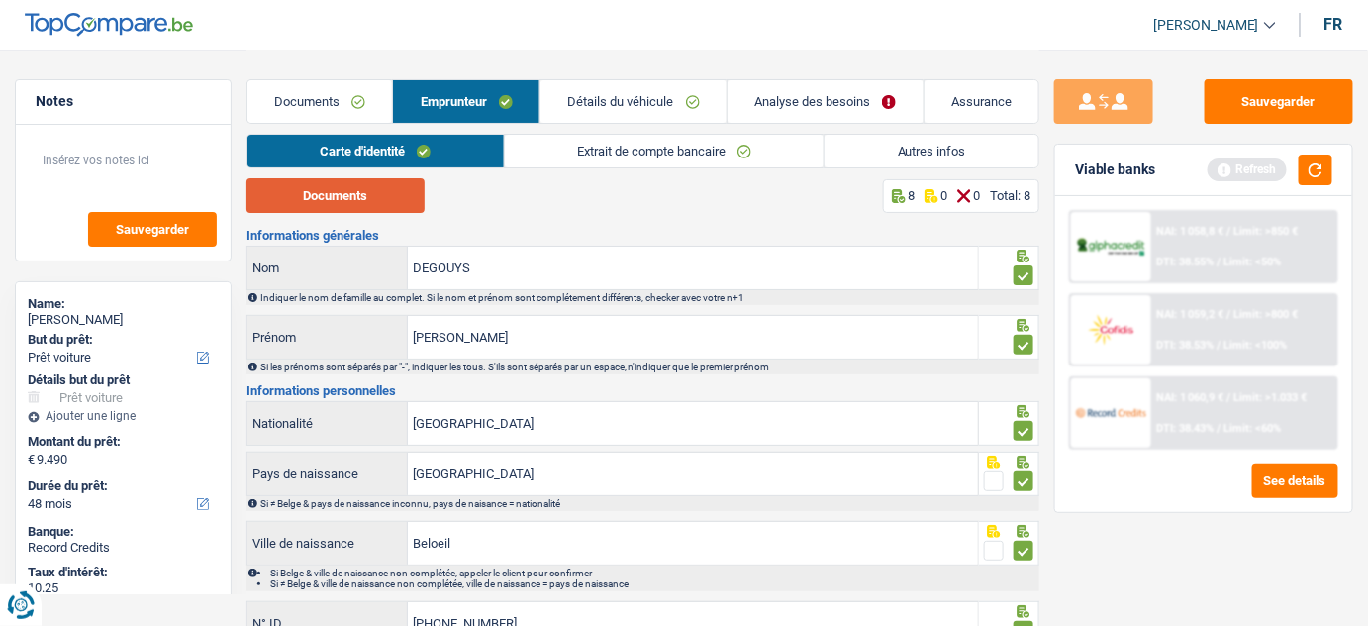
drag, startPoint x: 403, startPoint y: 187, endPoint x: 407, endPoint y: 160, distance: 27.0
click at [402, 187] on button "Documents" at bounding box center [336, 195] width 178 height 35
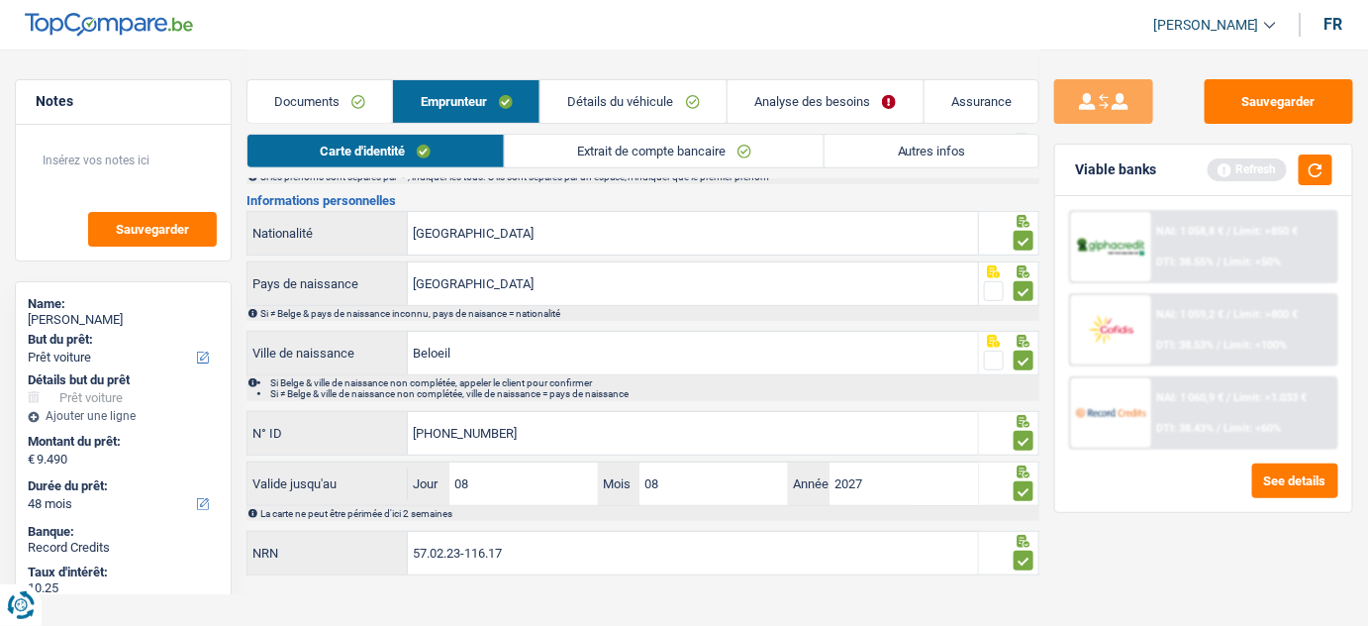
scroll to position [190, 0]
click at [615, 136] on link "Extrait de compte bancaire" at bounding box center [665, 151] width 320 height 33
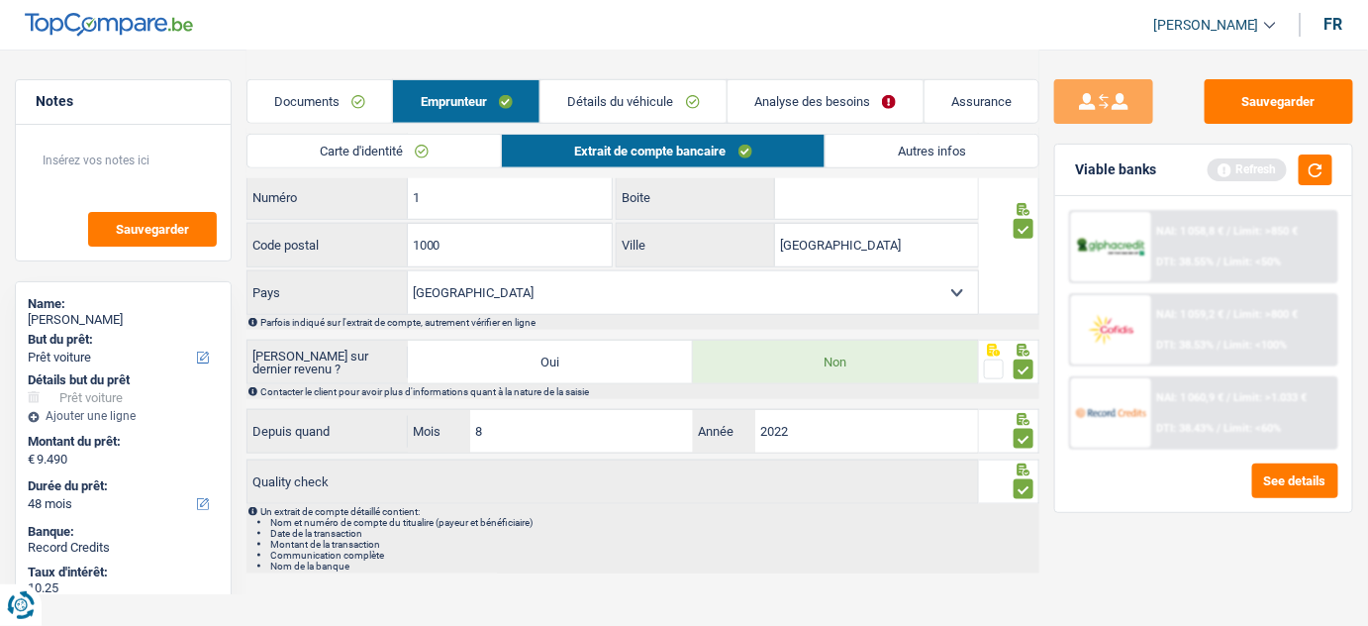
scroll to position [155, 0]
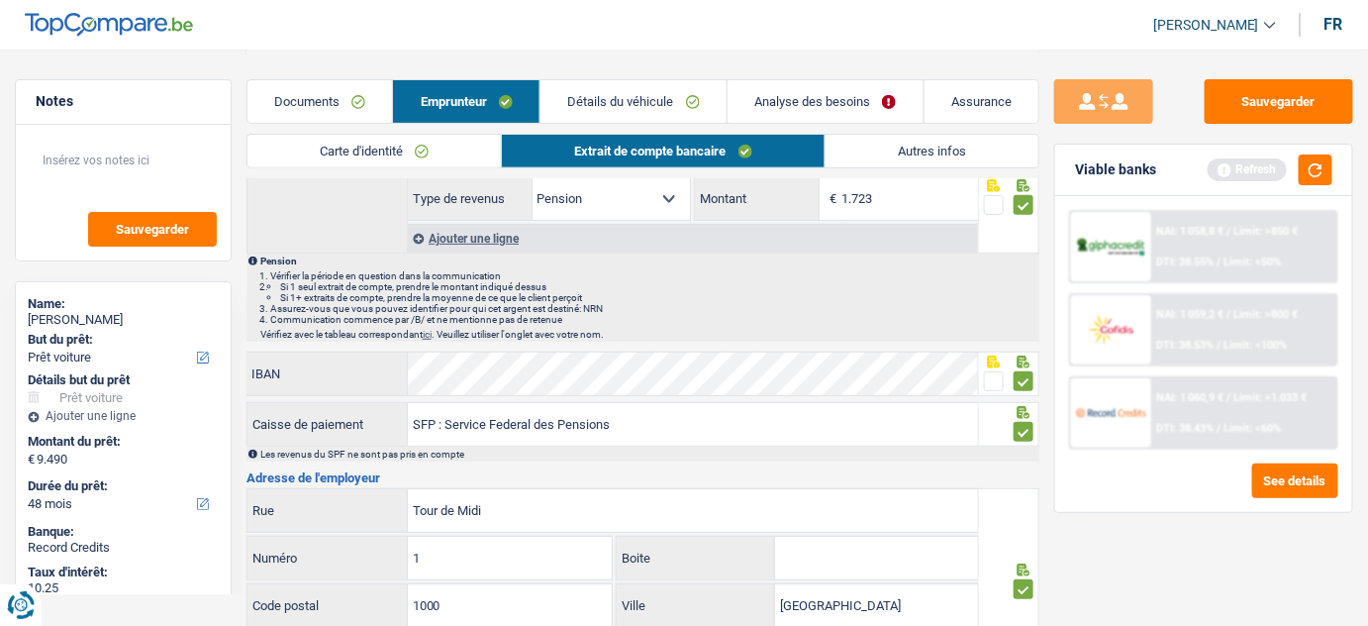
click at [855, 66] on div "Documents Emprunteur Détails du véhicule Analyse des besoins Assurance" at bounding box center [644, 92] width 794 height 84
drag, startPoint x: 837, startPoint y: 97, endPoint x: 832, endPoint y: 134, distance: 37.0
click at [837, 97] on link "Analyse des besoins" at bounding box center [826, 101] width 196 height 43
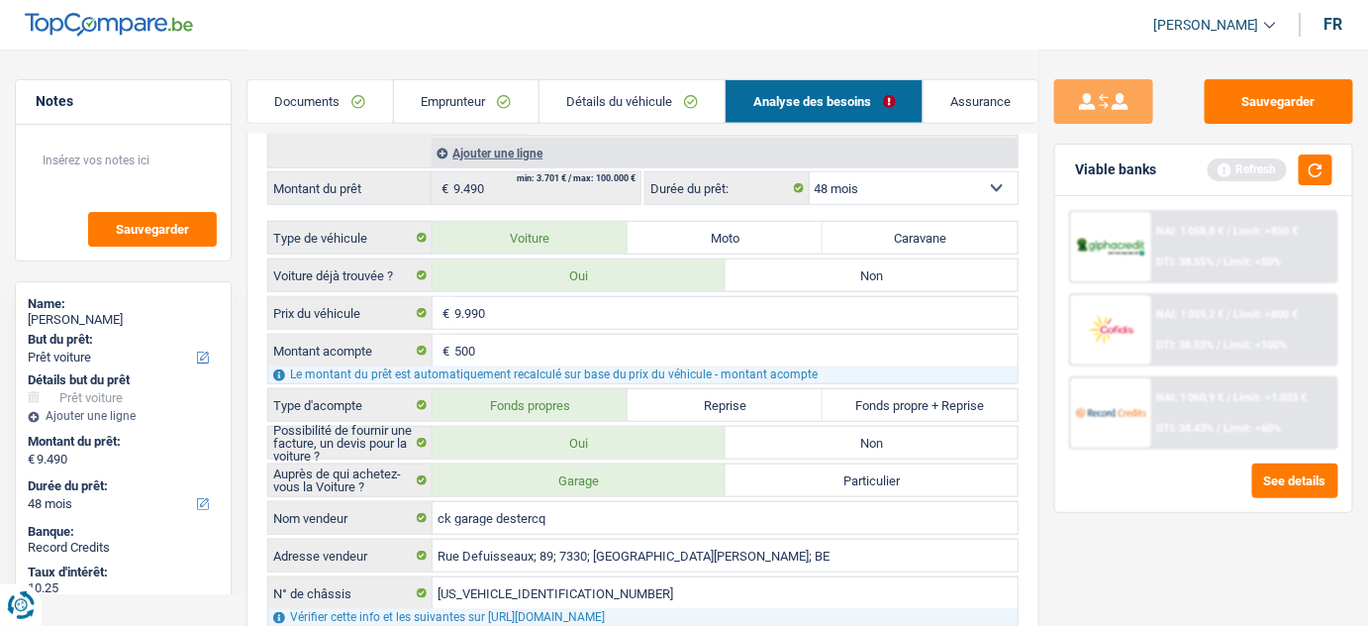
drag, startPoint x: 571, startPoint y: 86, endPoint x: 623, endPoint y: 117, distance: 59.9
click at [572, 86] on link "Détails du véhicule" at bounding box center [633, 101] width 186 height 43
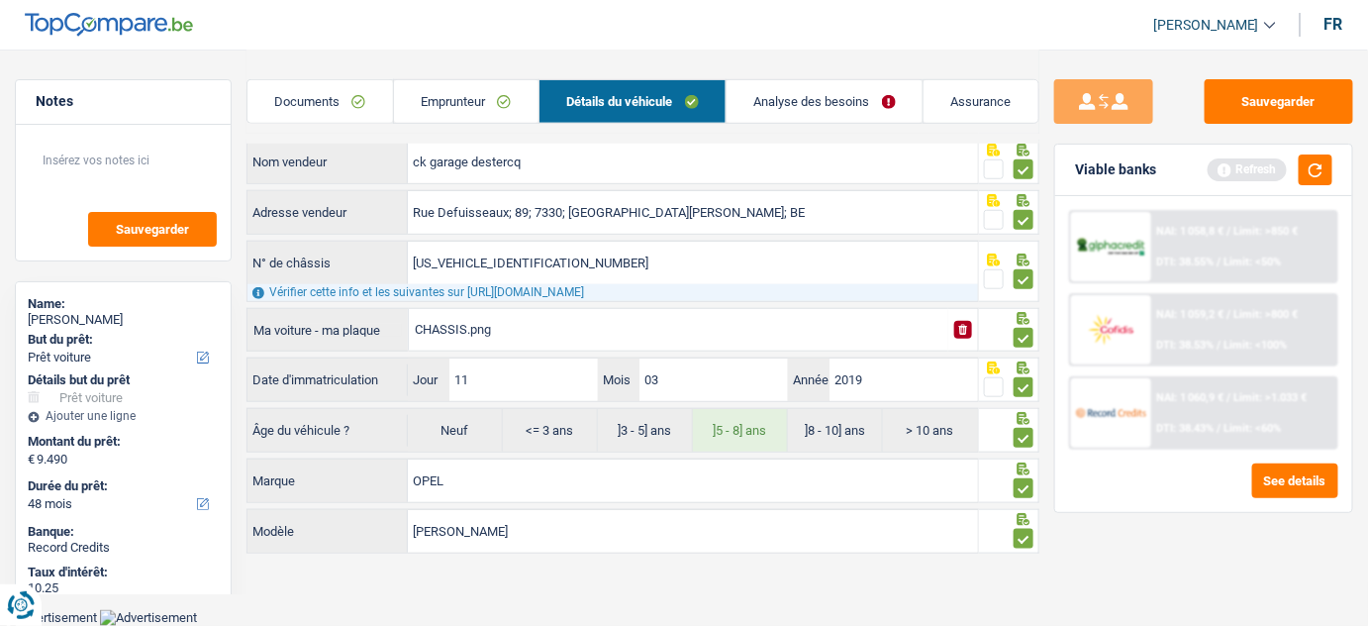
scroll to position [400, 0]
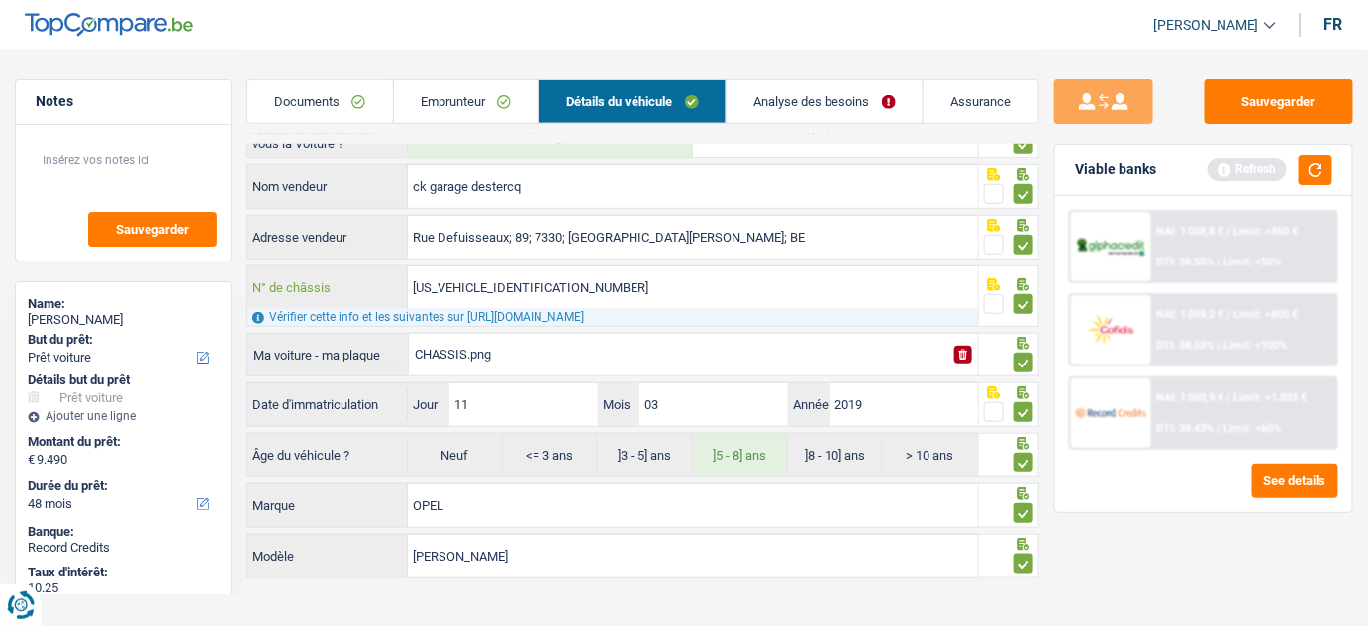
drag, startPoint x: 575, startPoint y: 290, endPoint x: 325, endPoint y: 281, distance: 250.6
click at [325, 281] on div "W0V0MAP08K6032116 N° de châssis" at bounding box center [613, 287] width 731 height 43
click at [1288, 122] on button "Sauvegarder" at bounding box center [1279, 101] width 149 height 45
